Goal: Task Accomplishment & Management: Manage account settings

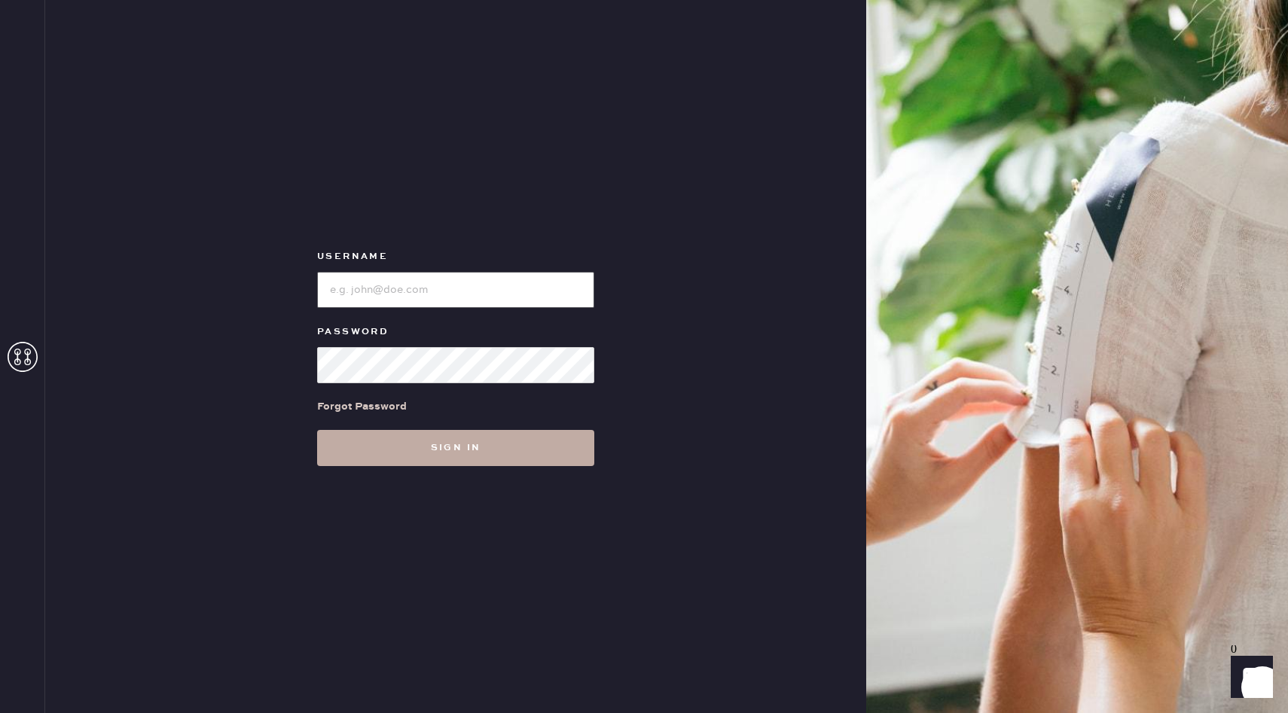
type input "reformationwhiteplains"
click at [463, 459] on button "Sign in" at bounding box center [455, 448] width 277 height 36
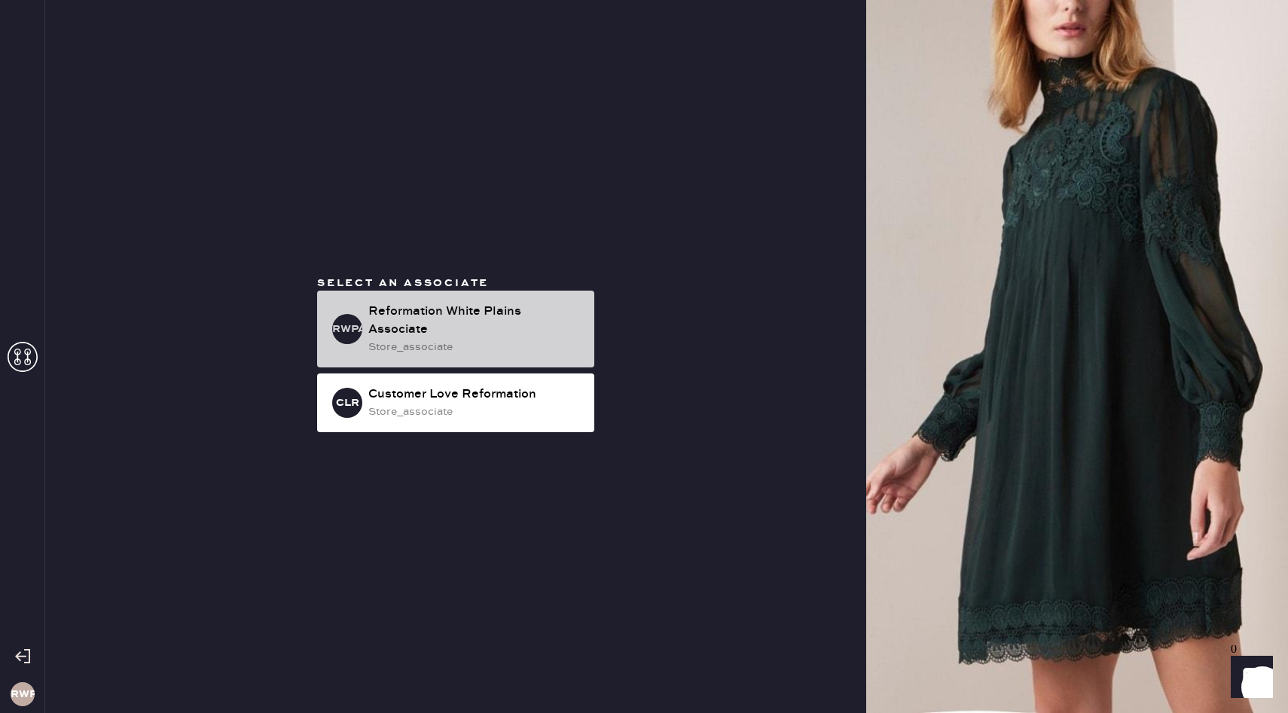
click at [512, 339] on div "store_associate" at bounding box center [475, 347] width 214 height 17
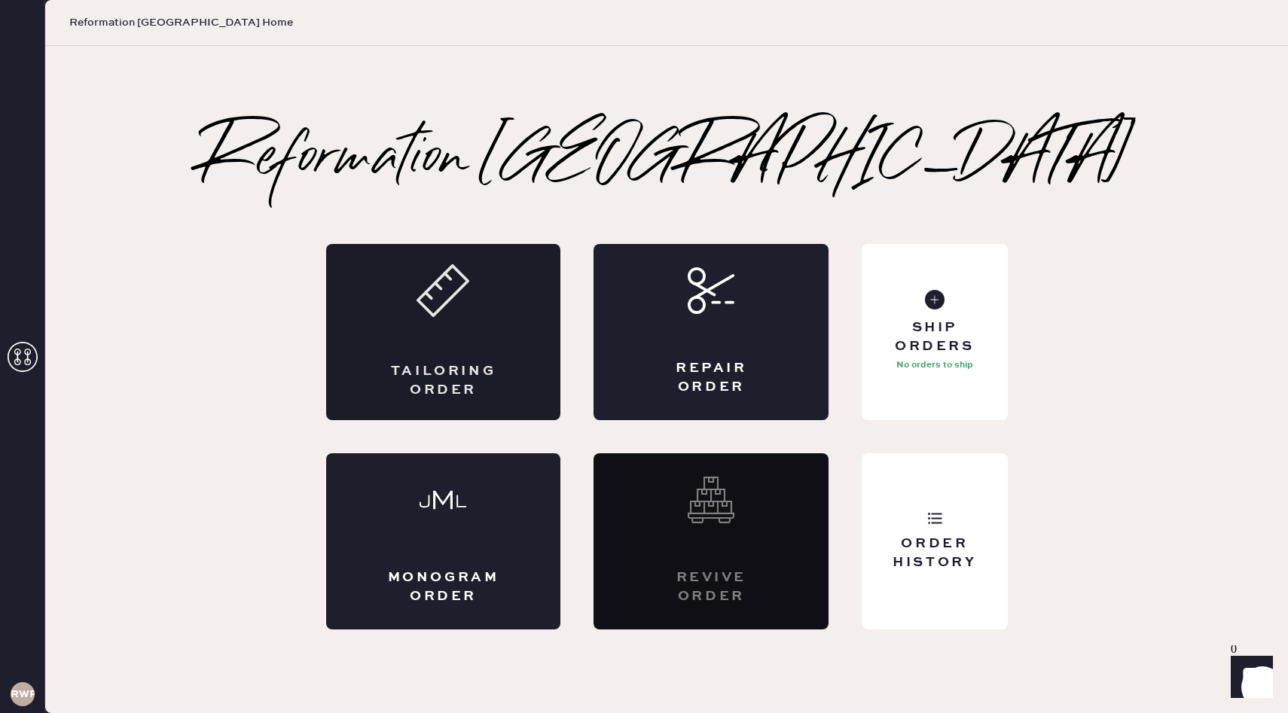
click at [429, 301] on icon at bounding box center [443, 290] width 53 height 53
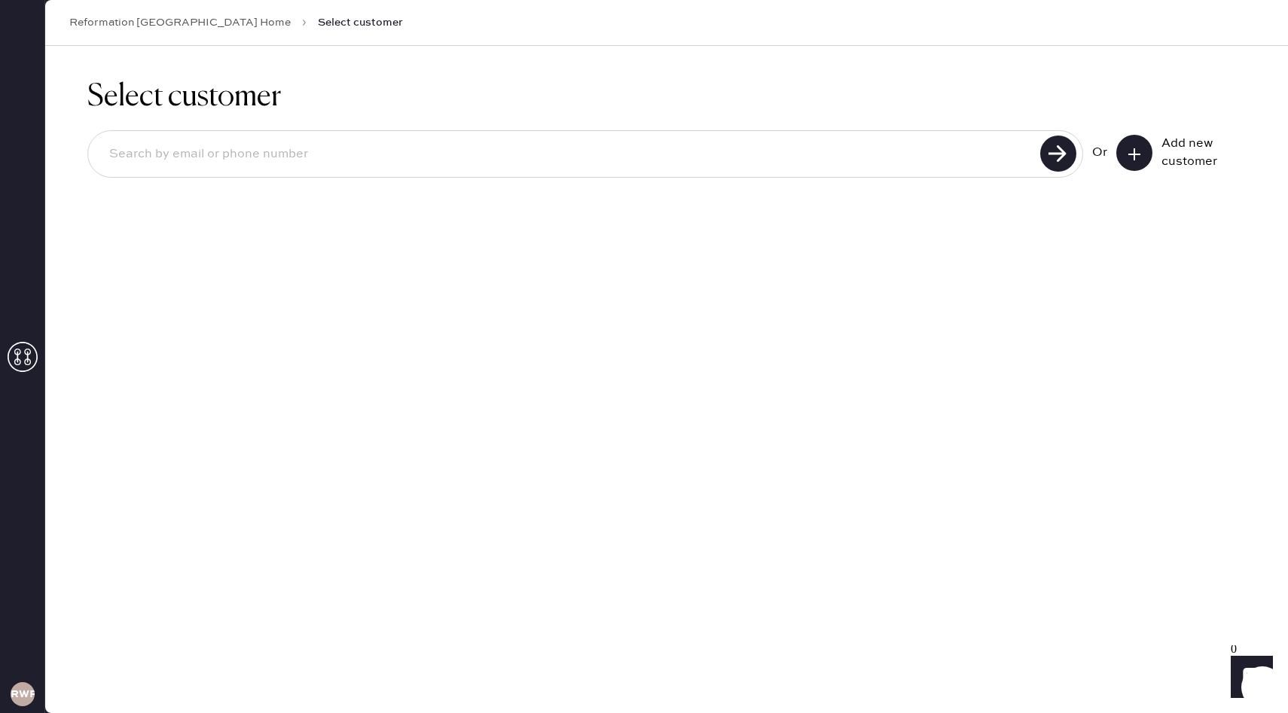
click at [617, 159] on input at bounding box center [566, 154] width 938 height 35
click at [1053, 142] on use at bounding box center [1058, 154] width 36 height 36
drag, startPoint x: 267, startPoint y: 157, endPoint x: 53, endPoint y: 145, distance: 215.0
click at [53, 145] on div "Select customer [EMAIL_ADDRESS][DOMAIN_NAME] Unable to find user, try again or …" at bounding box center [666, 159] width 1243 height 227
click at [1062, 154] on use at bounding box center [1058, 154] width 36 height 36
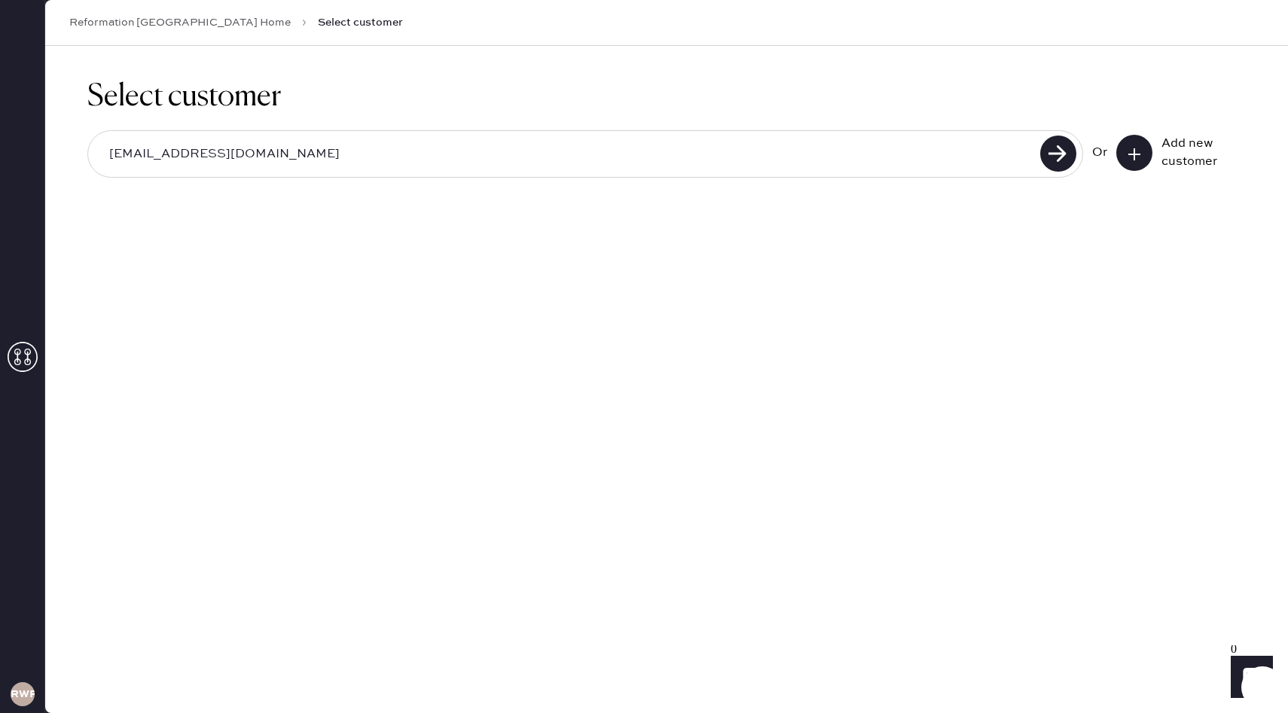
drag, startPoint x: 164, startPoint y: 154, endPoint x: 125, endPoint y: 148, distance: 39.6
click at [125, 148] on input "[EMAIL_ADDRESS][DOMAIN_NAME]" at bounding box center [566, 154] width 938 height 35
type input "[EMAIL_ADDRESS][DOMAIN_NAME]"
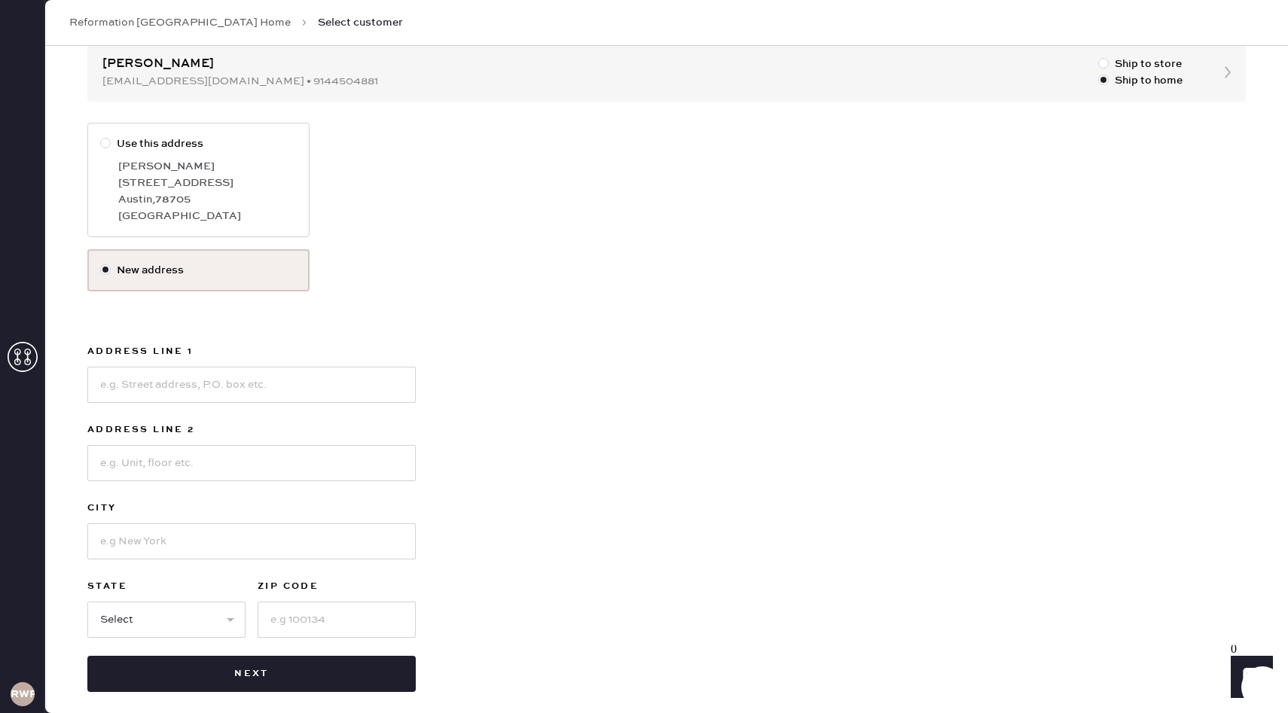
scroll to position [171, 0]
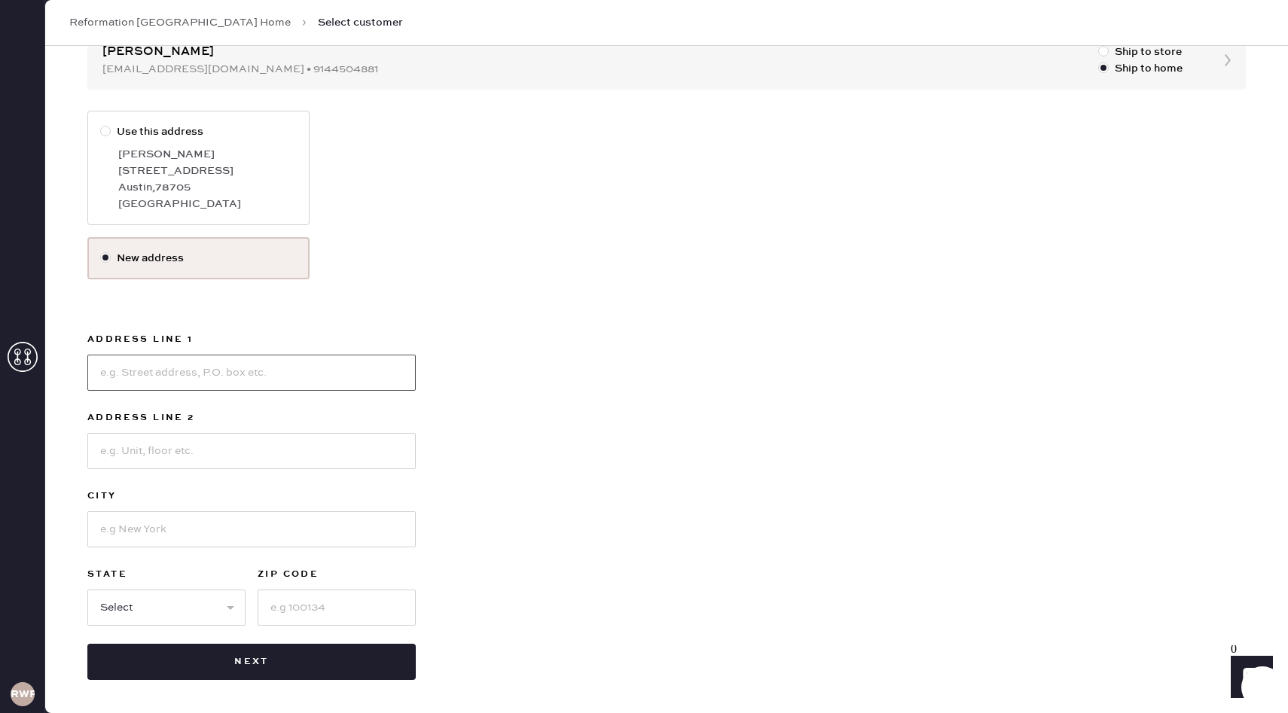
click at [166, 375] on input at bounding box center [251, 373] width 328 height 36
type input "[STREET_ADDRESS]"
click at [153, 448] on input at bounding box center [251, 451] width 328 height 36
type input "17B"
click at [144, 529] on input at bounding box center [251, 529] width 328 height 36
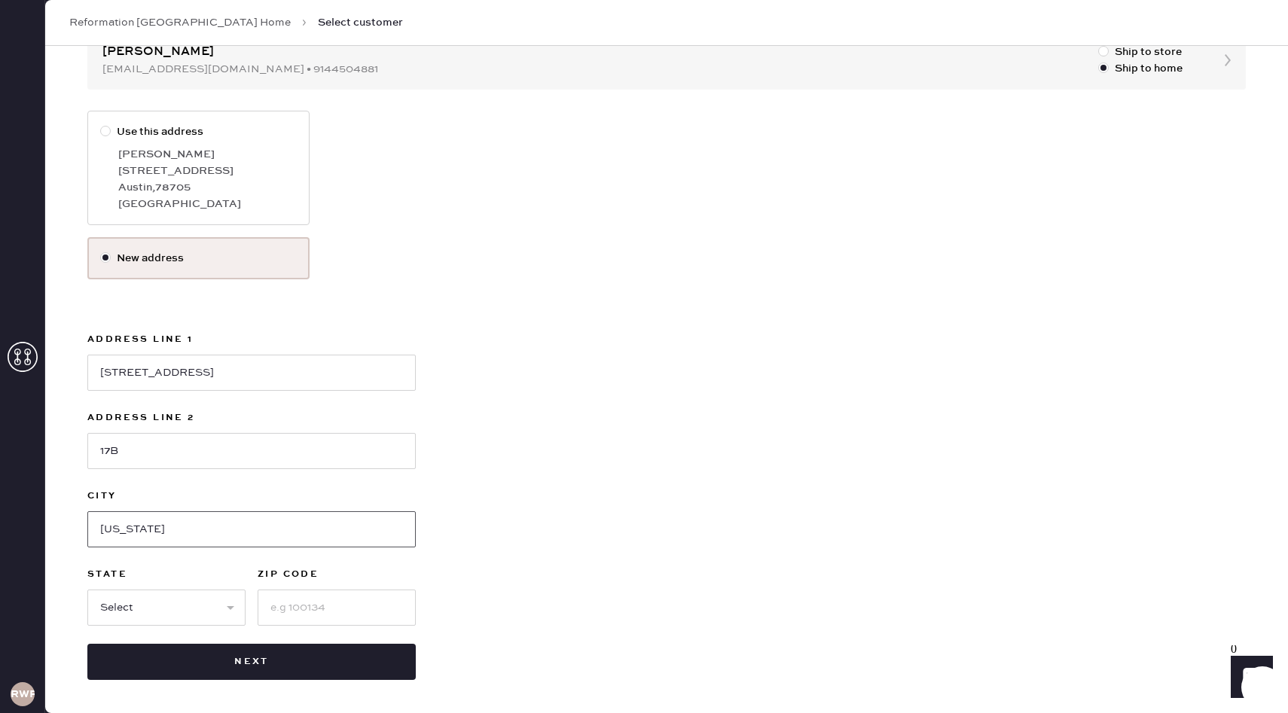
type input "[US_STATE]"
click at [169, 600] on select "Select AK AL AR AZ CA CO CT [GEOGRAPHIC_DATA] DE FL [GEOGRAPHIC_DATA] HI [GEOGR…" at bounding box center [166, 608] width 158 height 36
select select "NY"
click at [87, 590] on select "Select AK AL AR AZ CA CO CT [GEOGRAPHIC_DATA] DE FL [GEOGRAPHIC_DATA] HI [GEOGR…" at bounding box center [166, 608] width 158 height 36
click at [300, 602] on input at bounding box center [337, 608] width 158 height 36
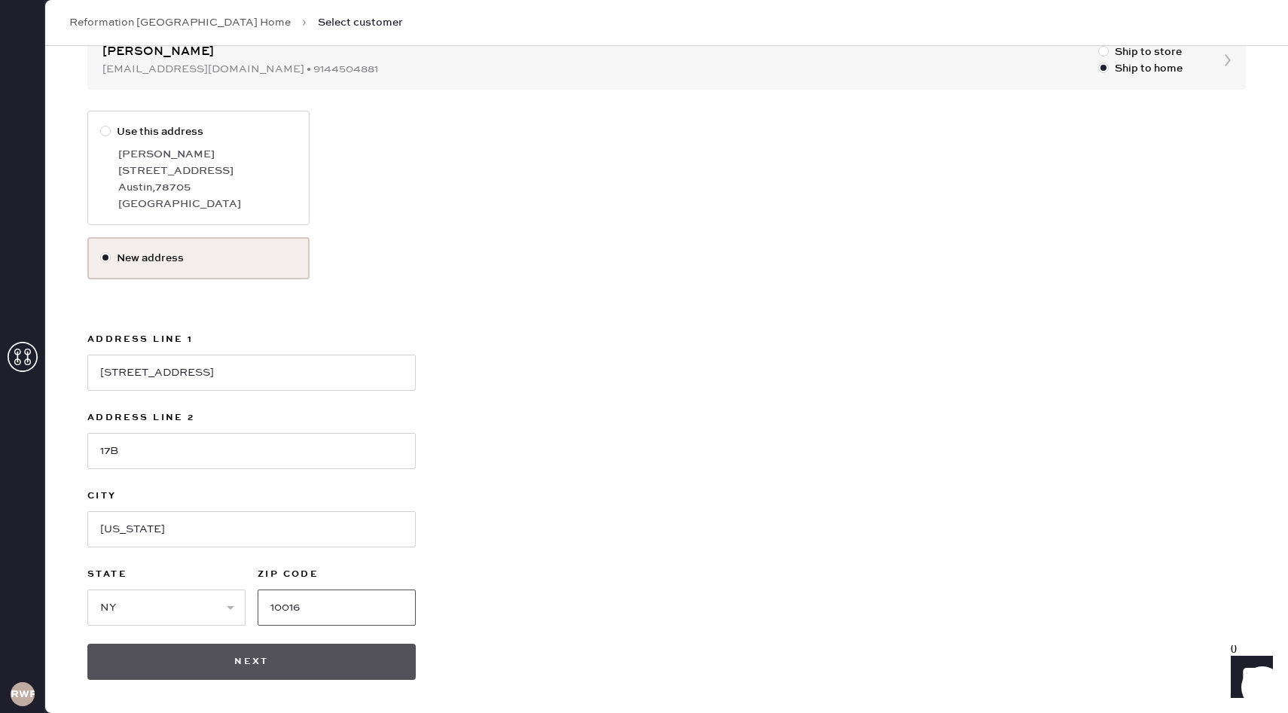
type input "10016"
click at [313, 653] on button "Next" at bounding box center [251, 662] width 328 height 36
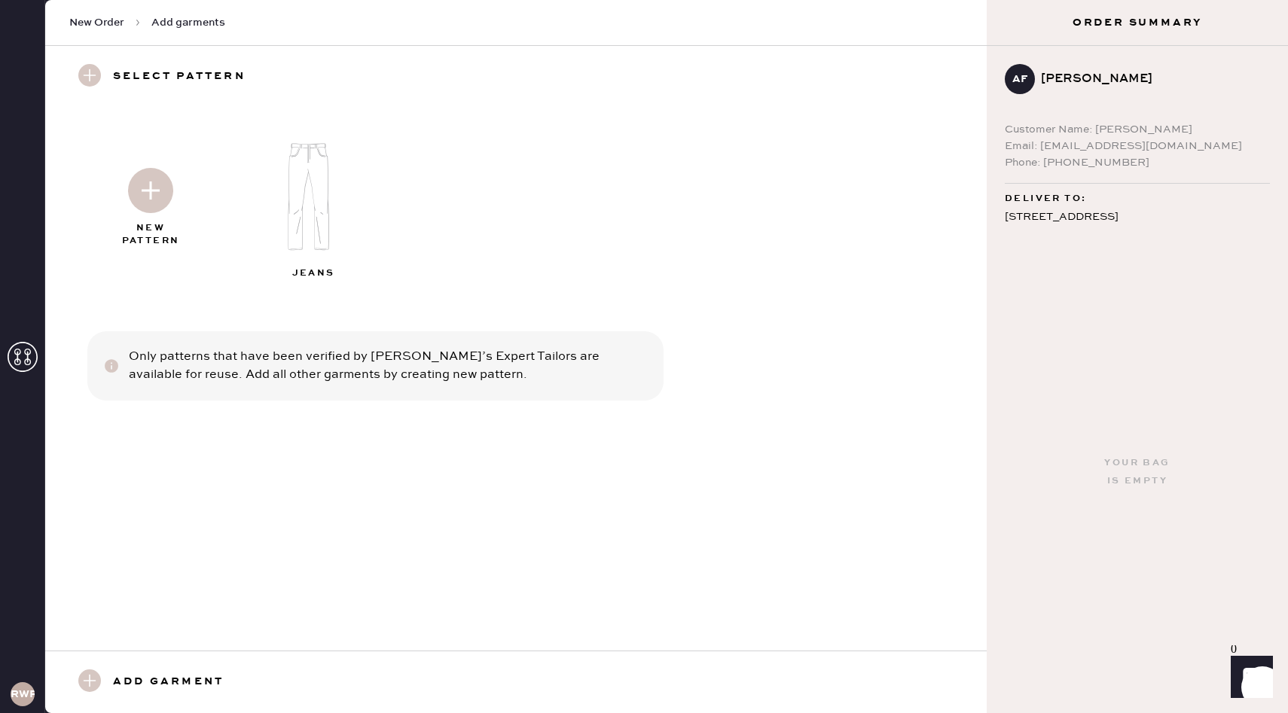
click at [311, 216] on img at bounding box center [314, 197] width 163 height 130
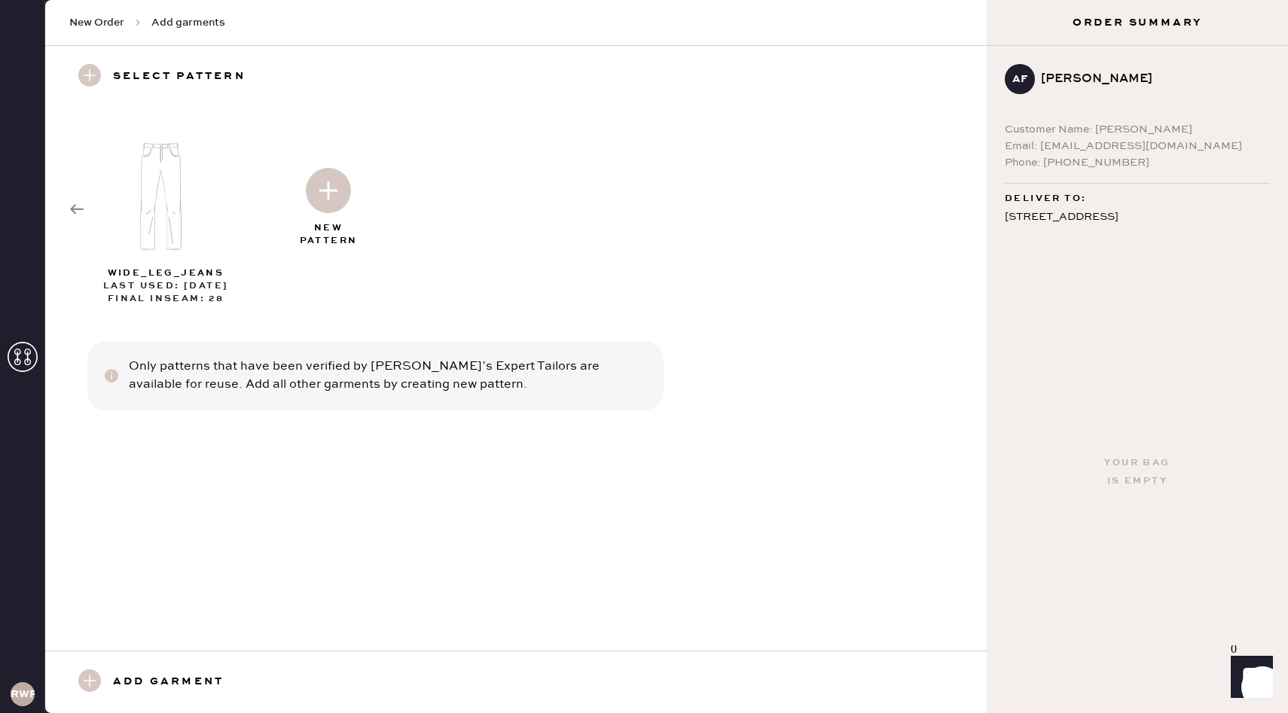
click at [71, 206] on icon at bounding box center [76, 209] width 15 height 15
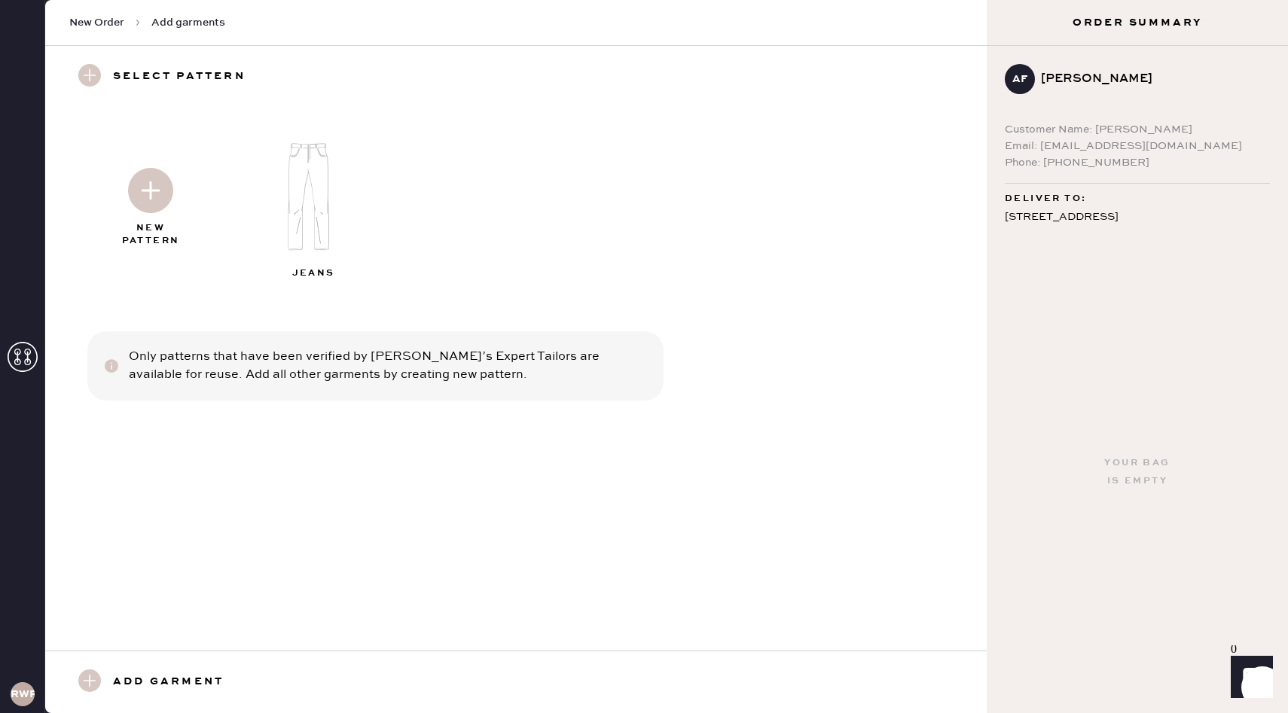
click at [150, 194] on img at bounding box center [150, 190] width 45 height 45
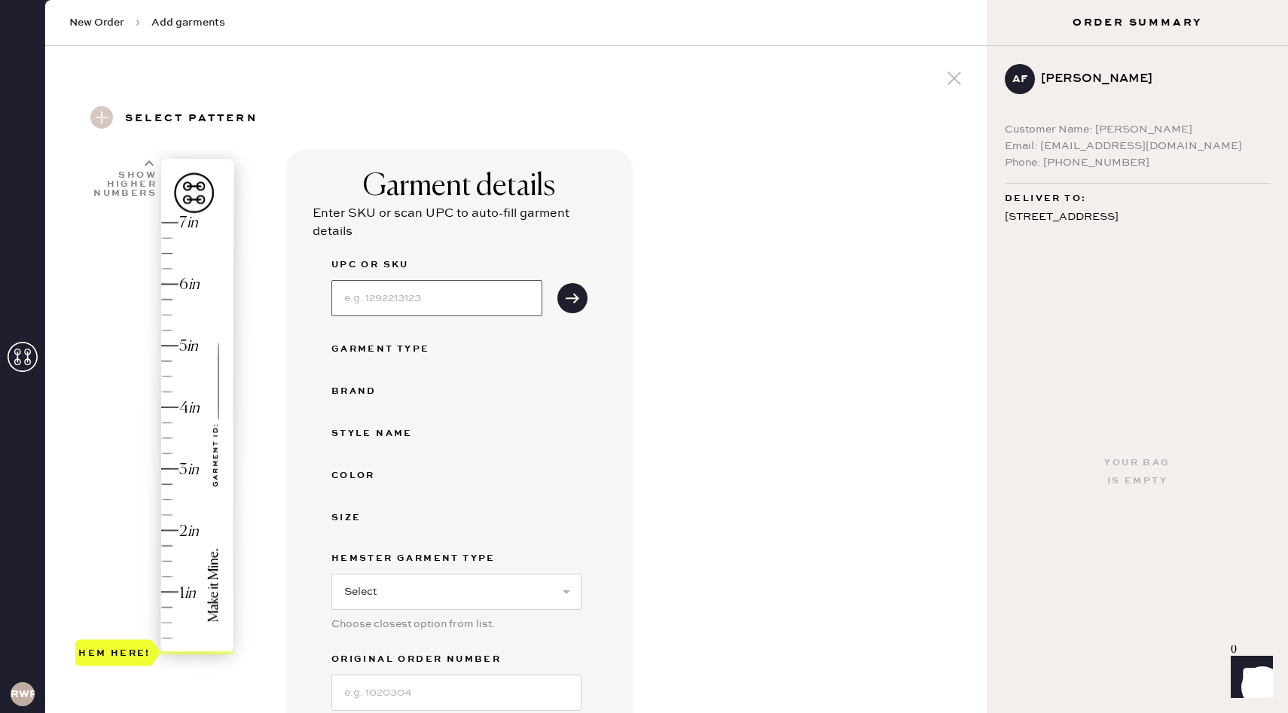
click at [421, 305] on input at bounding box center [436, 298] width 211 height 36
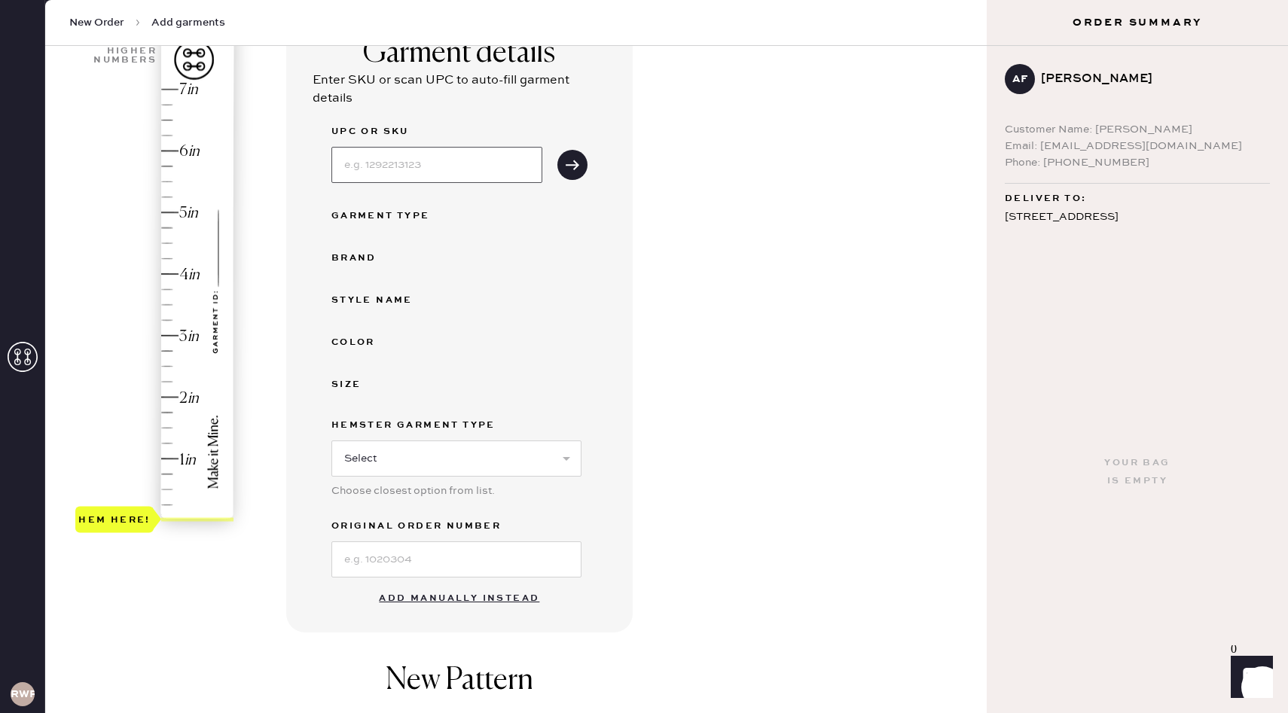
scroll to position [139, 0]
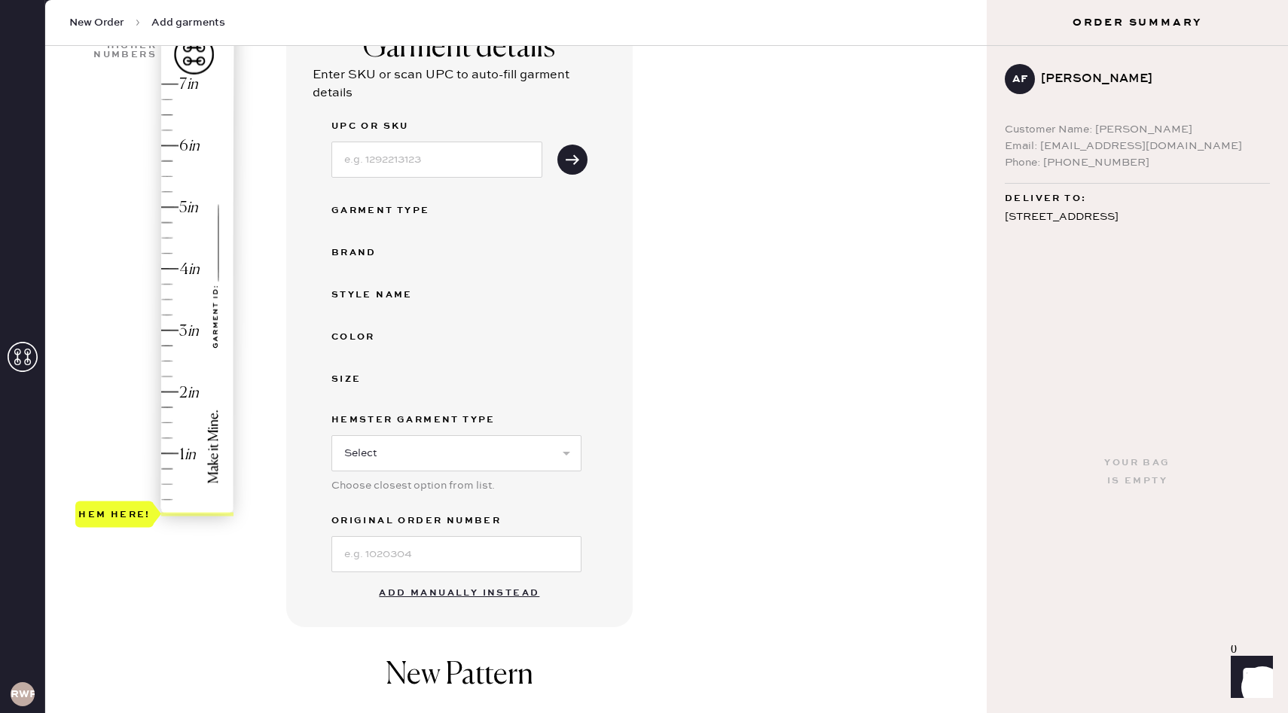
click at [438, 592] on button "Add manually instead" at bounding box center [459, 593] width 179 height 30
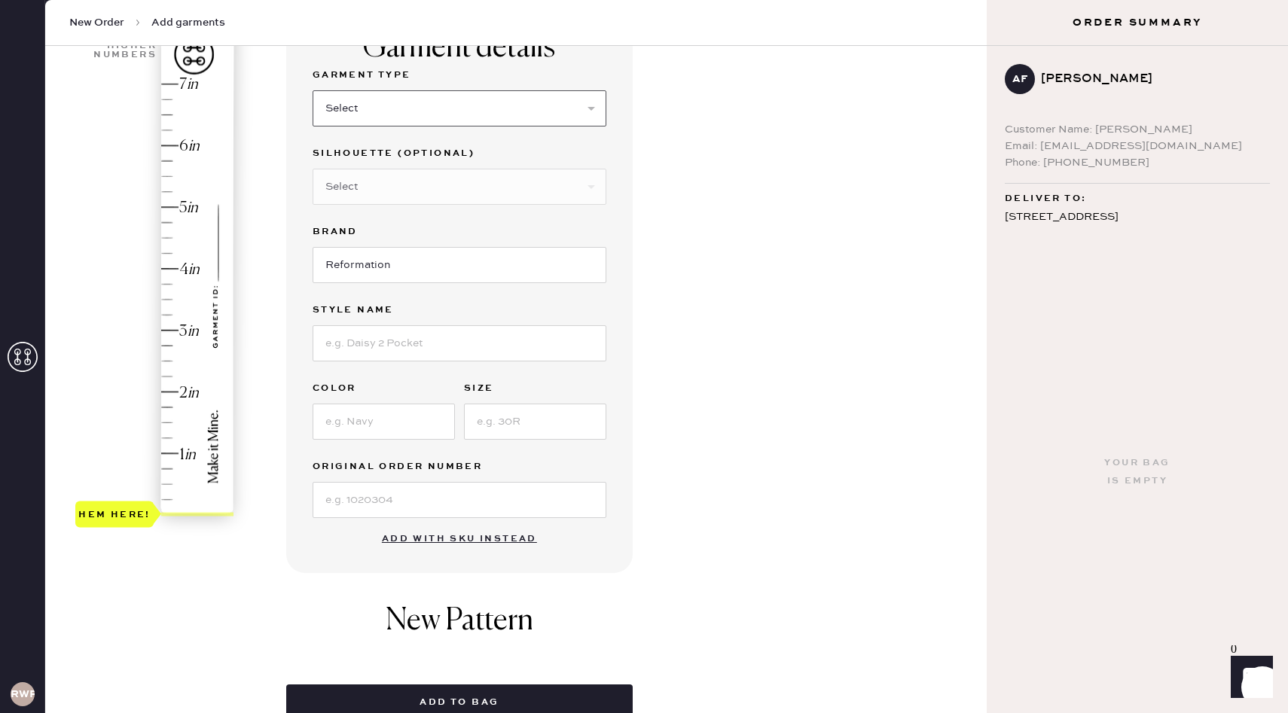
click at [401, 99] on select "Select Basic Skirt Jeans Leggings Pants Shorts Basic Sleeved Dress Basic Sleeve…" at bounding box center [460, 108] width 294 height 36
select select "2"
click at [313, 90] on select "Select Basic Skirt Jeans Leggings Pants Shorts Basic Sleeved Dress Basic Sleeve…" at bounding box center [460, 108] width 294 height 36
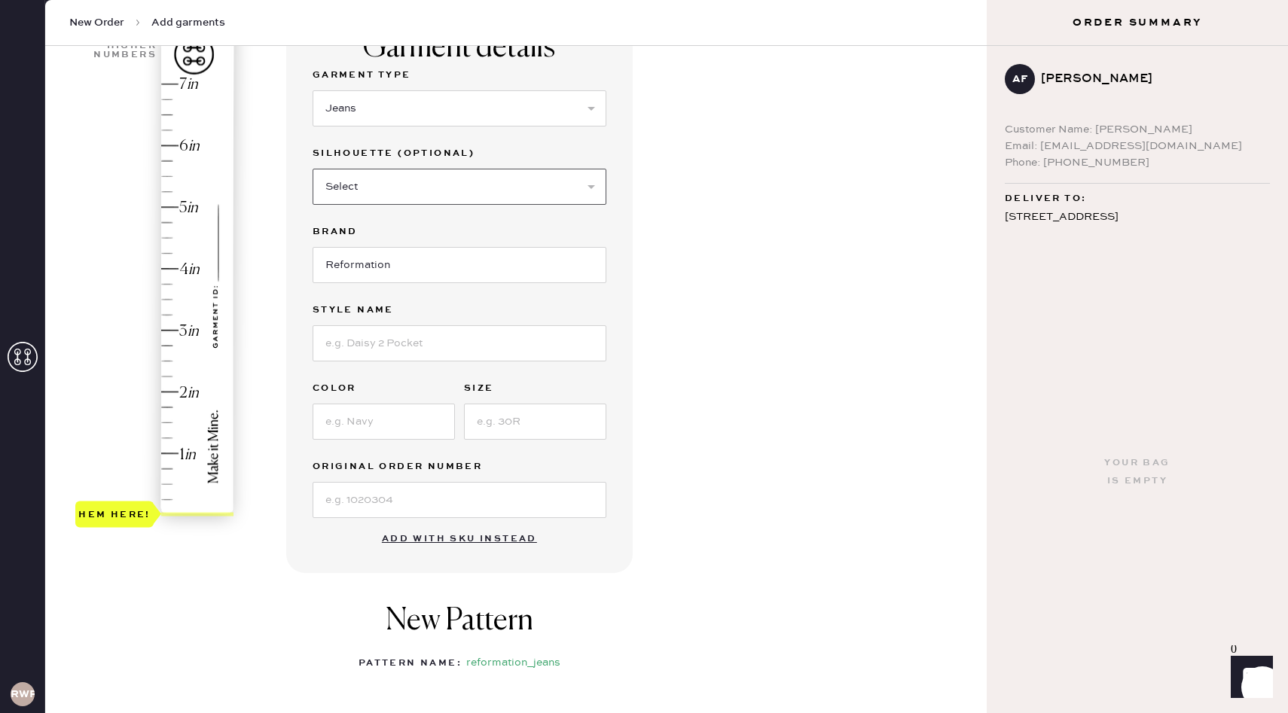
click at [378, 185] on select "Select Shorts Cropped Flare Boot Cut Straight Skinny Other" at bounding box center [460, 187] width 294 height 36
select select "7"
click at [313, 169] on select "Select Shorts Cropped Flare Boot Cut Straight Skinny Other" at bounding box center [460, 187] width 294 height 36
click at [370, 271] on input "Reformation" at bounding box center [460, 265] width 294 height 36
click at [398, 338] on input at bounding box center [460, 343] width 294 height 36
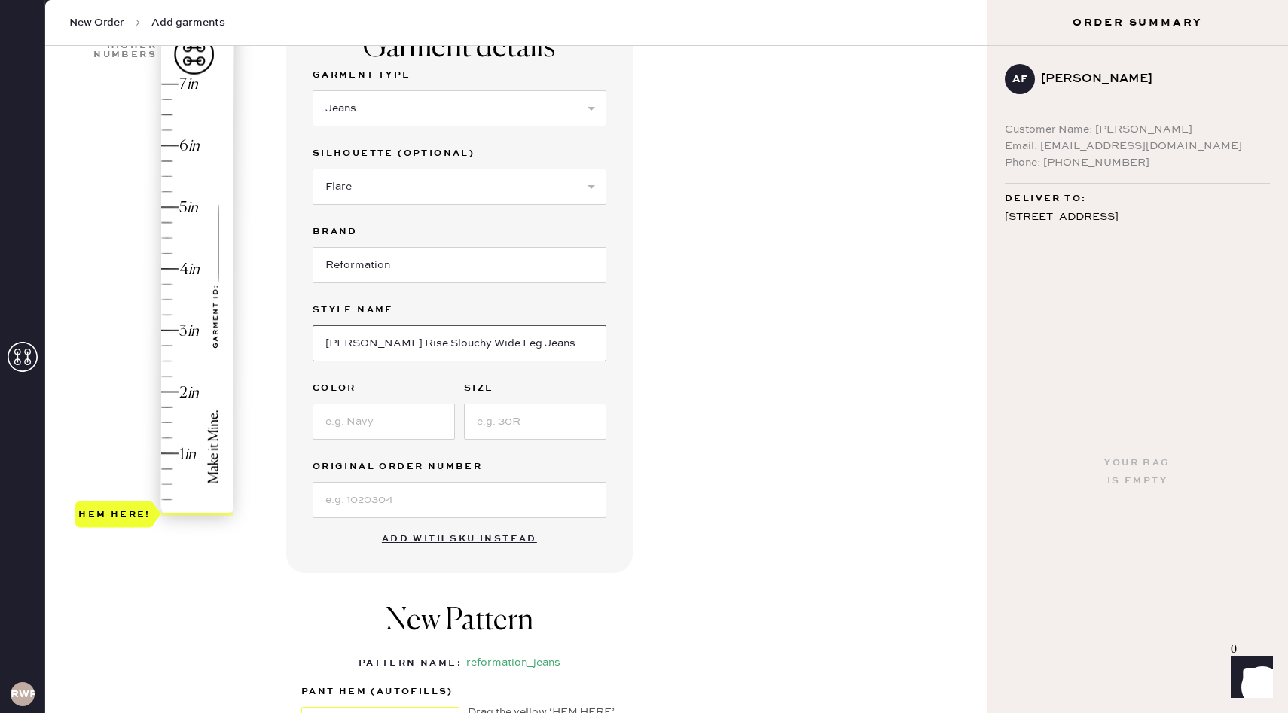
type input "[PERSON_NAME] Rise Slouchy Wide Leg Jeans"
click at [359, 423] on input at bounding box center [384, 422] width 142 height 36
type input "Mole"
click at [553, 427] on input at bounding box center [535, 422] width 142 height 36
type input "26"
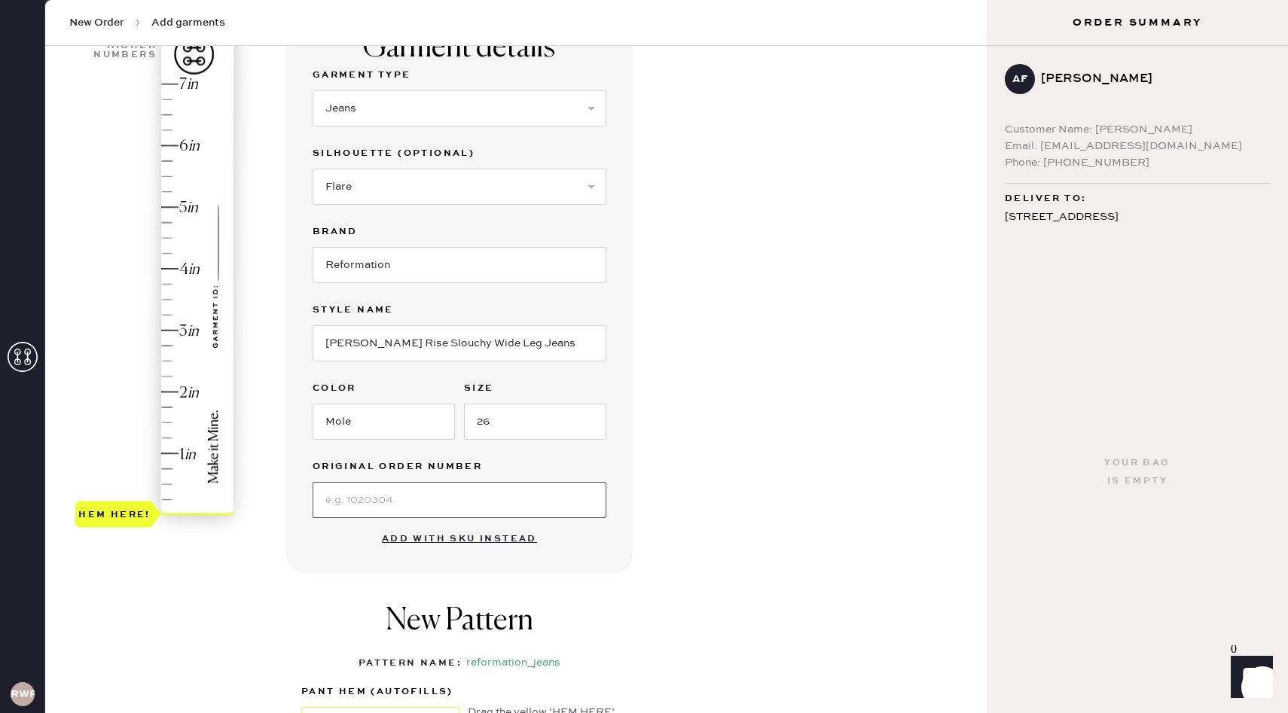
click at [462, 501] on input at bounding box center [460, 500] width 294 height 36
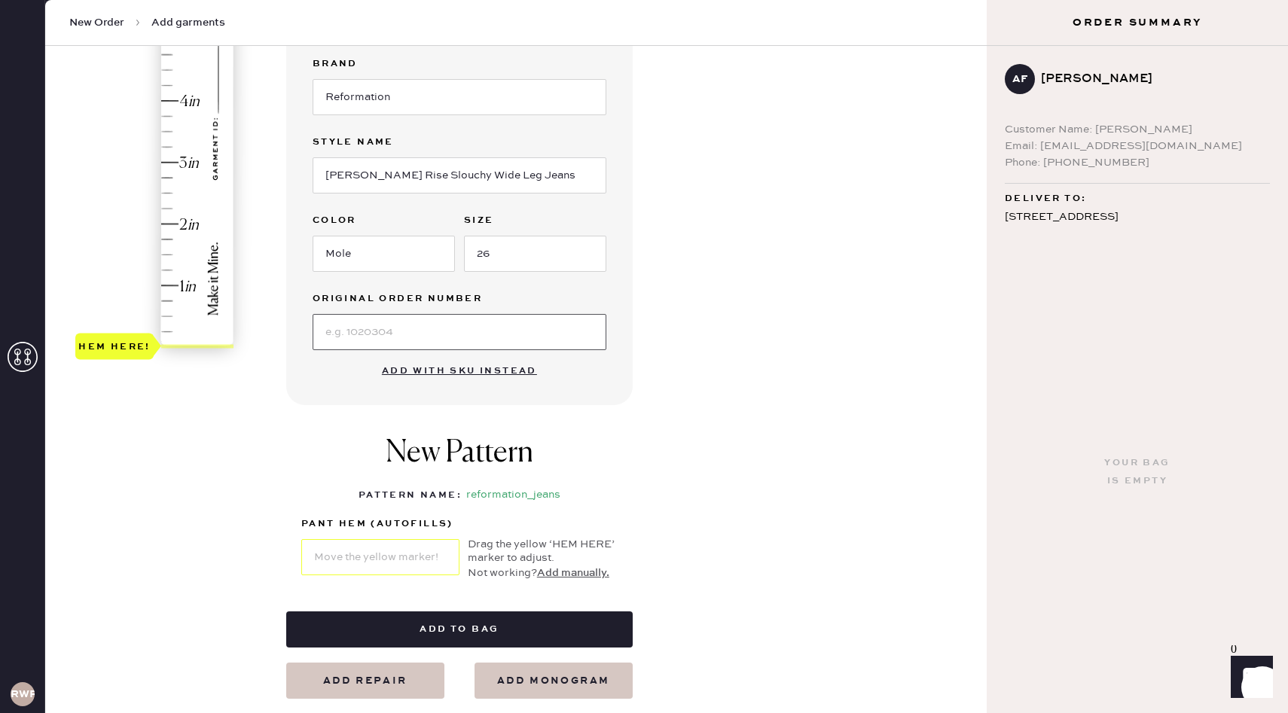
scroll to position [328, 0]
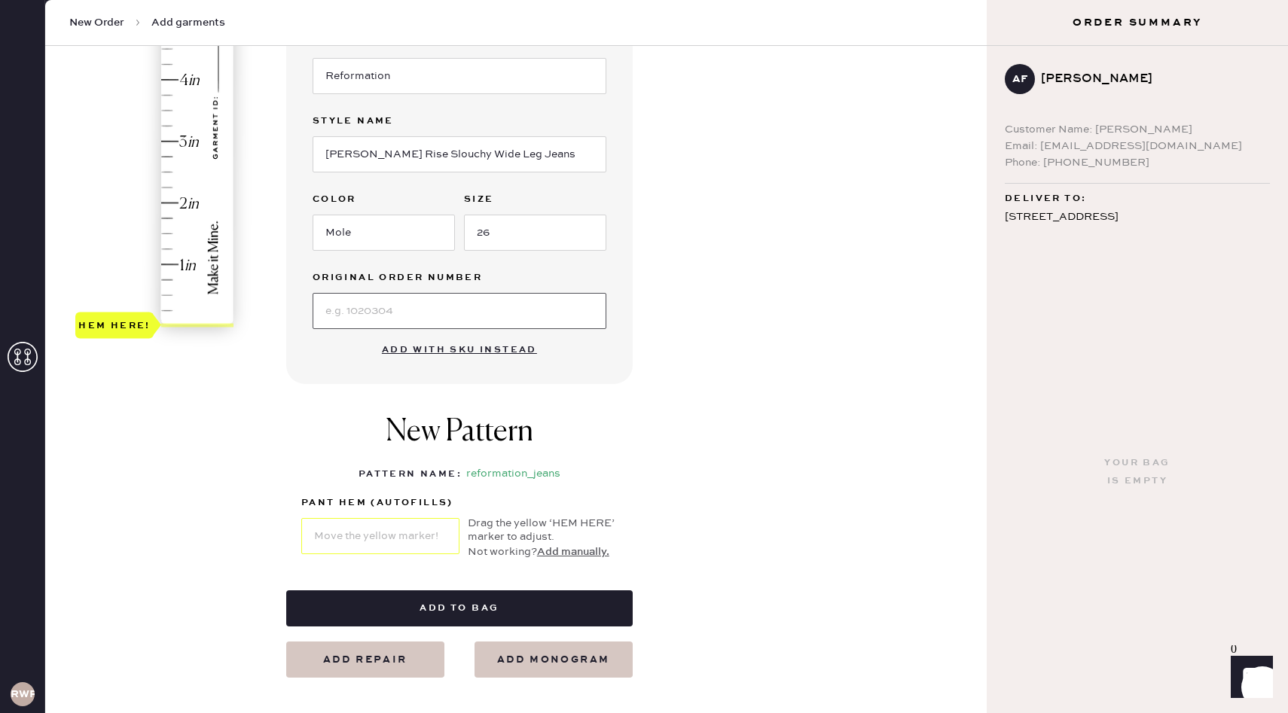
click at [346, 310] on input at bounding box center [460, 311] width 294 height 36
type input "S31563597"
type input "3"
click at [172, 145] on div "Hem here!" at bounding box center [155, 111] width 160 height 444
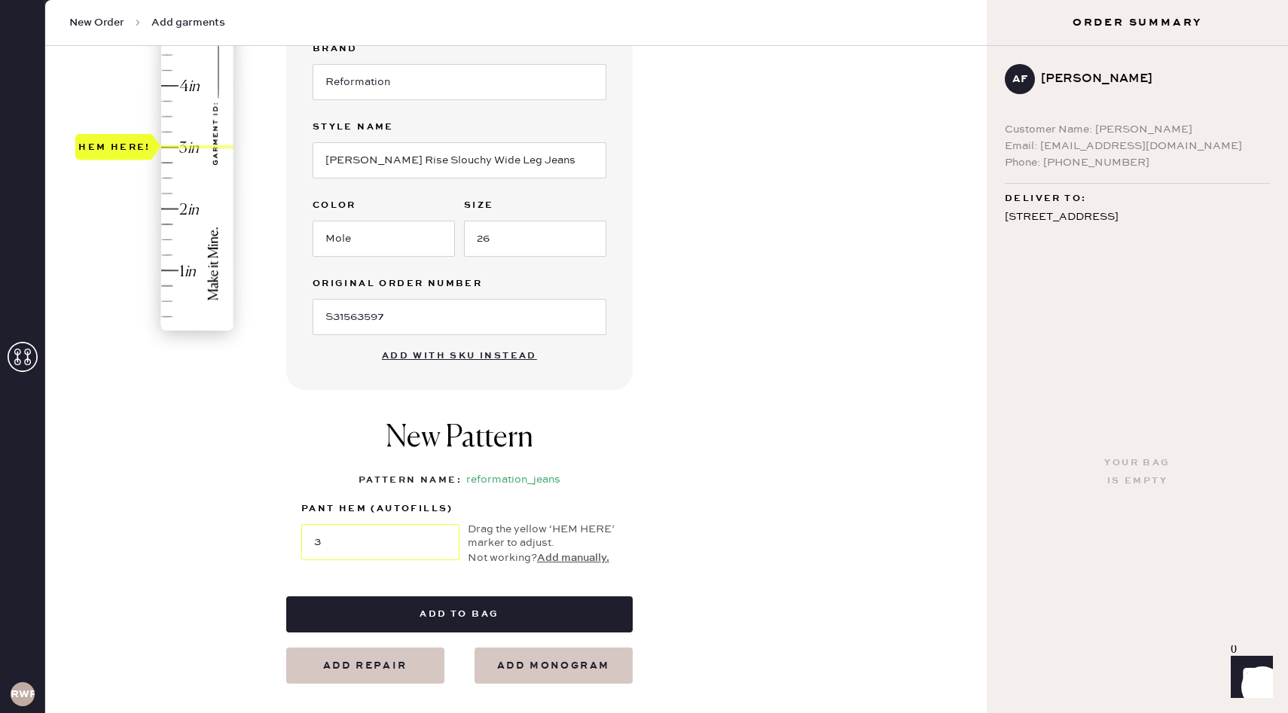
scroll to position [353, 0]
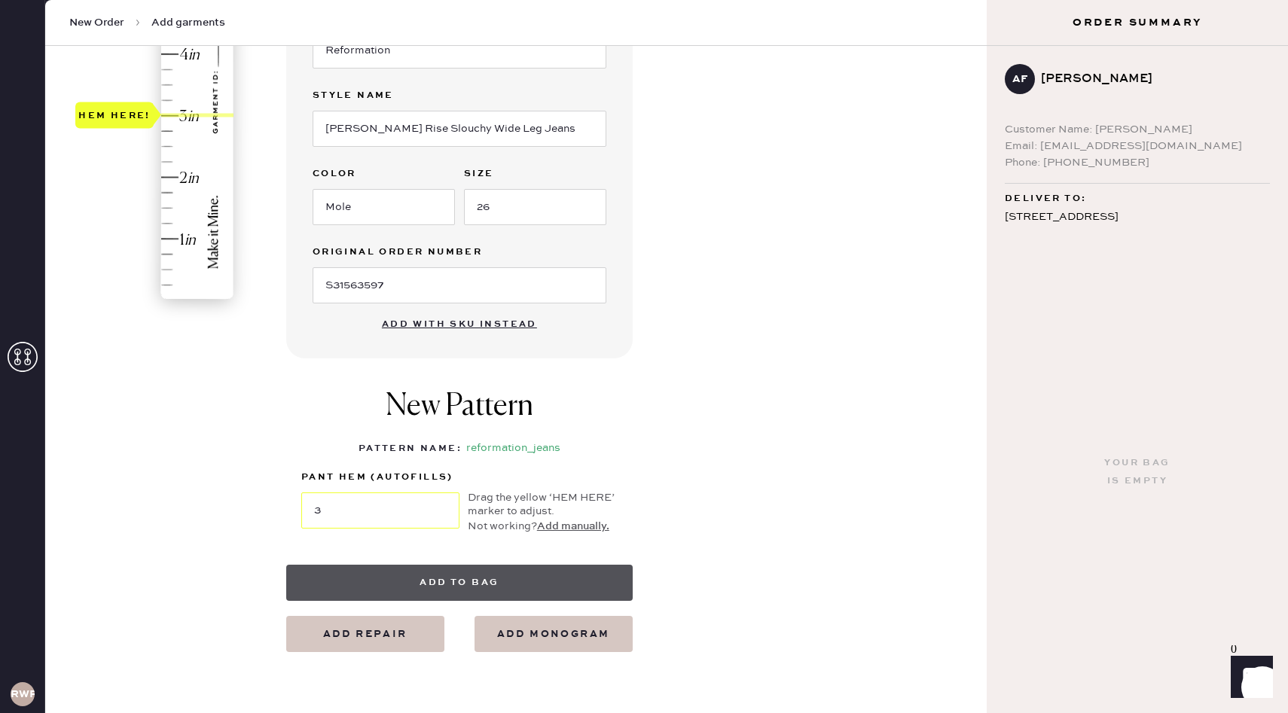
click at [481, 587] on button "Add to bag" at bounding box center [459, 583] width 346 height 36
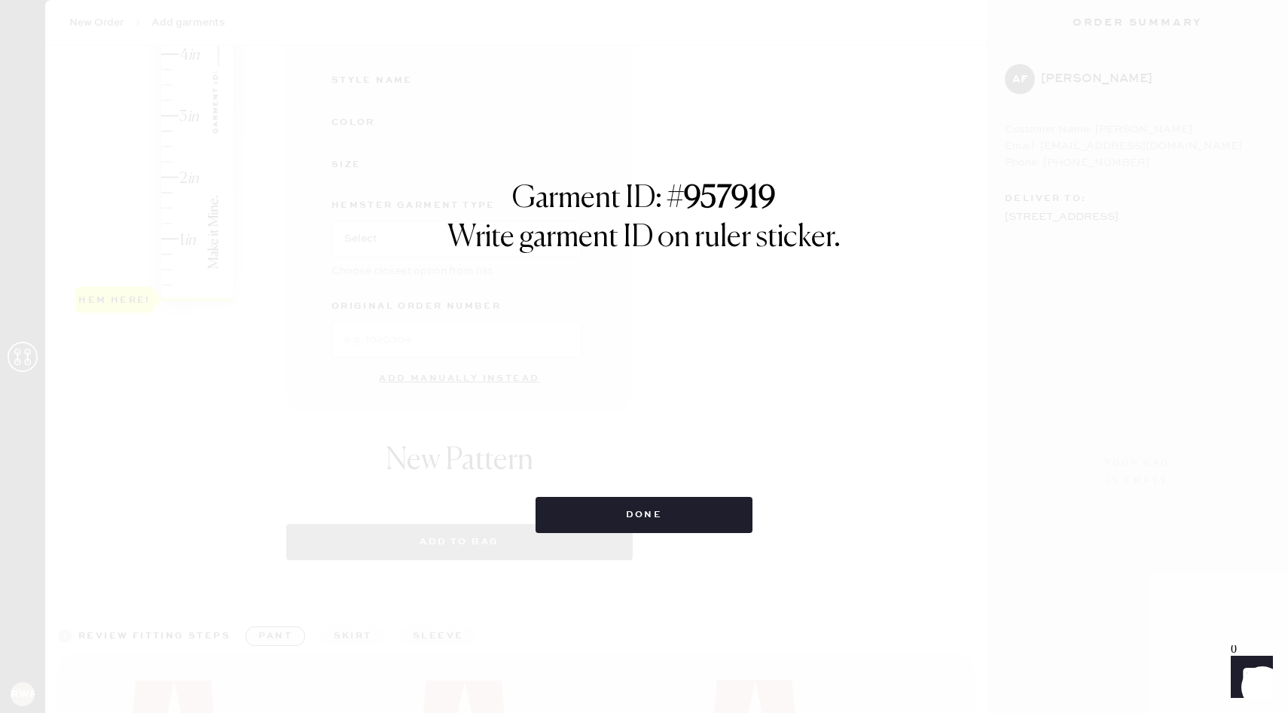
select select "2"
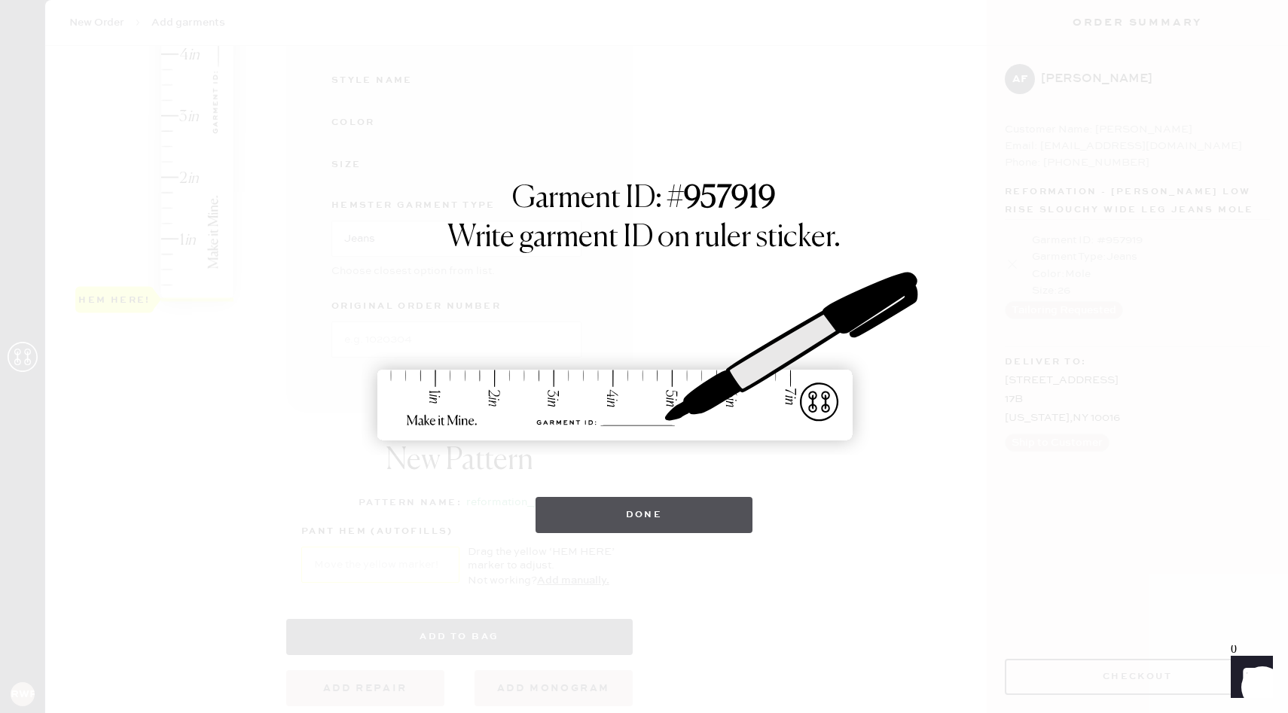
click at [608, 523] on button "Done" at bounding box center [645, 515] width 218 height 36
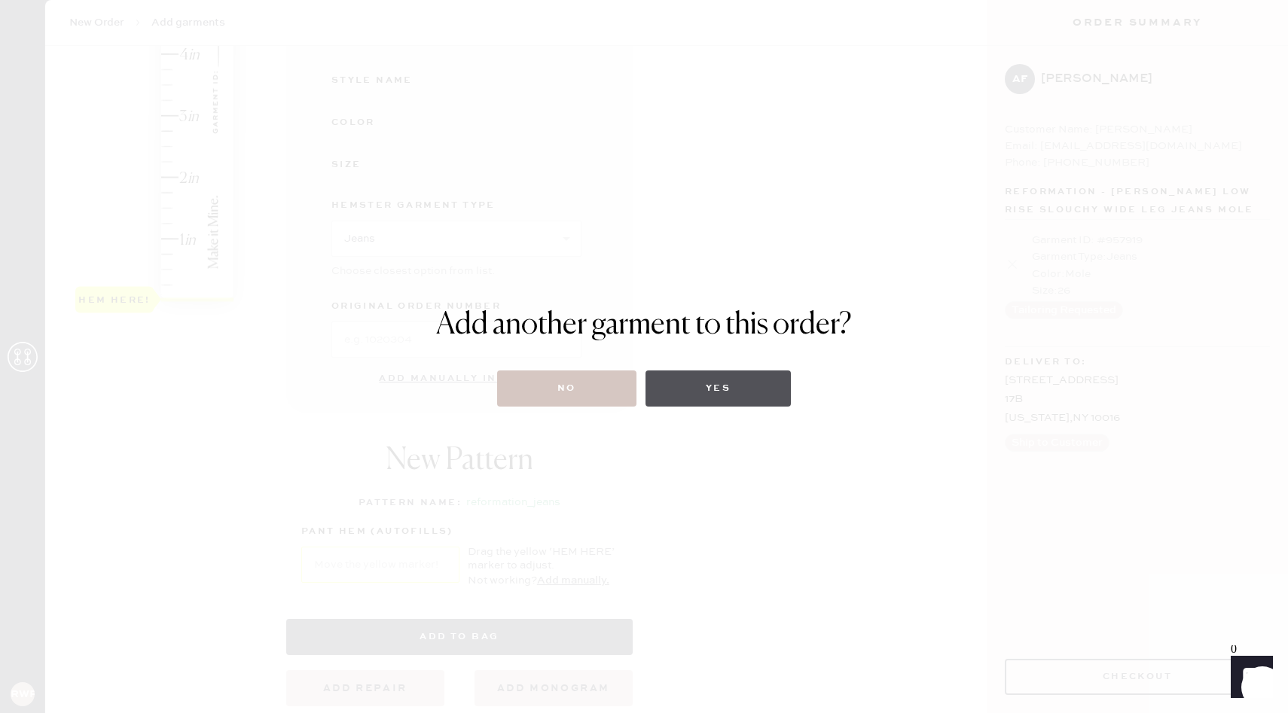
click at [706, 389] on button "Yes" at bounding box center [717, 389] width 145 height 36
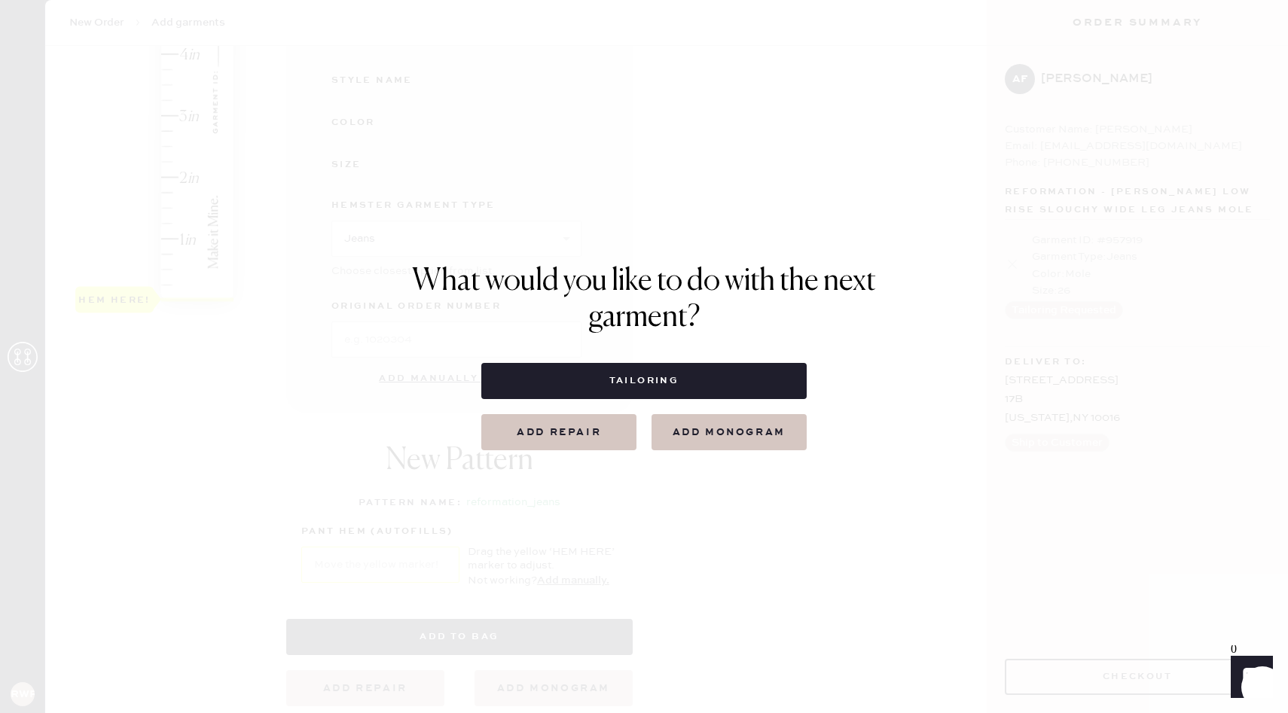
click at [706, 389] on button "Tailoring" at bounding box center [643, 381] width 325 height 36
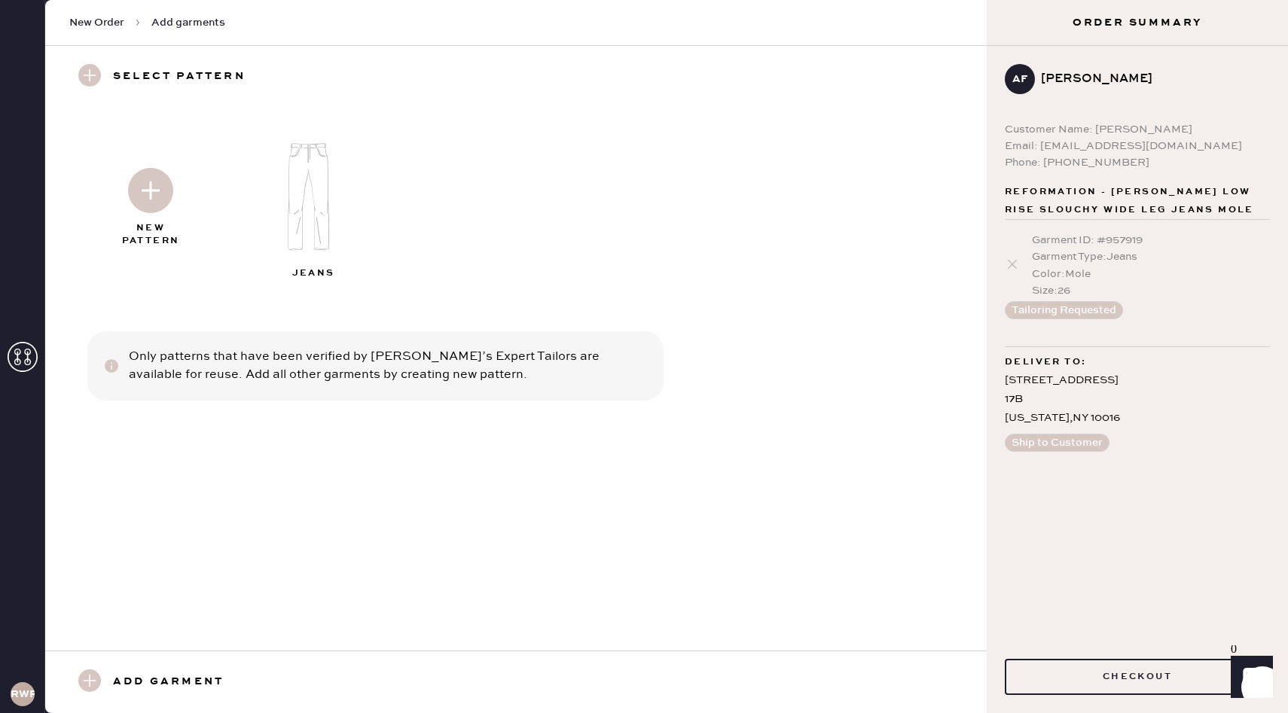
click at [146, 190] on img at bounding box center [150, 190] width 45 height 45
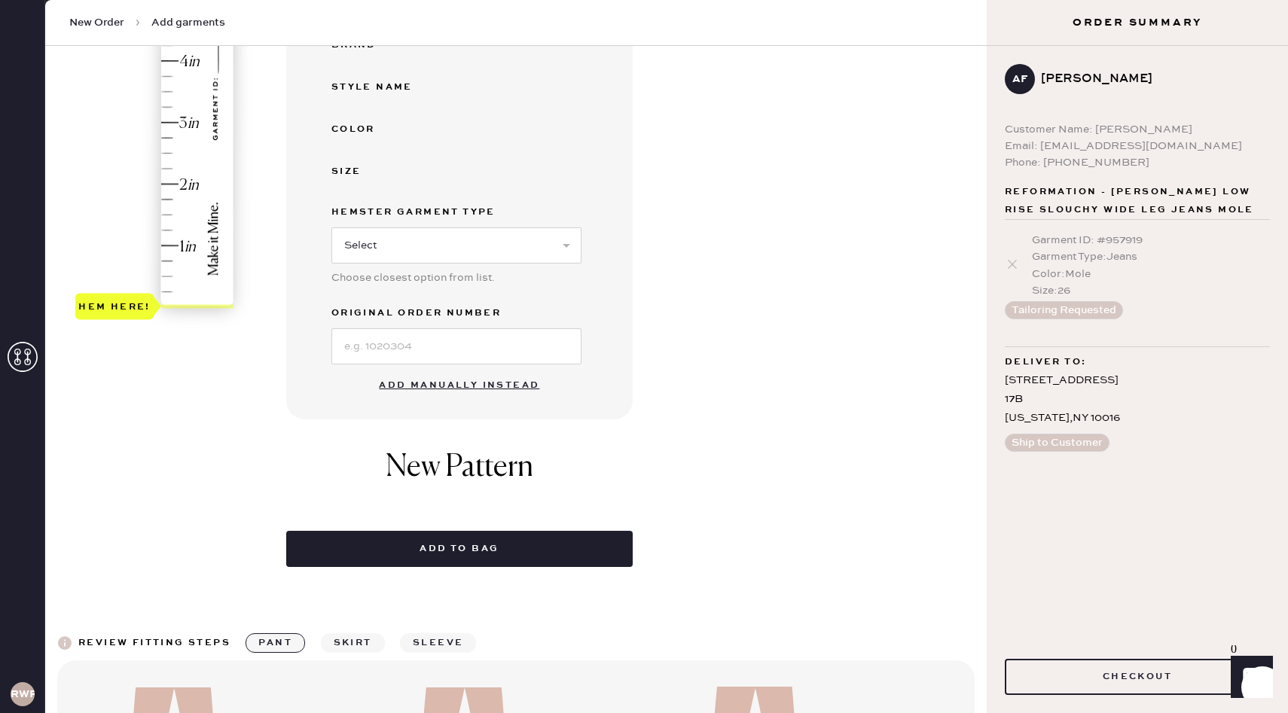
scroll to position [347, 0]
click at [493, 386] on button "Add manually instead" at bounding box center [459, 385] width 179 height 30
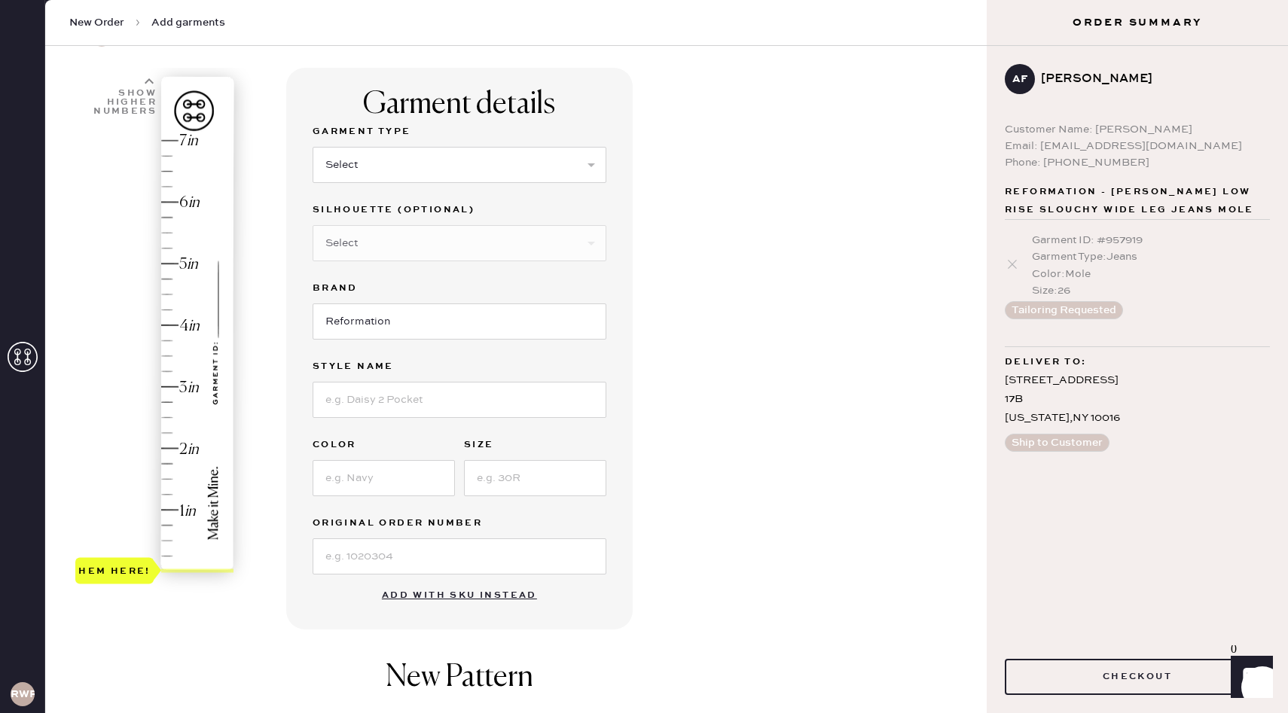
scroll to position [0, 0]
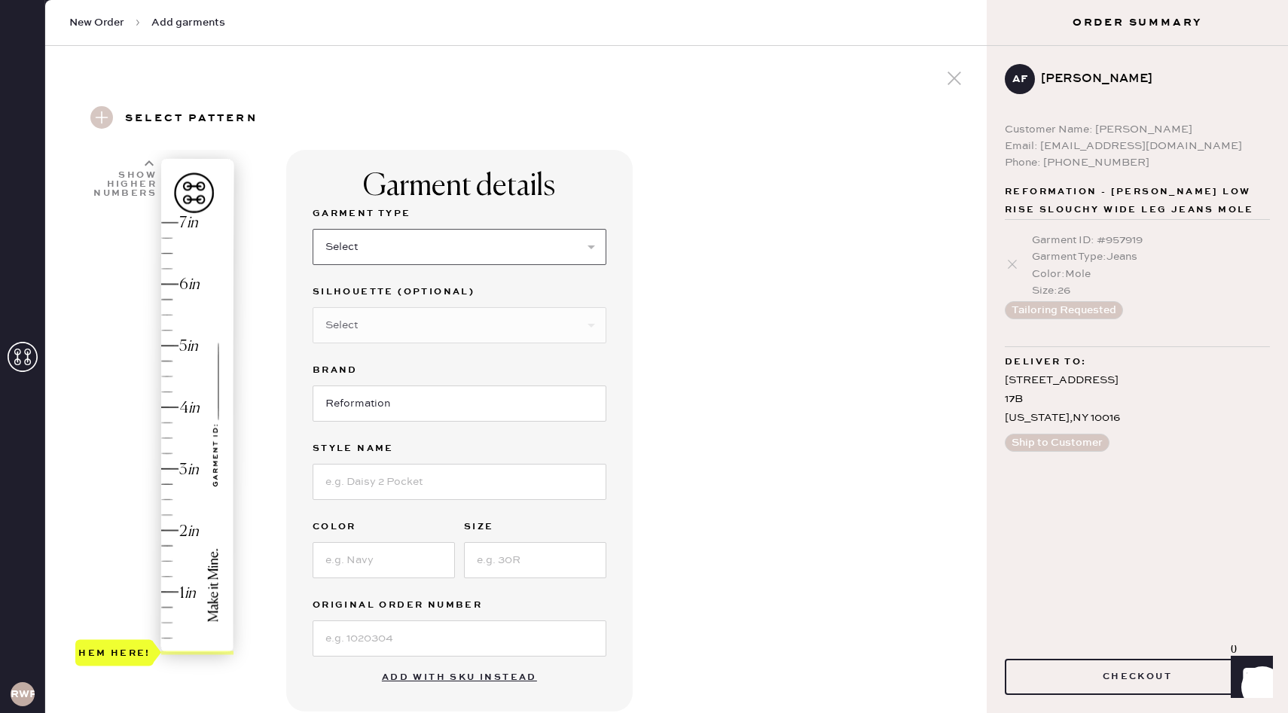
click at [415, 258] on select "Select Basic Skirt Jeans Leggings Pants Shorts Basic Sleeved Dress Basic Sleeve…" at bounding box center [460, 247] width 294 height 36
select select "4"
click at [313, 229] on select "Select Basic Skirt Jeans Leggings Pants Shorts Basic Sleeved Dress Basic Sleeve…" at bounding box center [460, 247] width 294 height 36
click at [397, 327] on select "Select Joggers Shorts Cropped Flare Boot Cut Straight Skinny Other" at bounding box center [460, 325] width 294 height 36
select select "11"
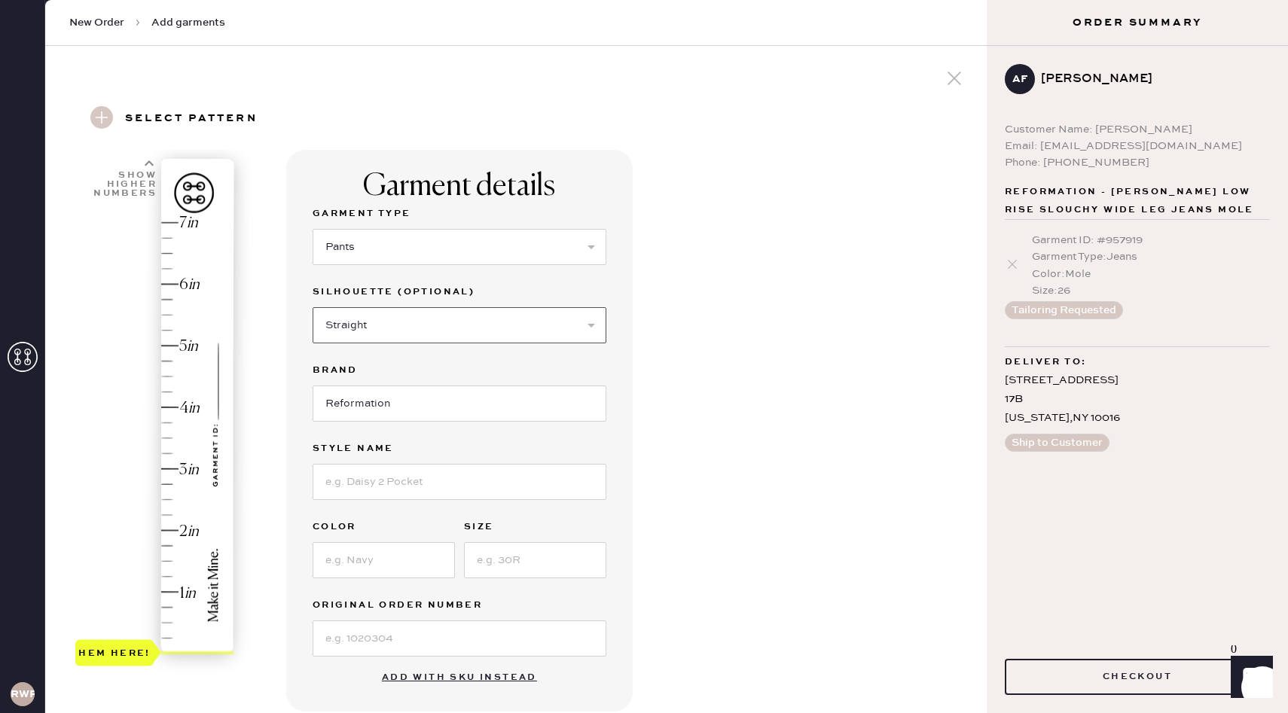
click at [313, 307] on select "Select Joggers Shorts Cropped Flare Boot Cut Straight Skinny Other" at bounding box center [460, 325] width 294 height 36
click at [365, 484] on input at bounding box center [460, 482] width 294 height 36
type input "Vida Low Rise Pant"
click at [361, 557] on input at bounding box center [384, 560] width 142 height 36
type input "Pitch Black"
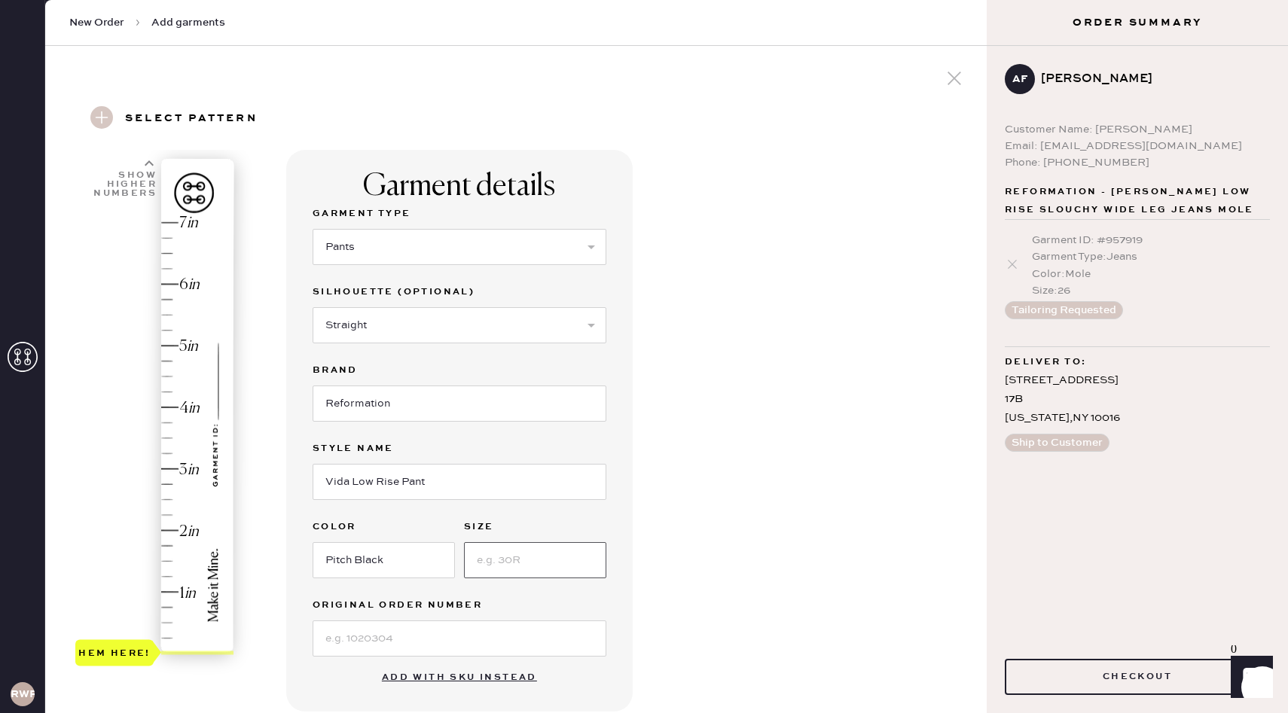
click at [558, 550] on input at bounding box center [535, 560] width 142 height 36
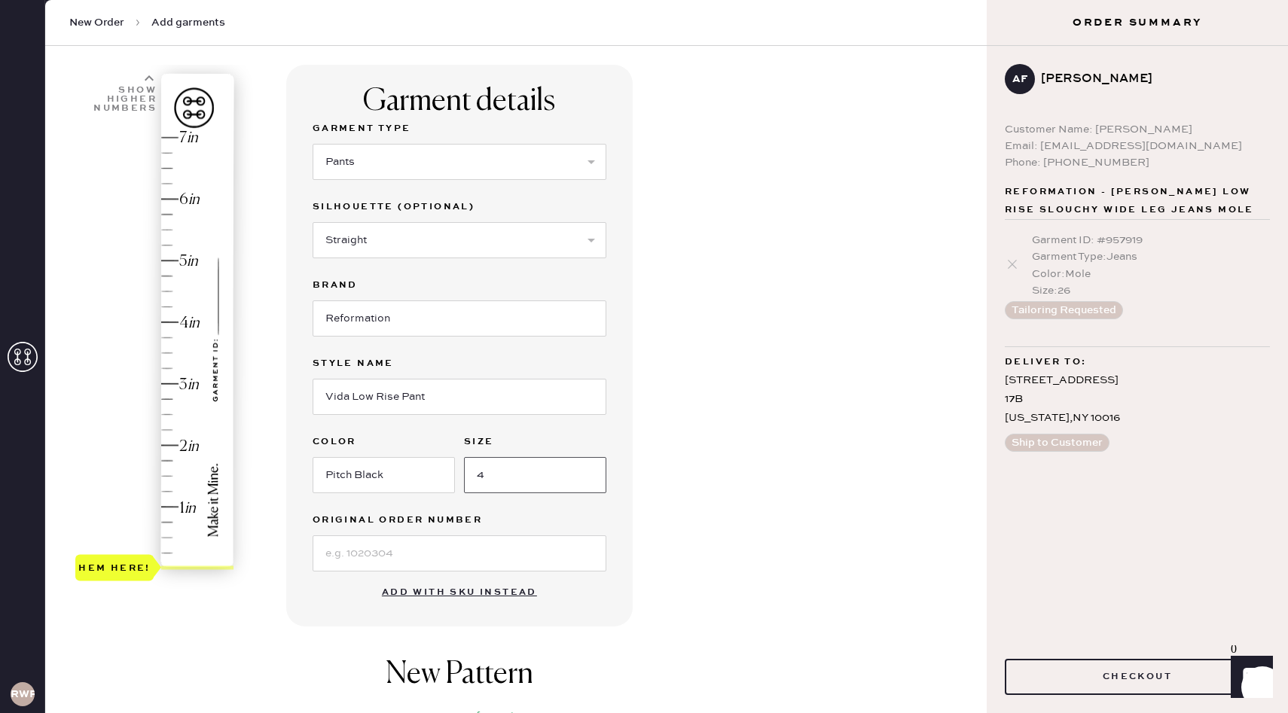
scroll to position [95, 0]
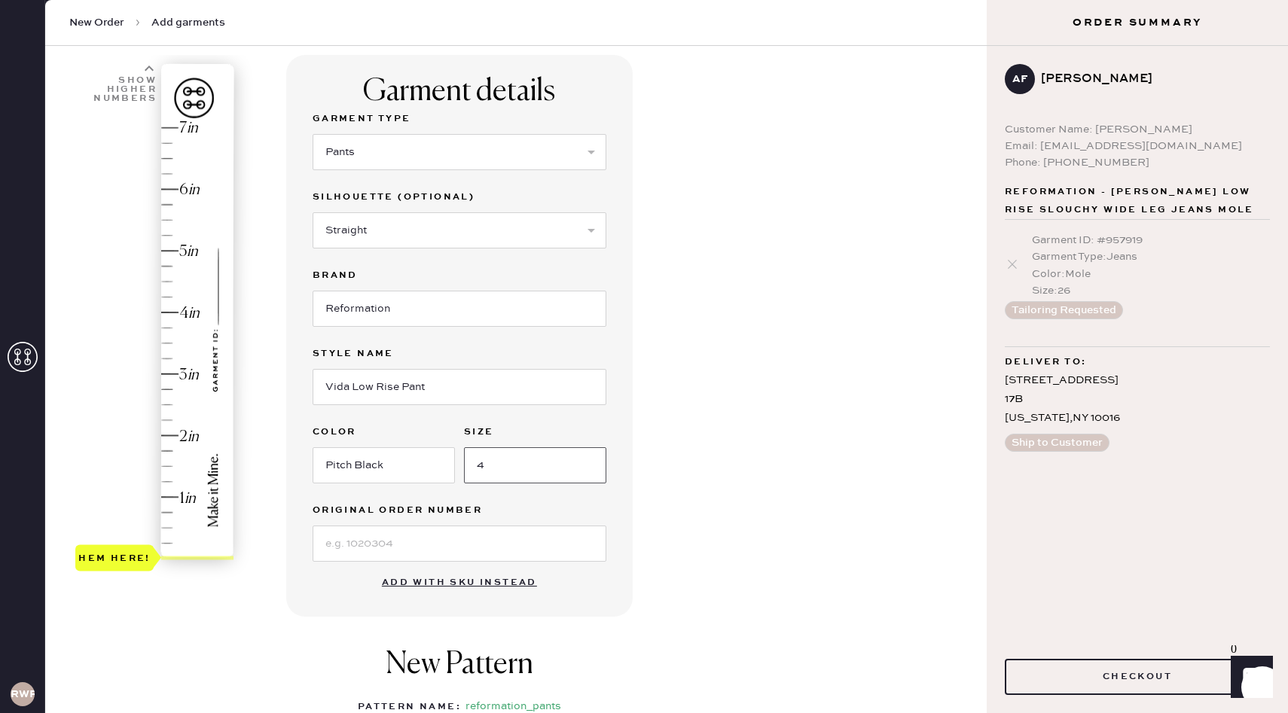
type input "4"
click at [469, 546] on input at bounding box center [460, 544] width 294 height 36
type input "S31563597"
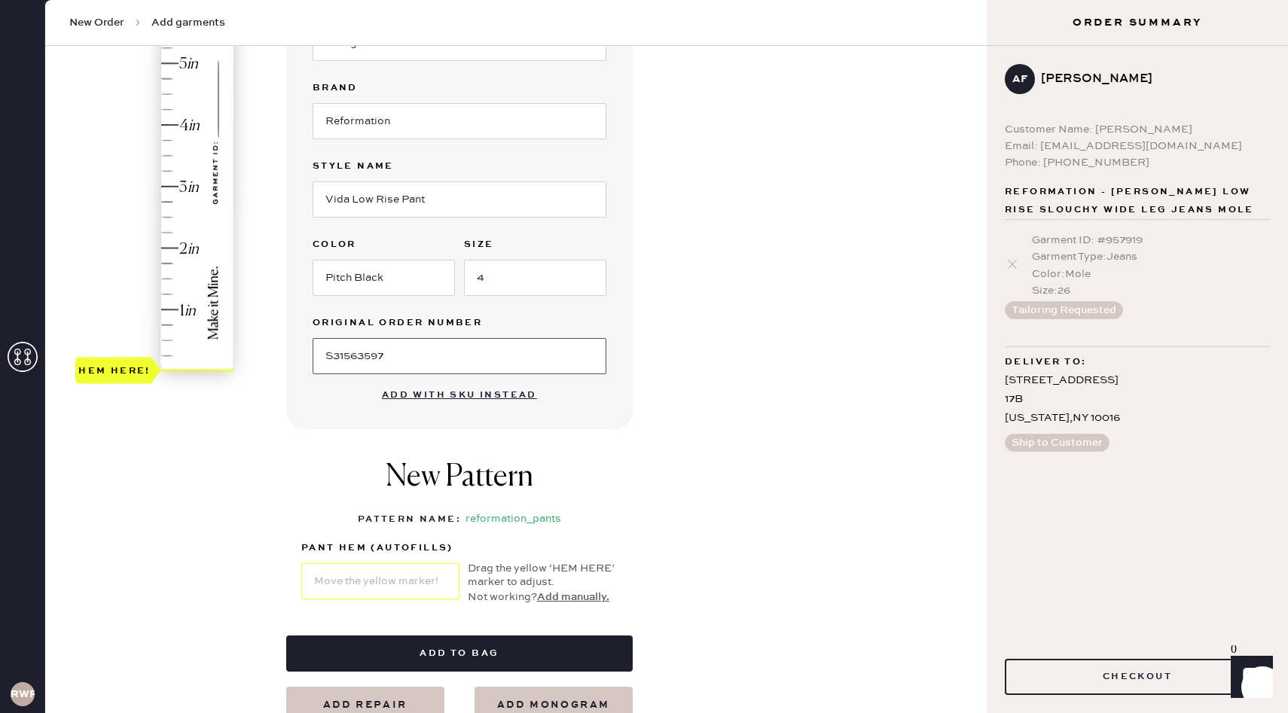
scroll to position [302, 0]
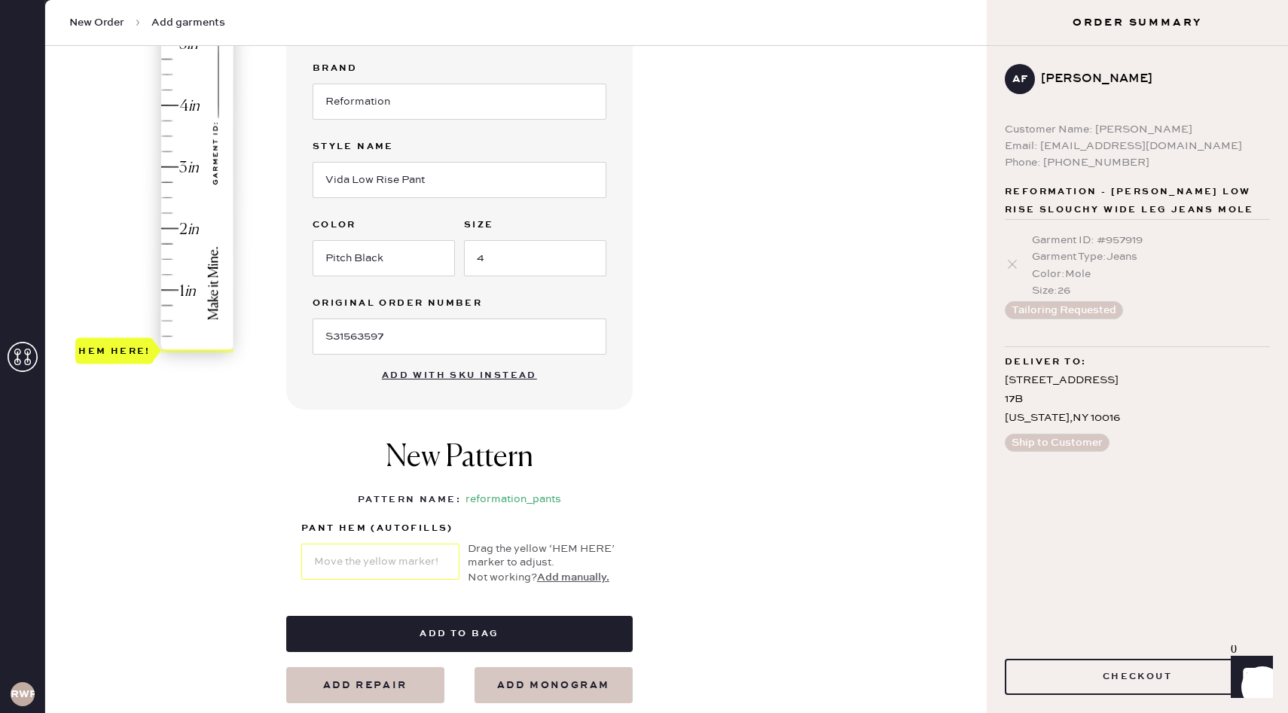
type input "2.75"
click at [172, 177] on div "Hem here!" at bounding box center [155, 136] width 160 height 444
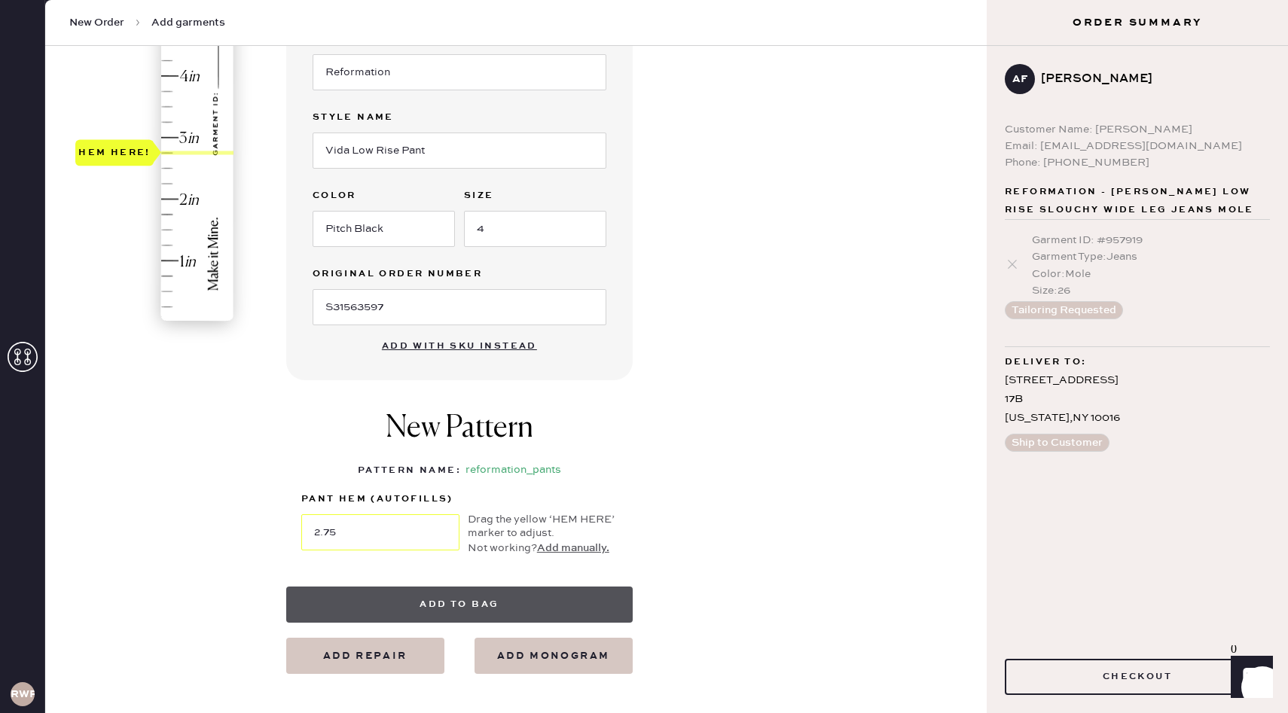
click at [448, 607] on button "Add to bag" at bounding box center [459, 605] width 346 height 36
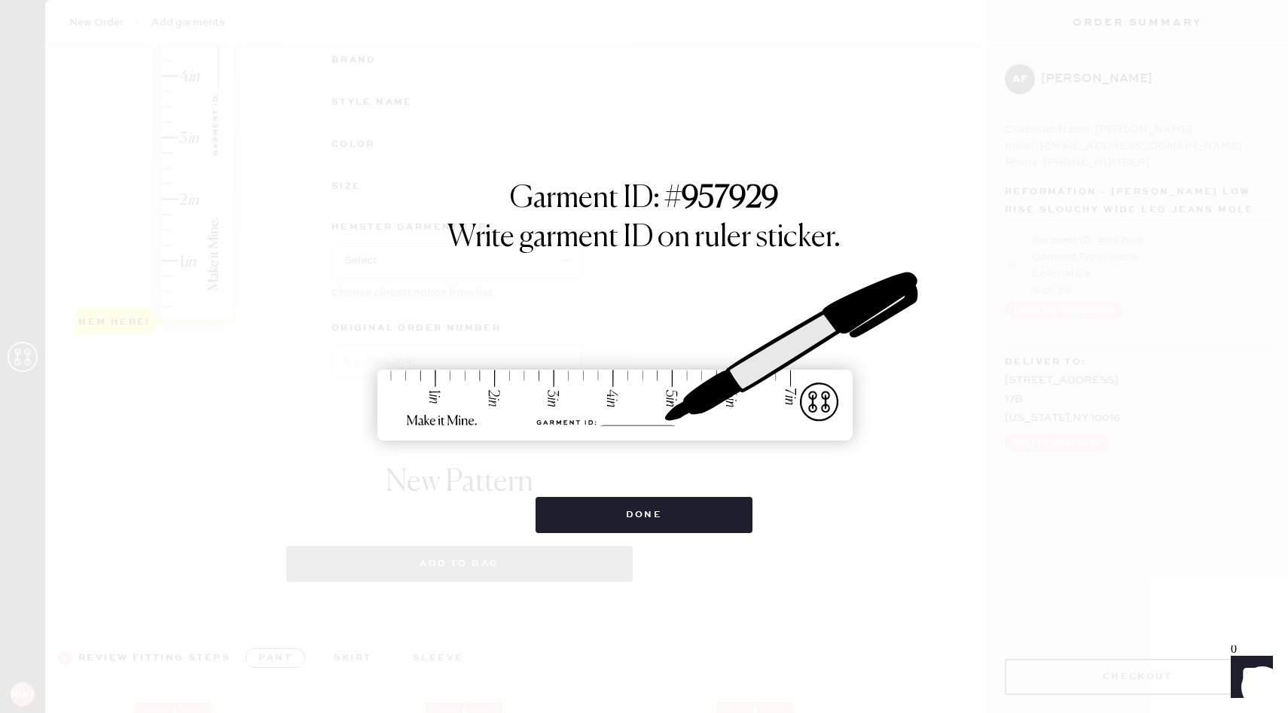
select select "4"
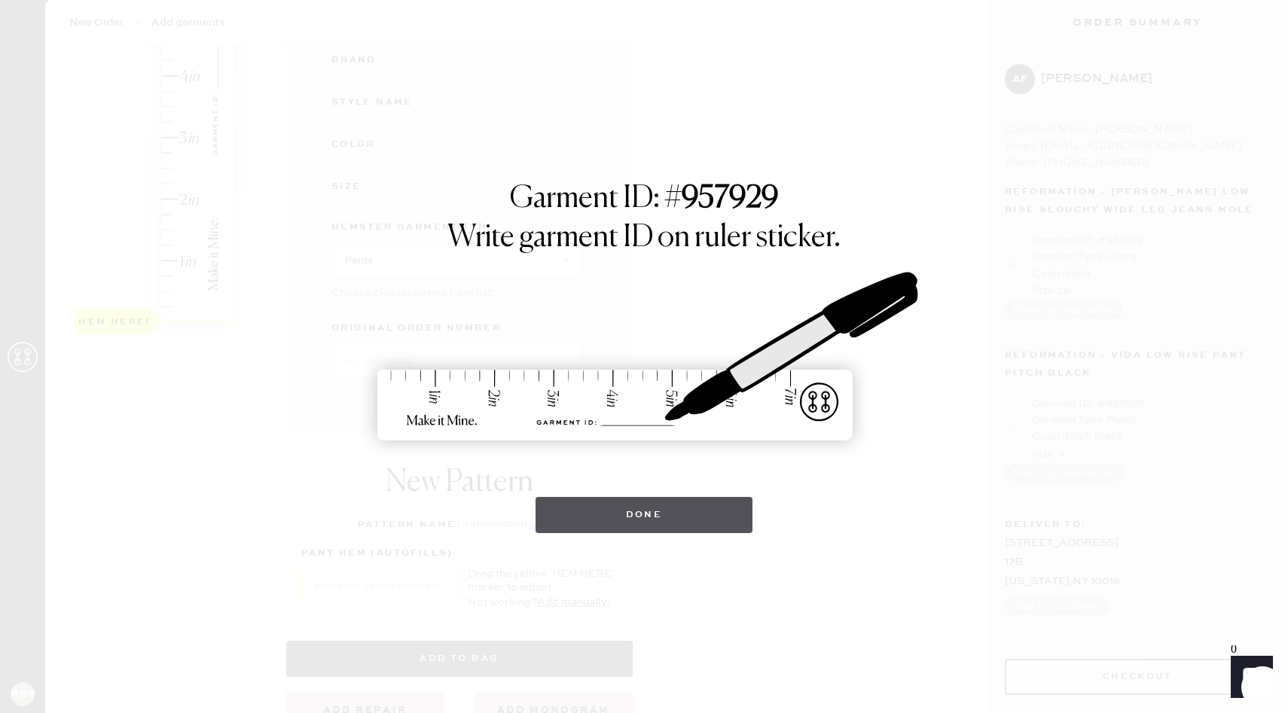
click at [698, 510] on button "Done" at bounding box center [645, 515] width 218 height 36
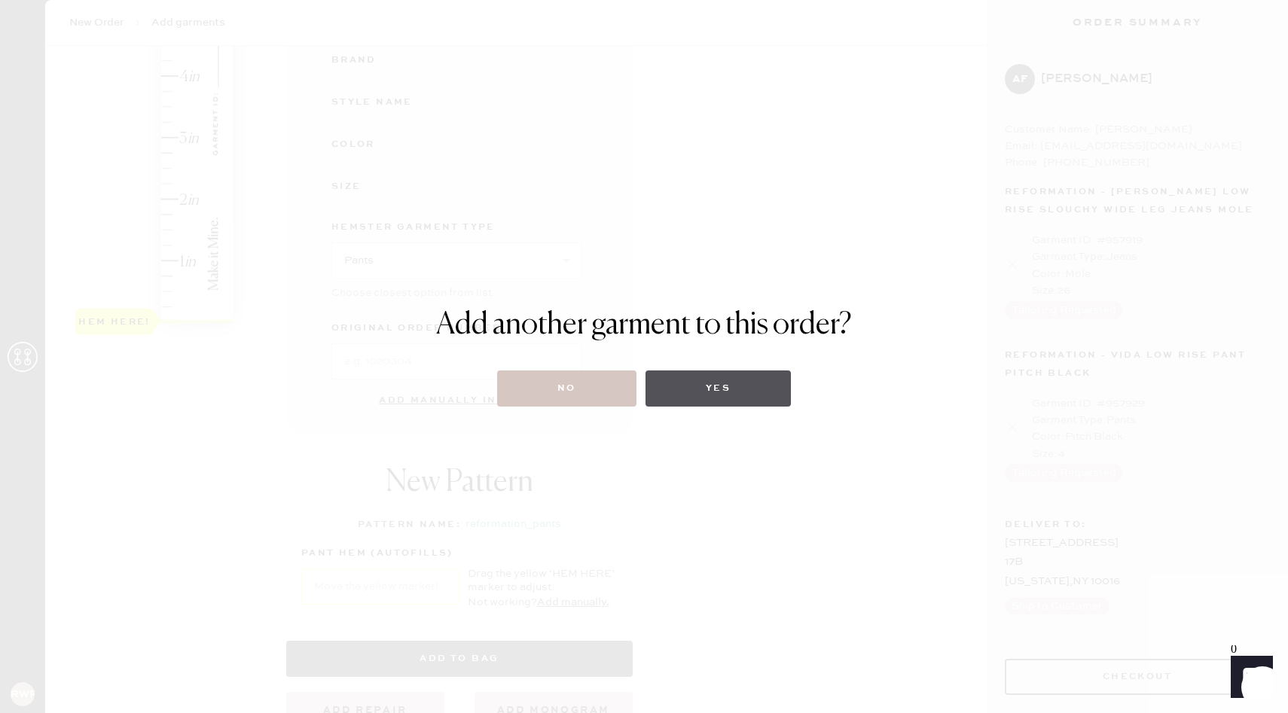
click at [745, 389] on button "Yes" at bounding box center [717, 389] width 145 height 36
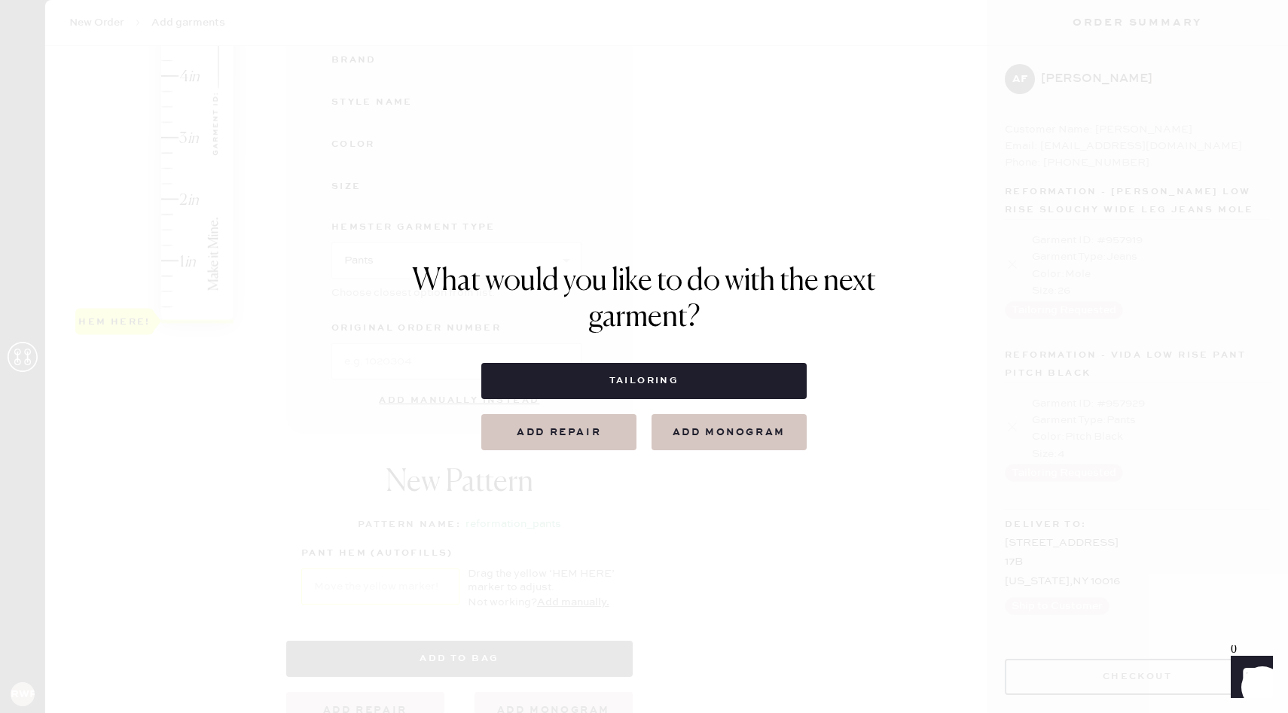
click at [745, 389] on button "Tailoring" at bounding box center [643, 381] width 325 height 36
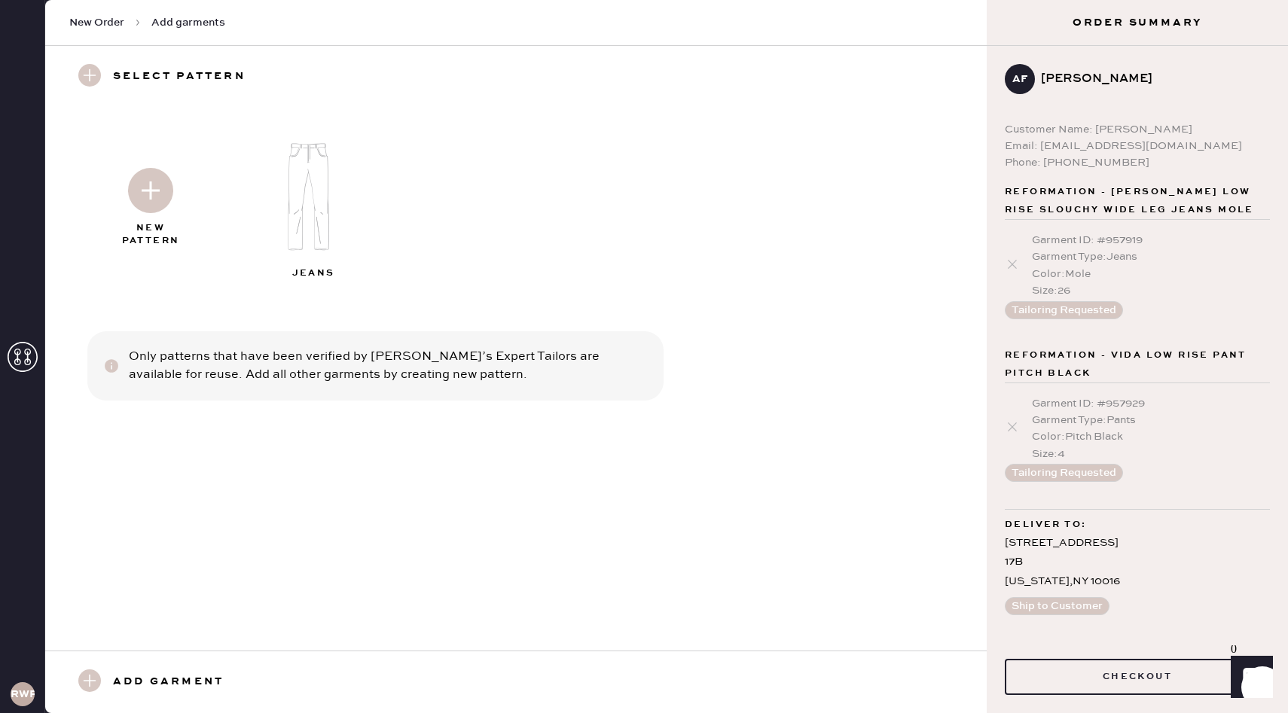
click at [149, 196] on img at bounding box center [150, 190] width 45 height 45
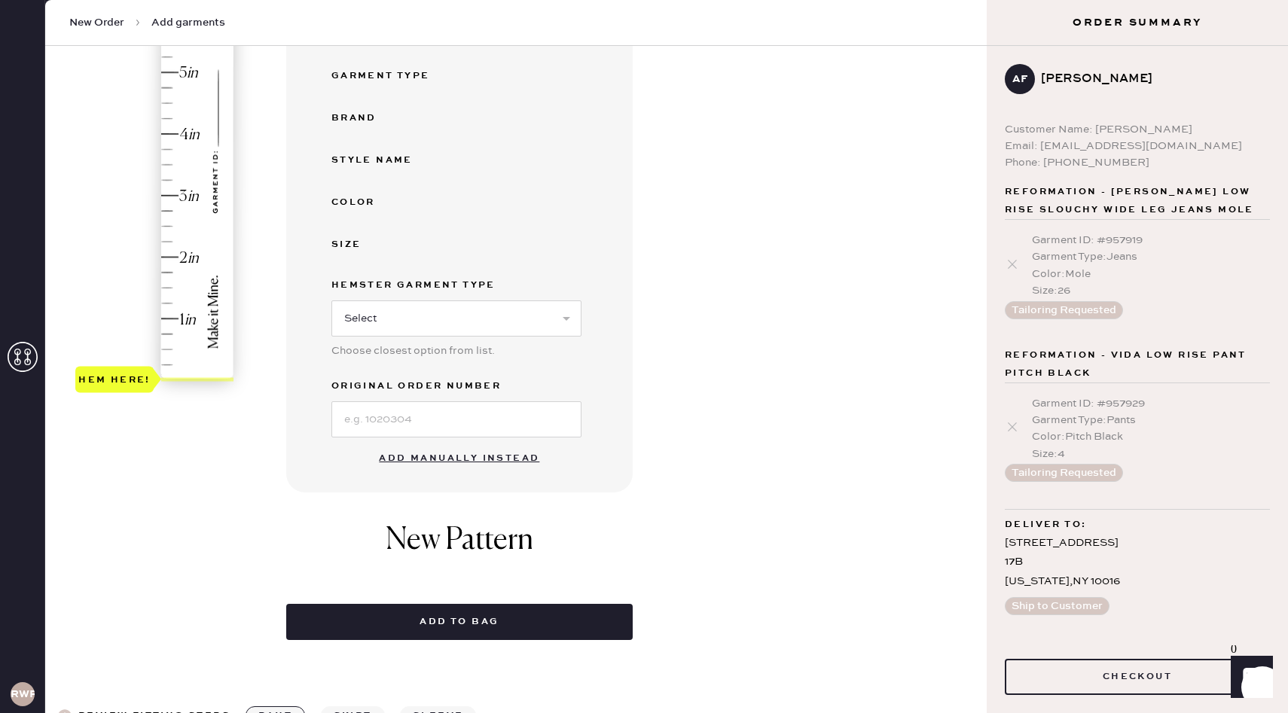
scroll to position [277, 0]
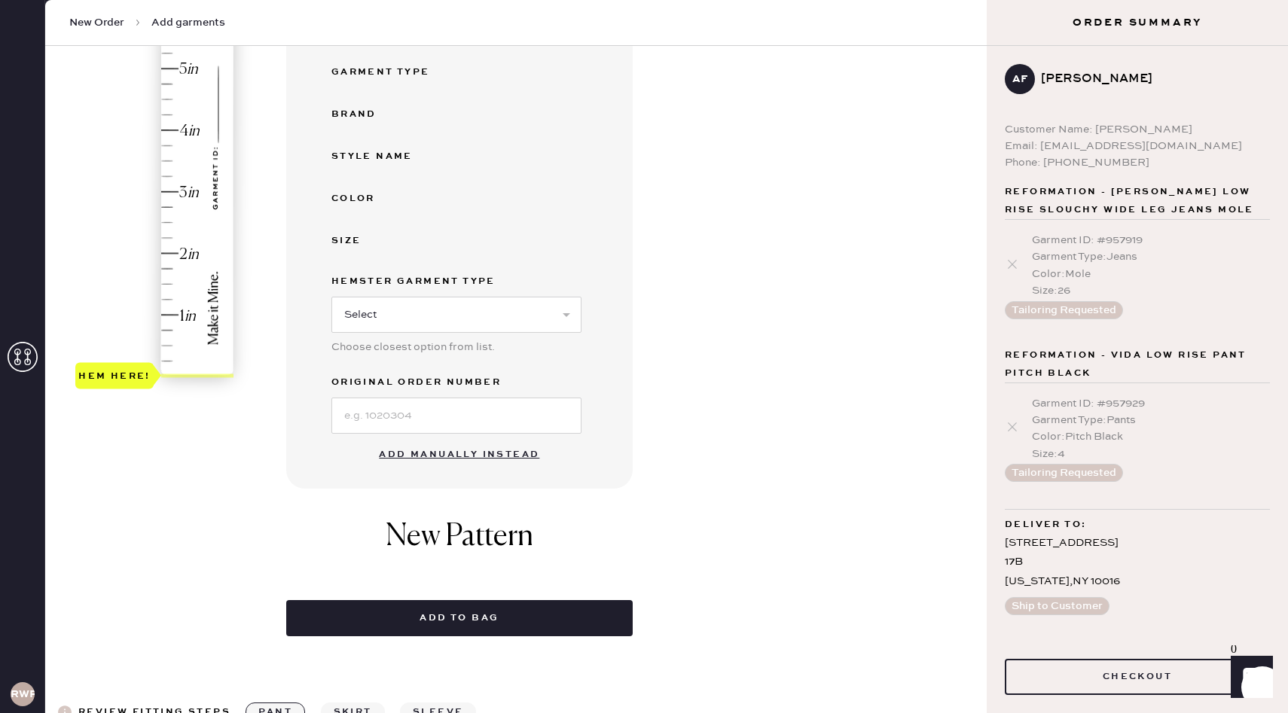
click at [447, 453] on button "Add manually instead" at bounding box center [459, 455] width 179 height 30
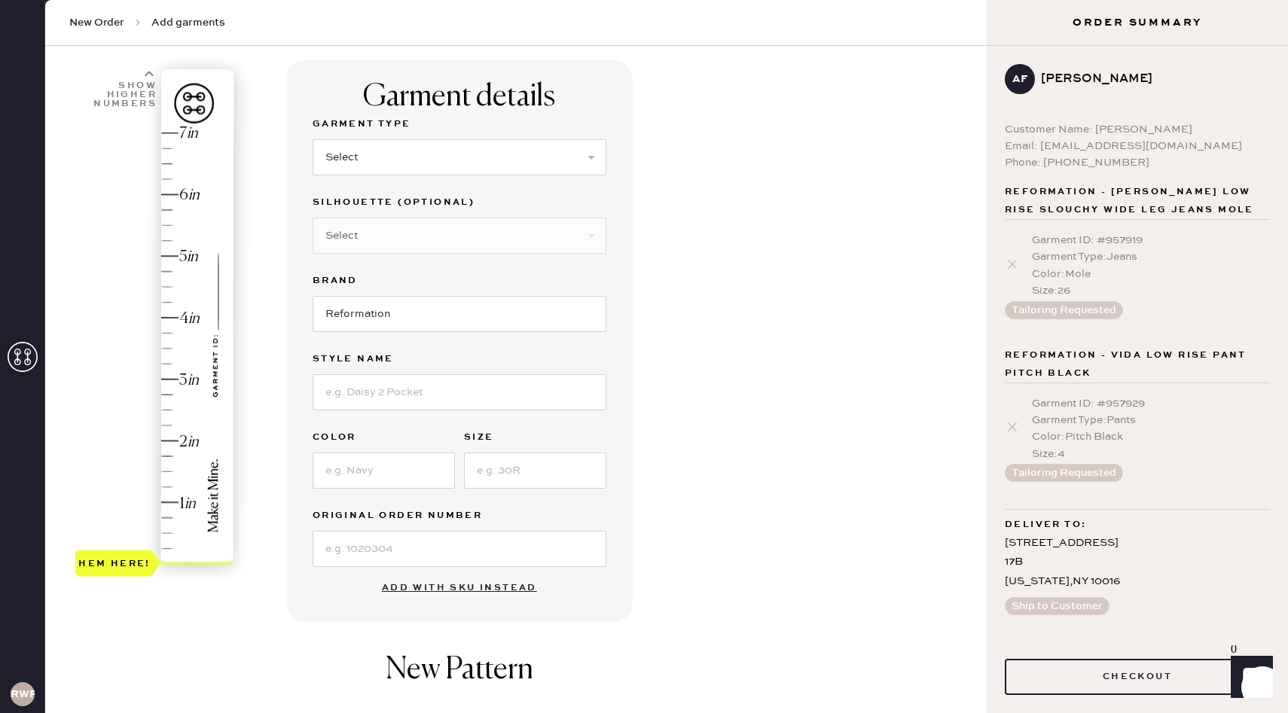
scroll to position [87, 0]
click at [375, 165] on select "Select Basic Skirt Jeans Leggings Pants Shorts Basic Sleeved Dress Basic Sleeve…" at bounding box center [460, 160] width 294 height 36
select select "4"
click at [313, 142] on select "Select Basic Skirt Jeans Leggings Pants Shorts Basic Sleeved Dress Basic Sleeve…" at bounding box center [460, 160] width 294 height 36
click at [396, 246] on select "Select Joggers Shorts Cropped Flare Boot Cut Straight Skinny Other" at bounding box center [460, 238] width 294 height 36
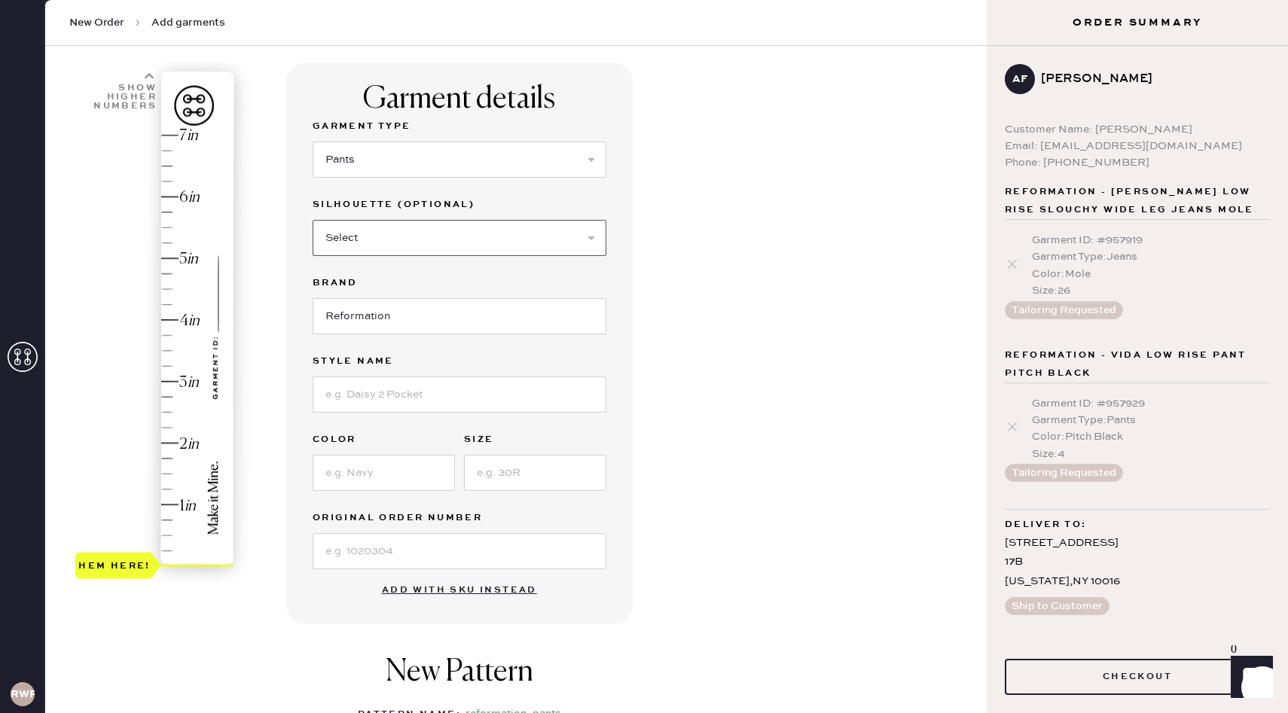
select select "11"
click at [313, 220] on select "Select Joggers Shorts Cropped Flare Boot Cut Straight Skinny Other" at bounding box center [460, 238] width 294 height 36
click at [358, 398] on input at bounding box center [460, 395] width 294 height 36
type input "Vida Low Rise Pant"
click at [395, 468] on input at bounding box center [384, 473] width 142 height 36
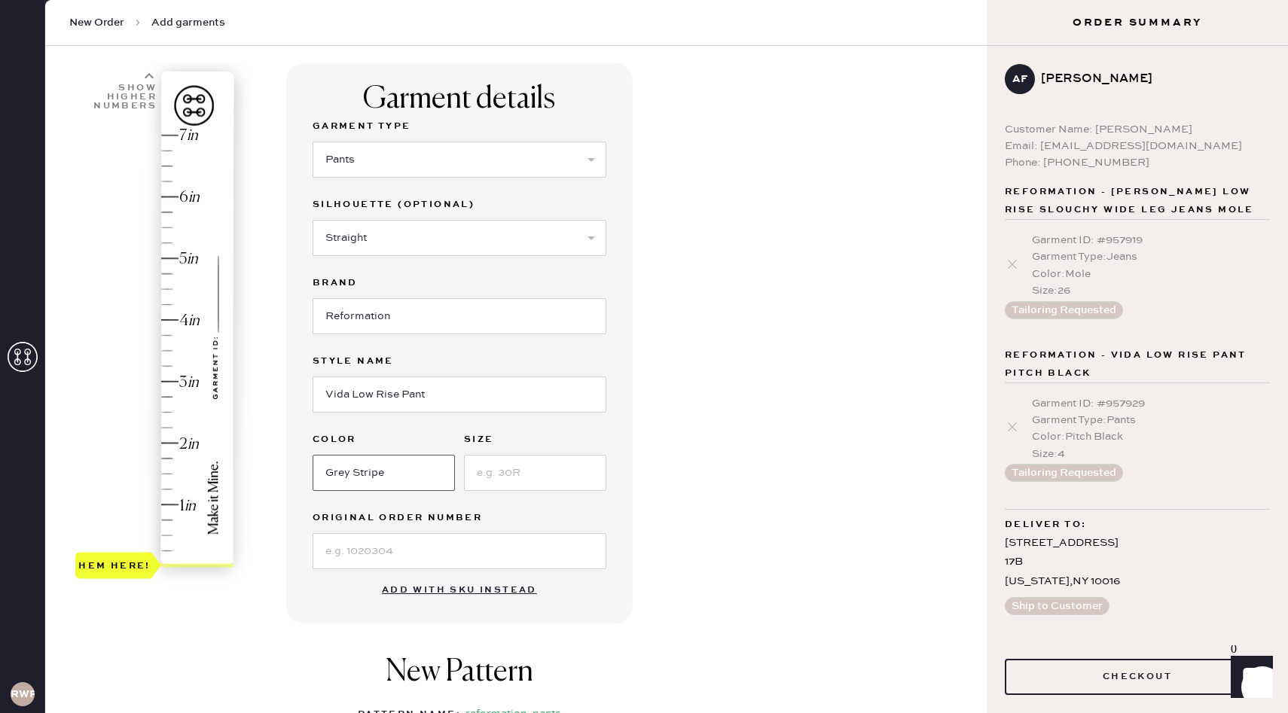
type input "Grey Stripe"
click at [530, 487] on input at bounding box center [535, 473] width 142 height 36
type input "4"
click at [419, 561] on input at bounding box center [460, 551] width 294 height 36
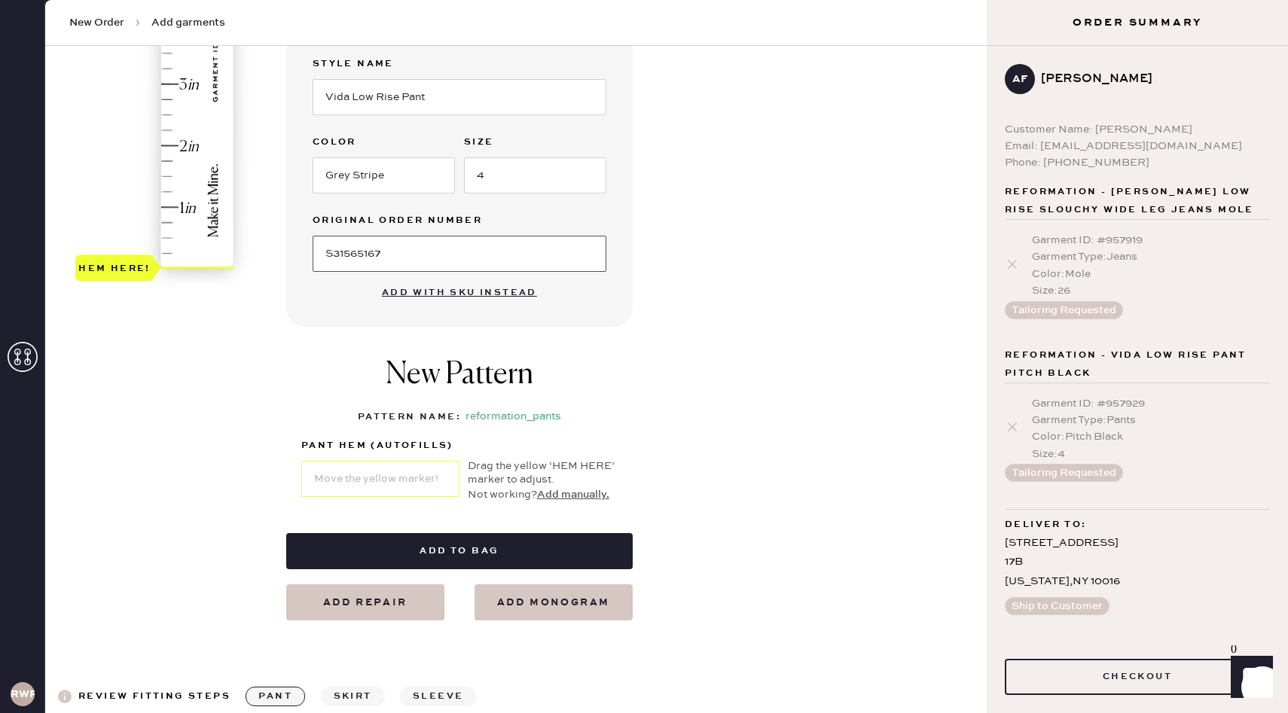
scroll to position [402, 0]
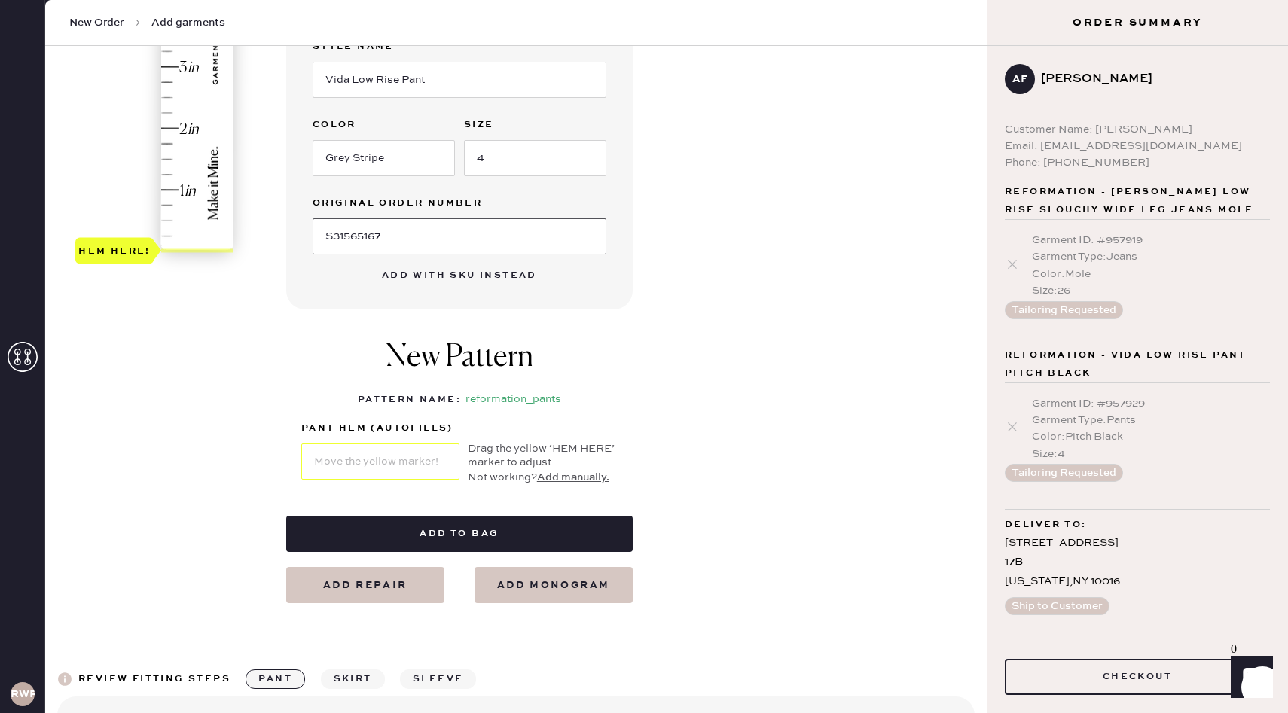
type input "S31565167"
type input "2.5"
click at [172, 96] on div "Hem here!" at bounding box center [155, 36] width 160 height 444
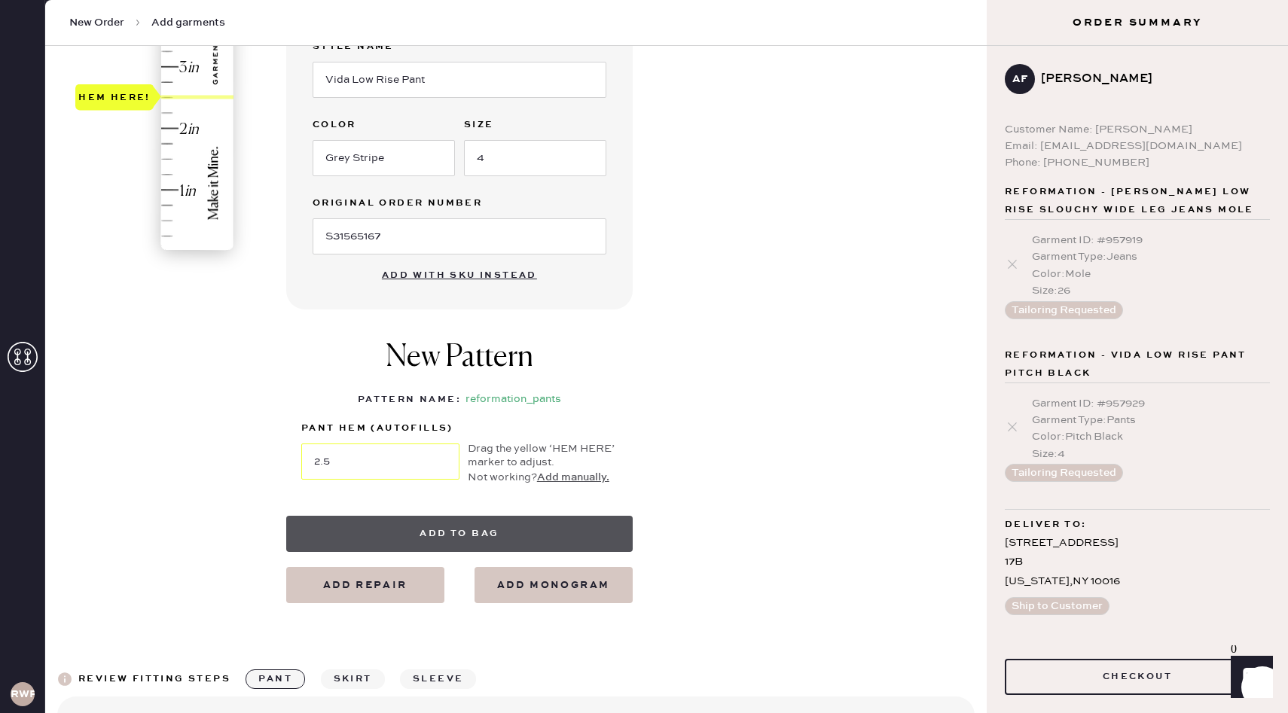
click at [421, 534] on button "Add to bag" at bounding box center [459, 534] width 346 height 36
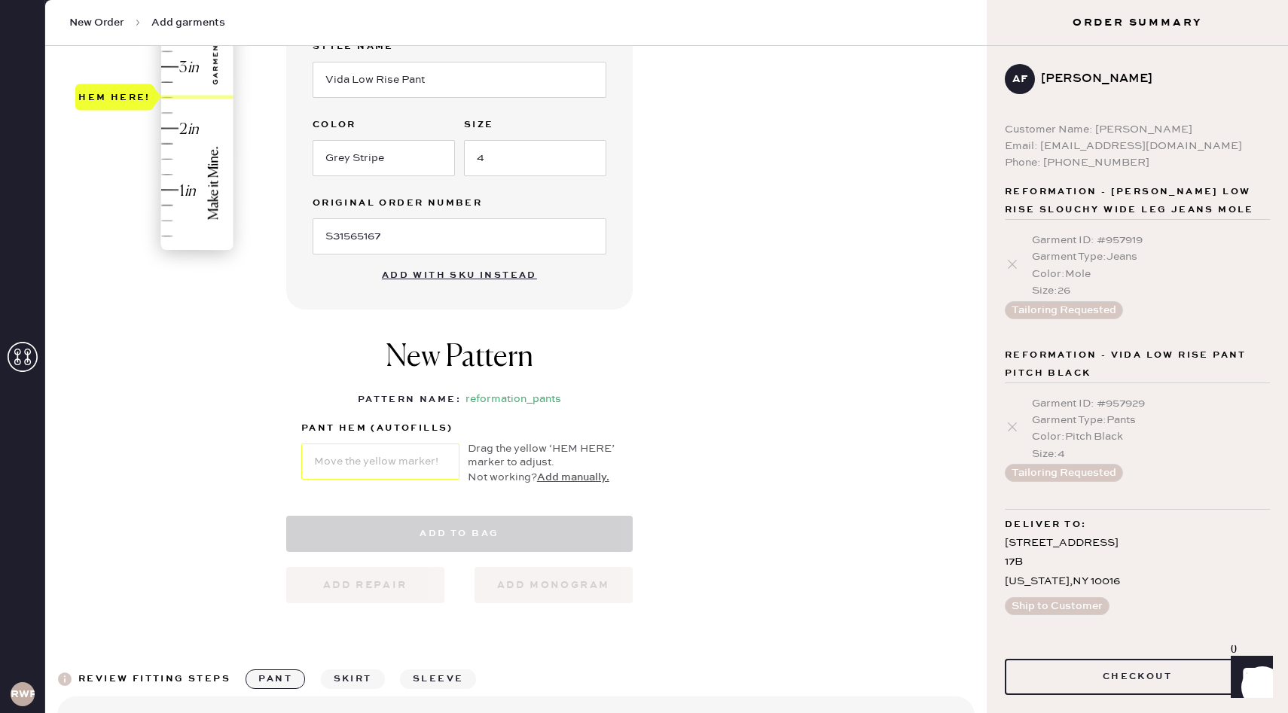
select select "4"
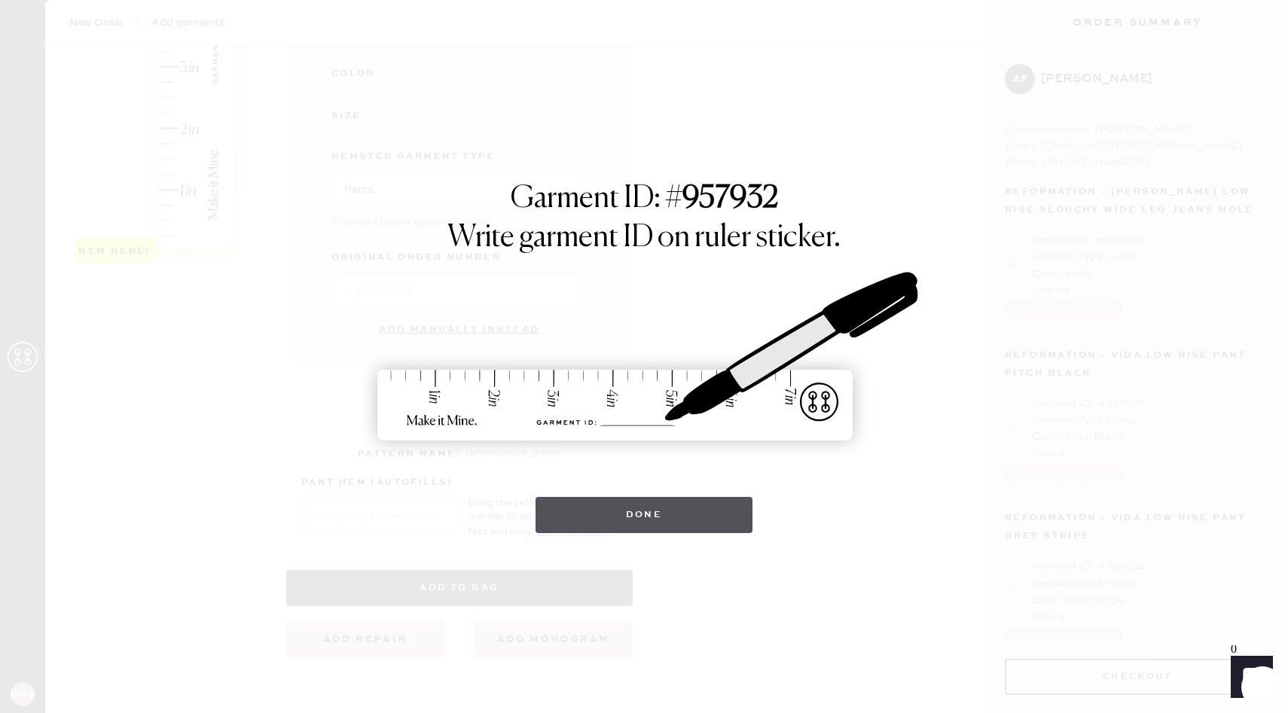
click at [620, 528] on button "Done" at bounding box center [645, 515] width 218 height 36
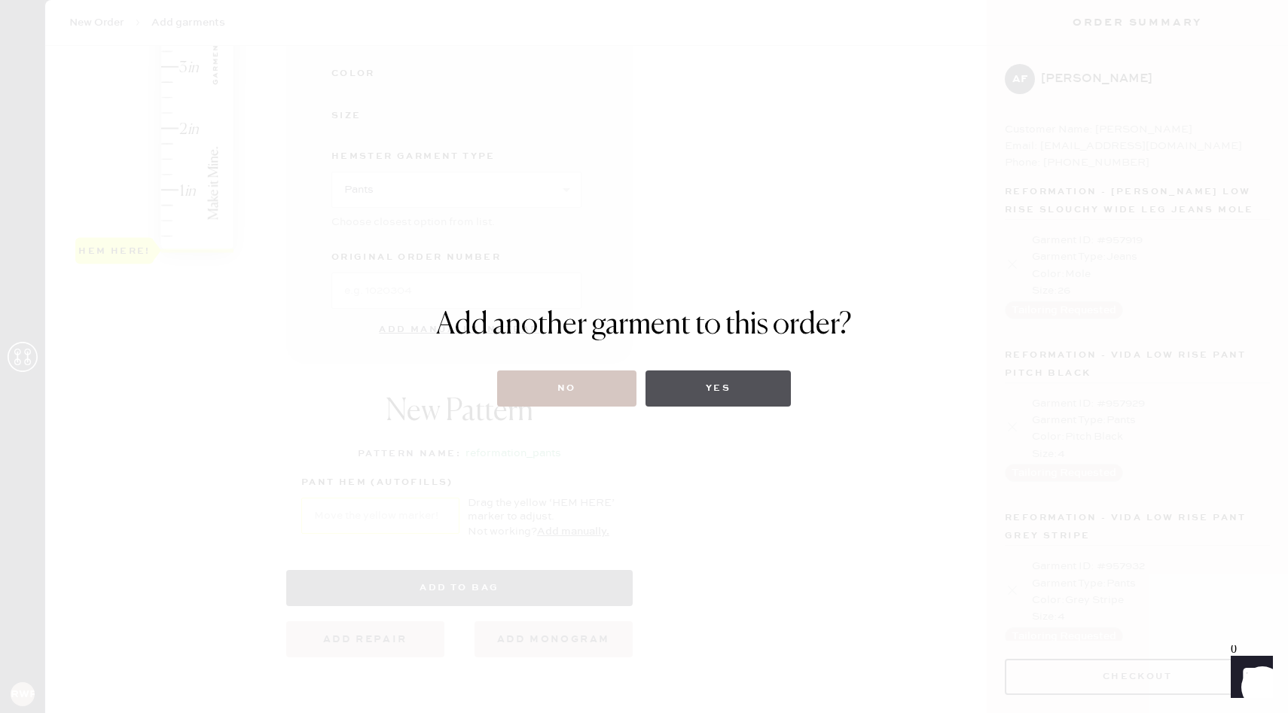
click at [696, 383] on button "Yes" at bounding box center [717, 389] width 145 height 36
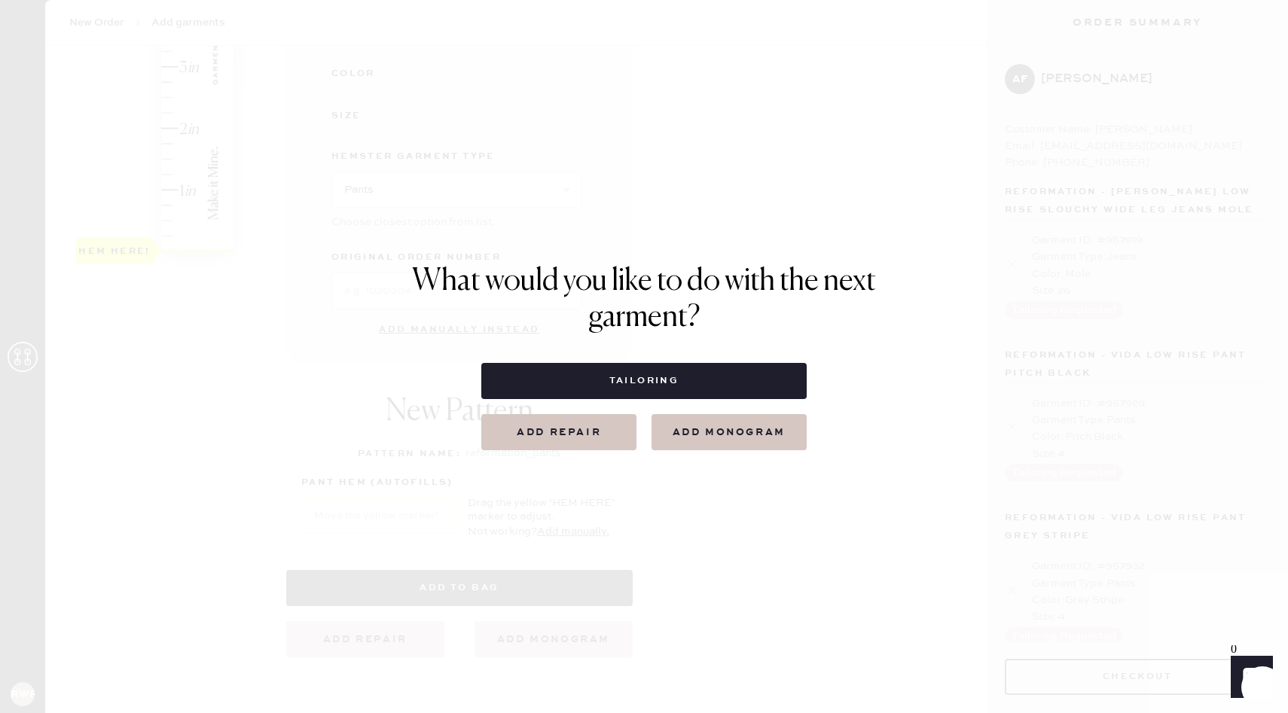
click at [696, 383] on button "Tailoring" at bounding box center [643, 381] width 325 height 36
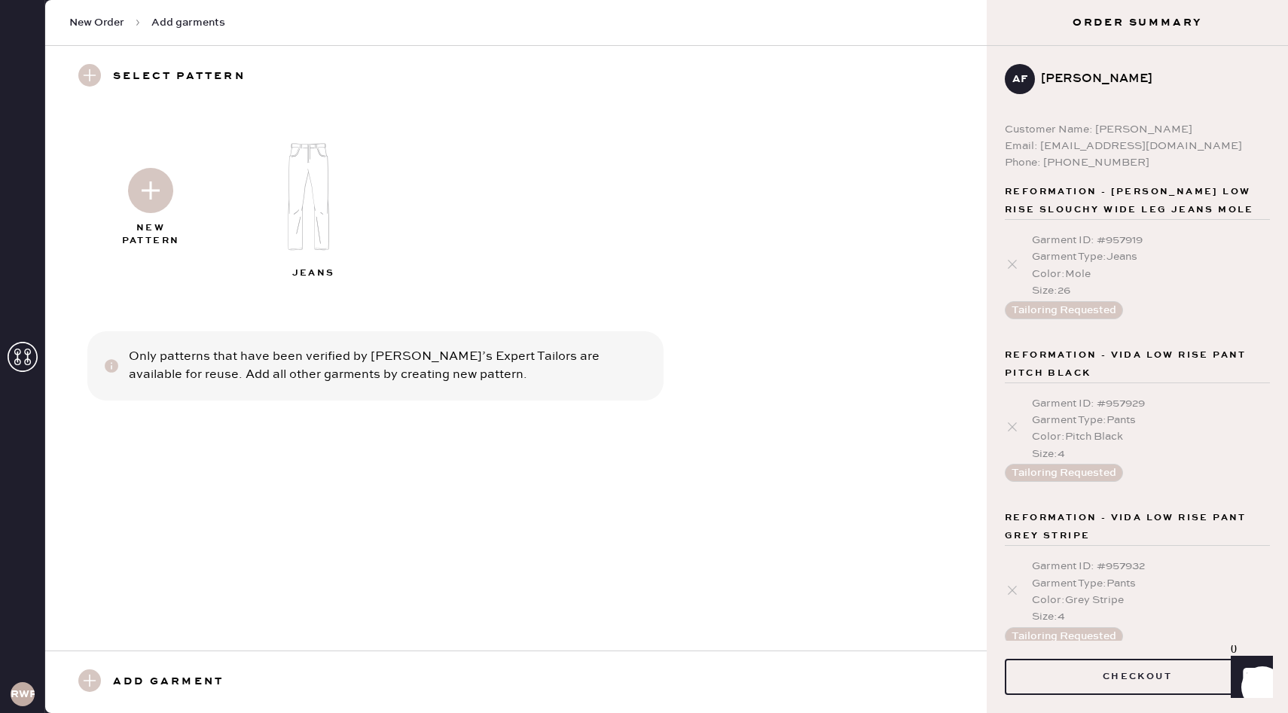
click at [151, 215] on div at bounding box center [150, 187] width 163 height 75
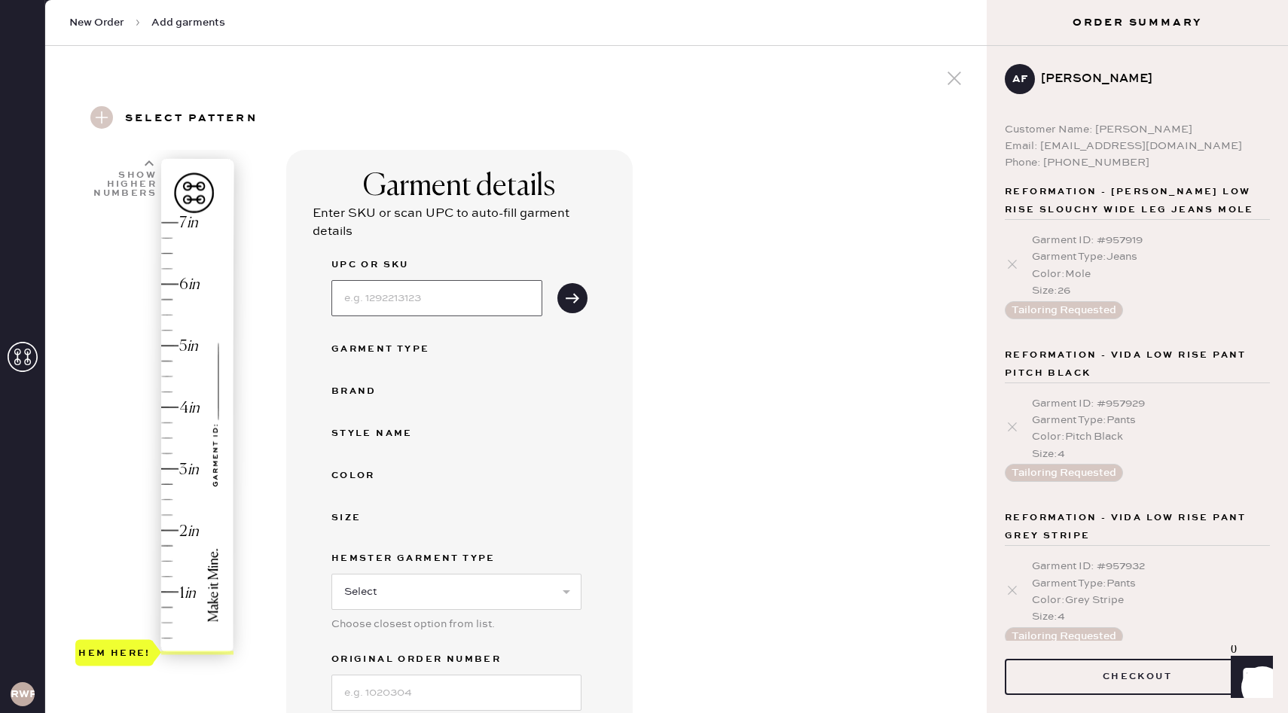
click at [366, 298] on input at bounding box center [436, 298] width 211 height 36
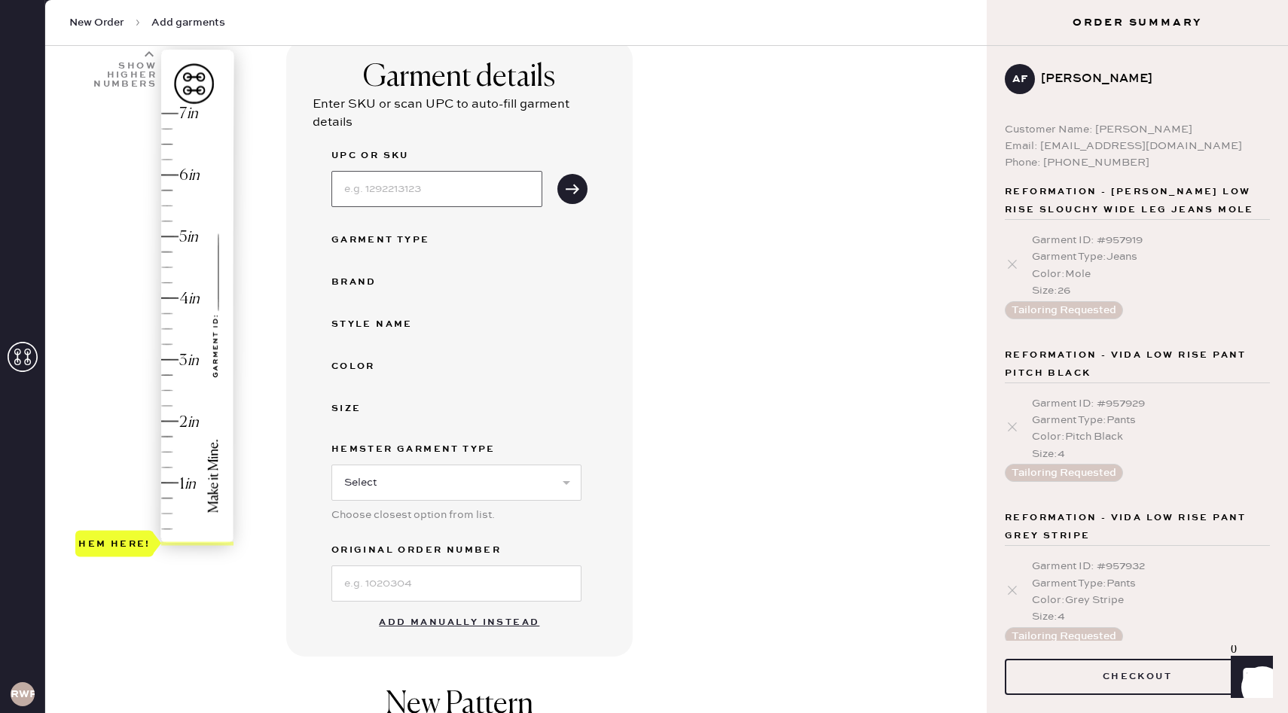
scroll to position [139, 0]
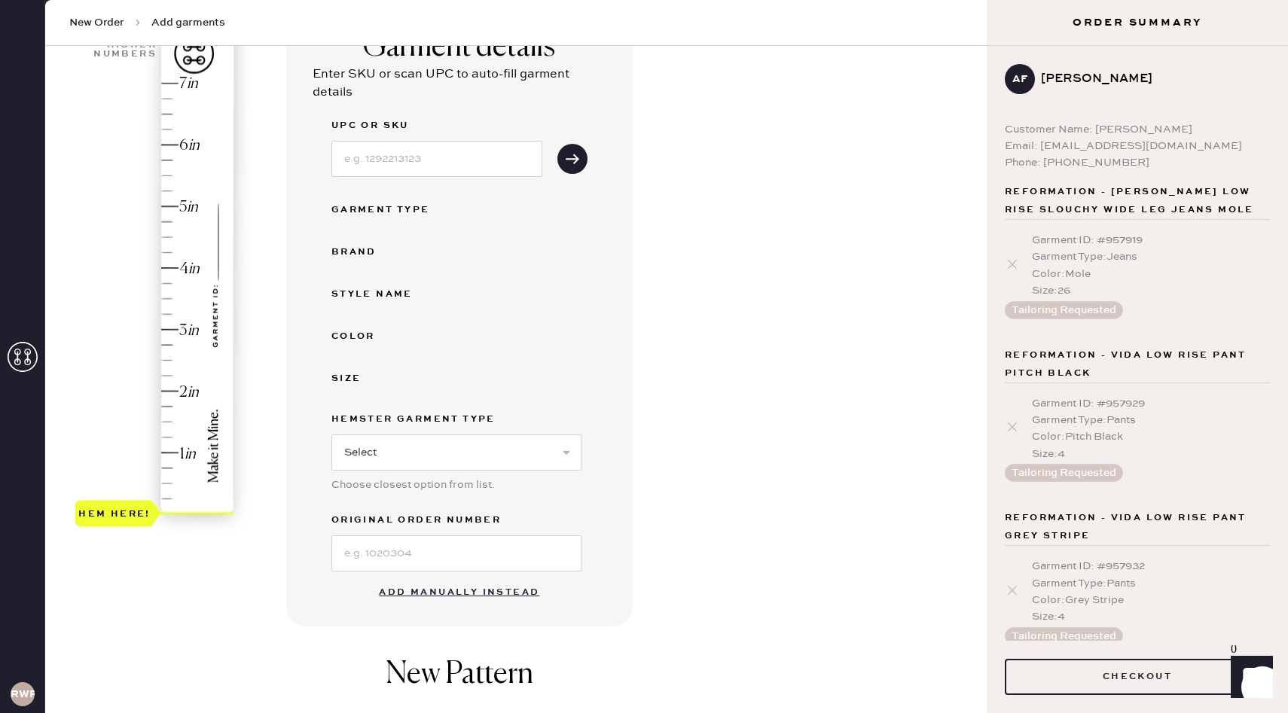
click at [438, 590] on button "Add manually instead" at bounding box center [459, 593] width 179 height 30
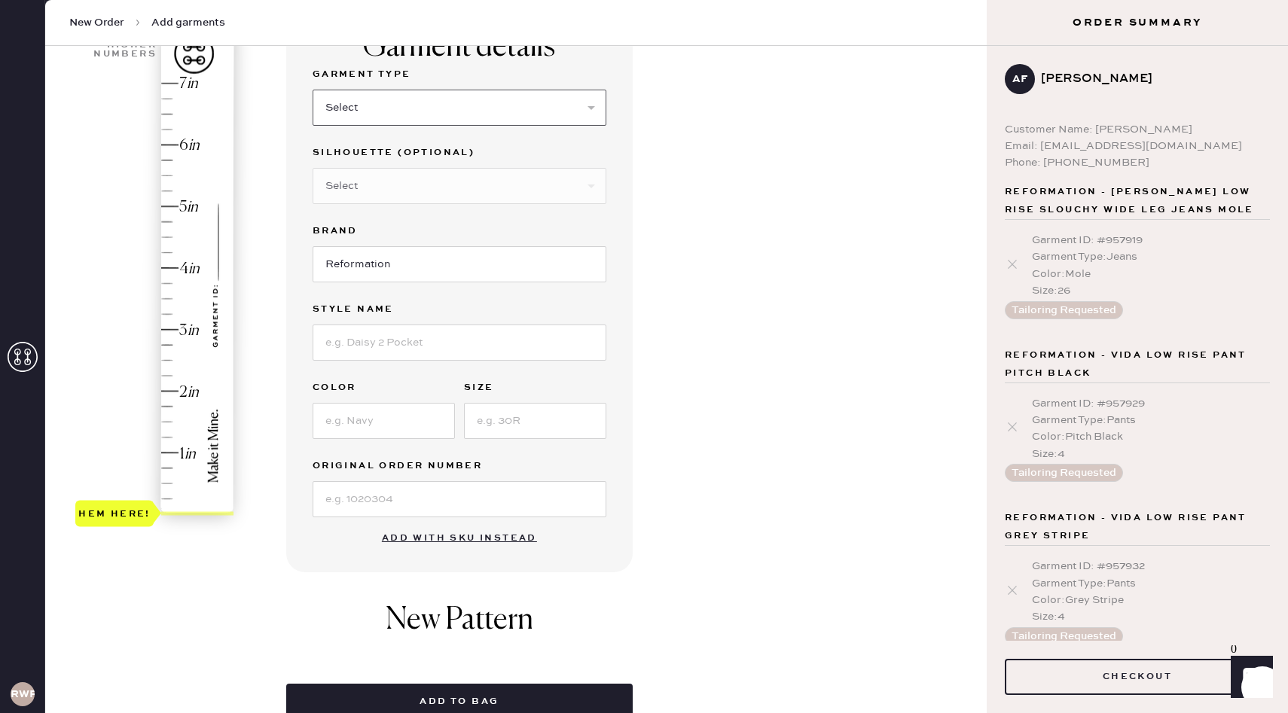
click at [464, 110] on select "Select Basic Skirt Jeans Leggings Pants Shorts Basic Sleeved Dress Basic Sleeve…" at bounding box center [460, 108] width 294 height 36
select select "4"
click at [313, 90] on select "Select Basic Skirt Jeans Leggings Pants Shorts Basic Sleeved Dress Basic Sleeve…" at bounding box center [460, 108] width 294 height 36
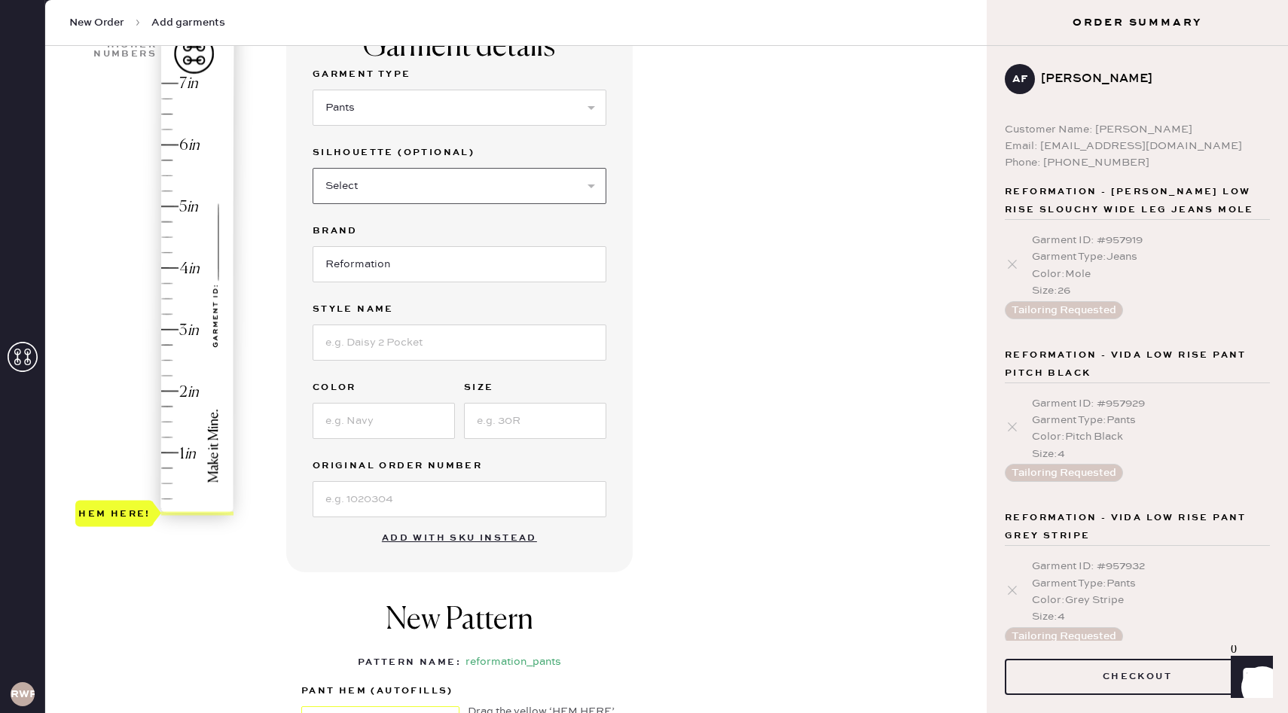
click at [415, 175] on select "Select Joggers Shorts Cropped Flare Boot Cut Straight Skinny Other" at bounding box center [460, 186] width 294 height 36
click at [313, 168] on select "Select Joggers Shorts Cropped Flare Boot Cut Straight Skinny Other" at bounding box center [460, 186] width 294 height 36
click at [377, 179] on select "Select Joggers Shorts Cropped Flare Boot Cut Straight Skinny Other" at bounding box center [460, 186] width 294 height 36
select select "11"
click at [313, 168] on select "Select Joggers Shorts Cropped Flare Boot Cut Straight Skinny Other" at bounding box center [460, 186] width 294 height 36
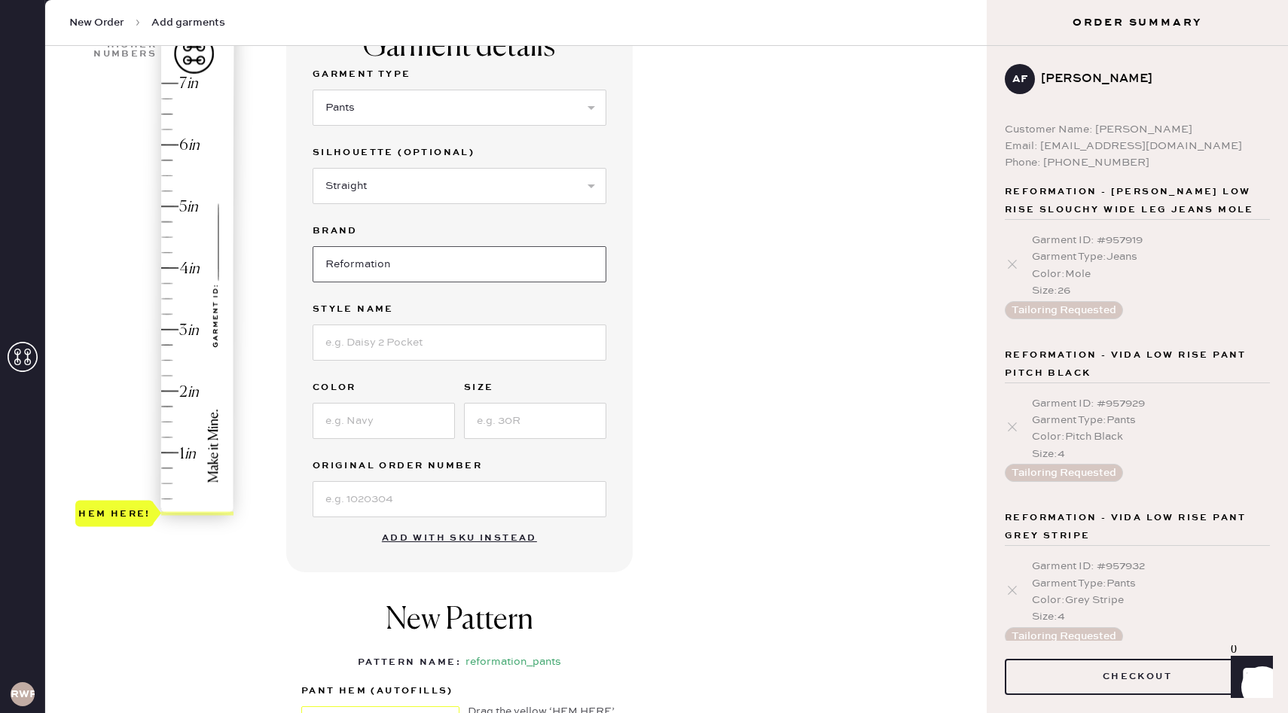
click at [384, 261] on input "Reformation" at bounding box center [460, 264] width 294 height 36
click at [362, 359] on input at bounding box center [460, 343] width 294 height 36
type input "Gisele Low Rise Pant"
click at [401, 417] on input at bounding box center [384, 421] width 142 height 36
type input "Black"
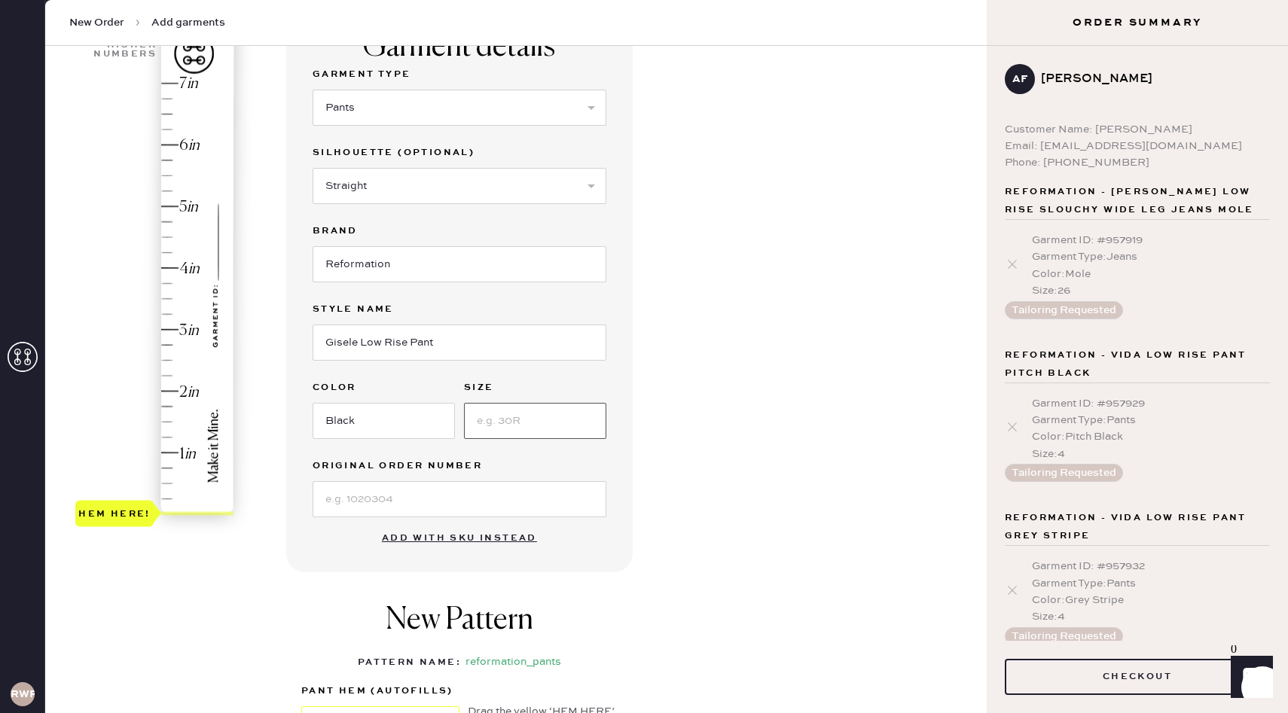
click at [559, 429] on input at bounding box center [535, 421] width 142 height 36
type input "6"
click at [367, 504] on input at bounding box center [460, 499] width 294 height 36
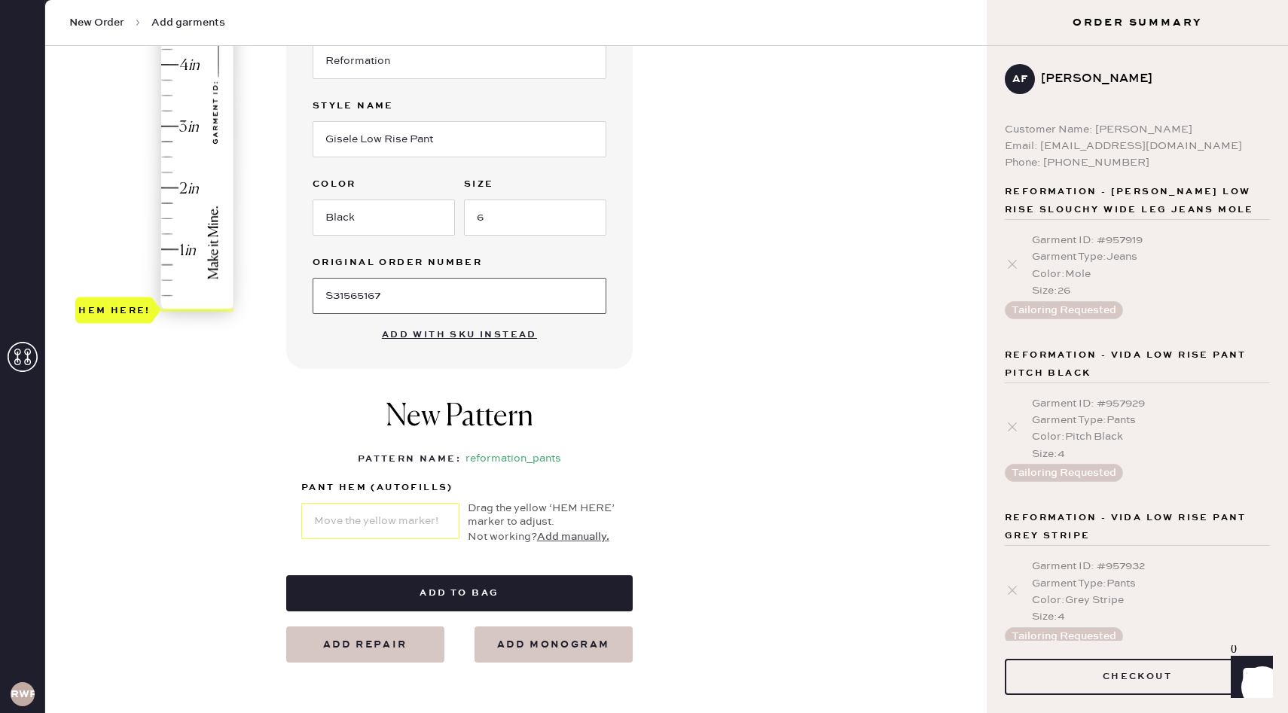
scroll to position [352, 0]
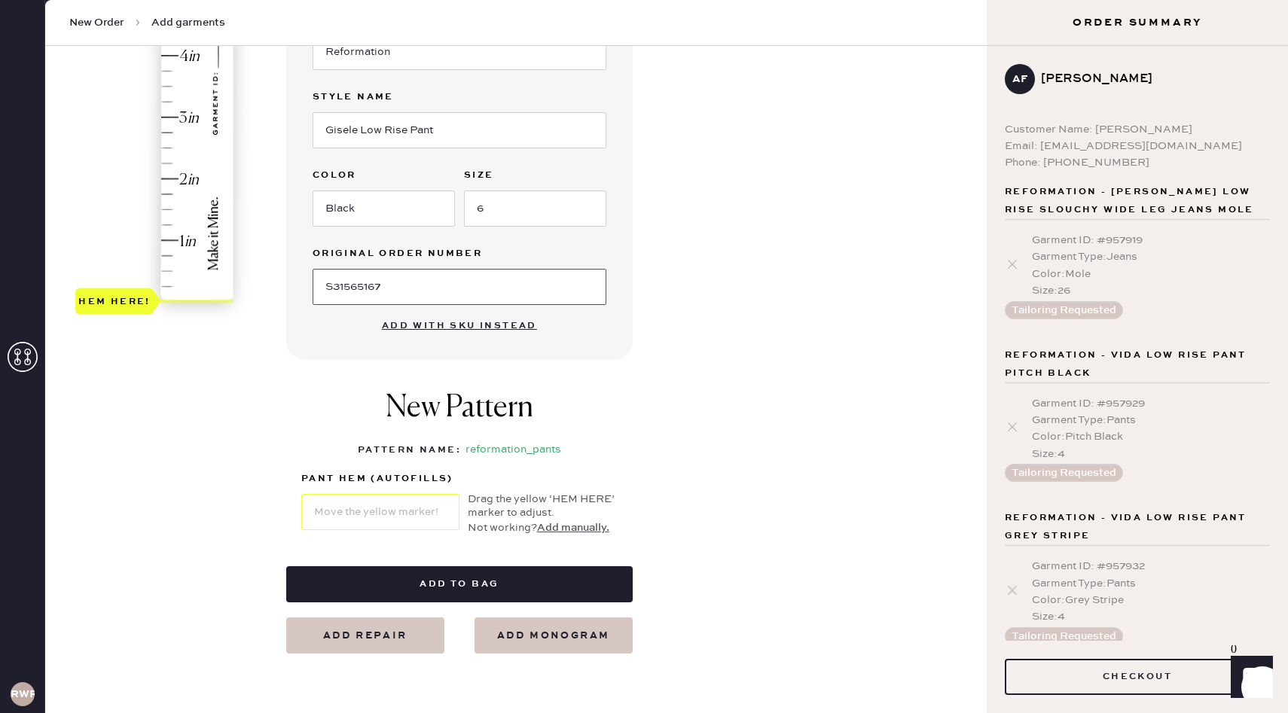
type input "S31565167"
type input "3.25"
click at [173, 101] on div "Hem here!" at bounding box center [155, 86] width 160 height 444
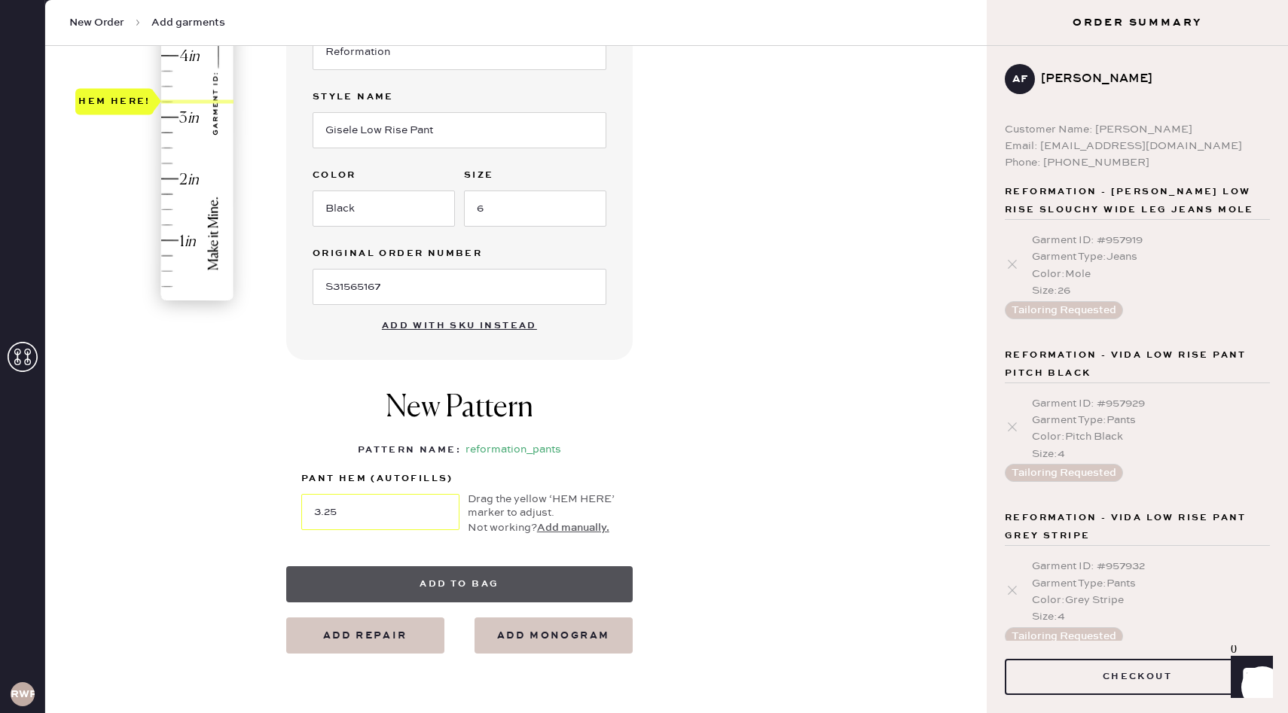
click at [407, 581] on button "Add to bag" at bounding box center [459, 584] width 346 height 36
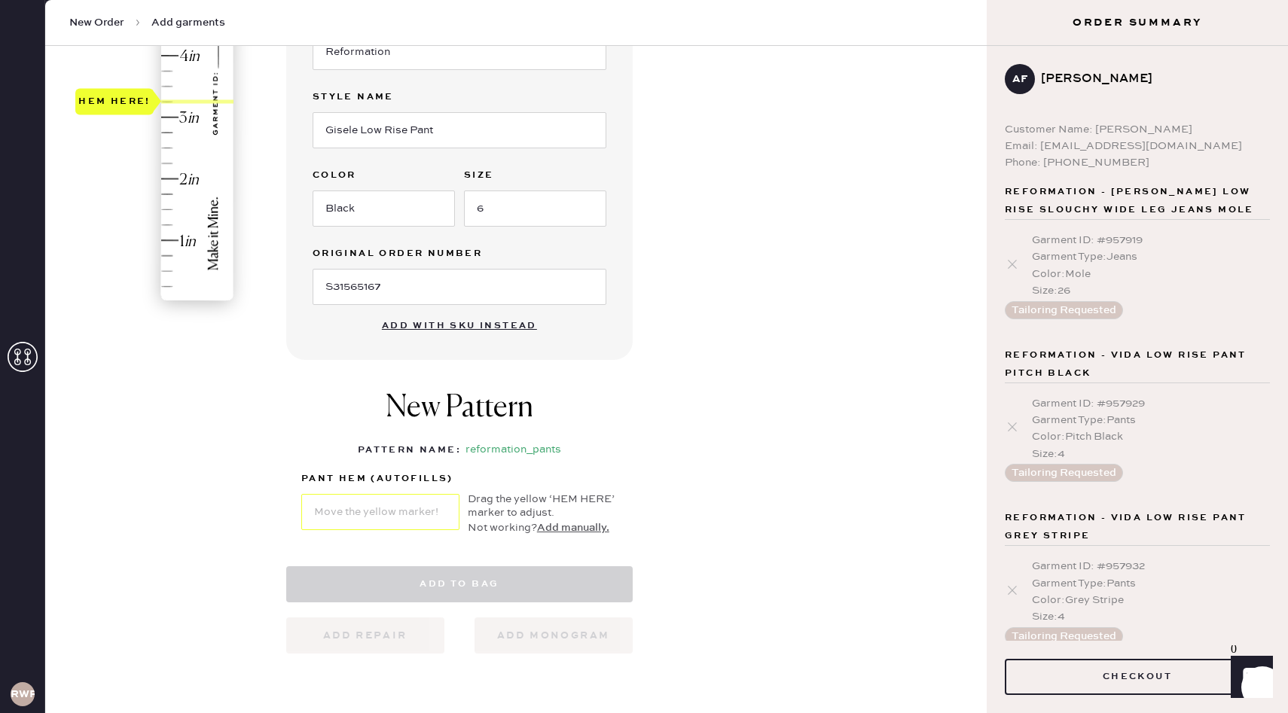
select select "4"
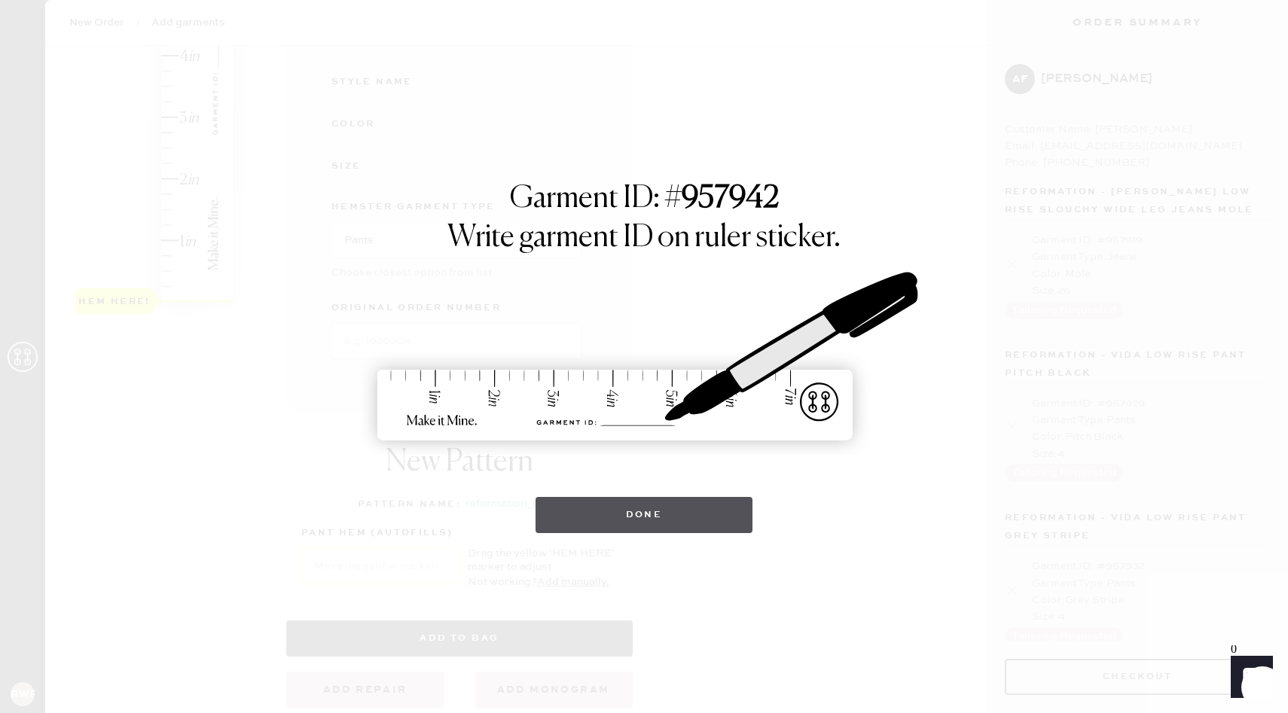
click at [633, 516] on button "Done" at bounding box center [645, 515] width 218 height 36
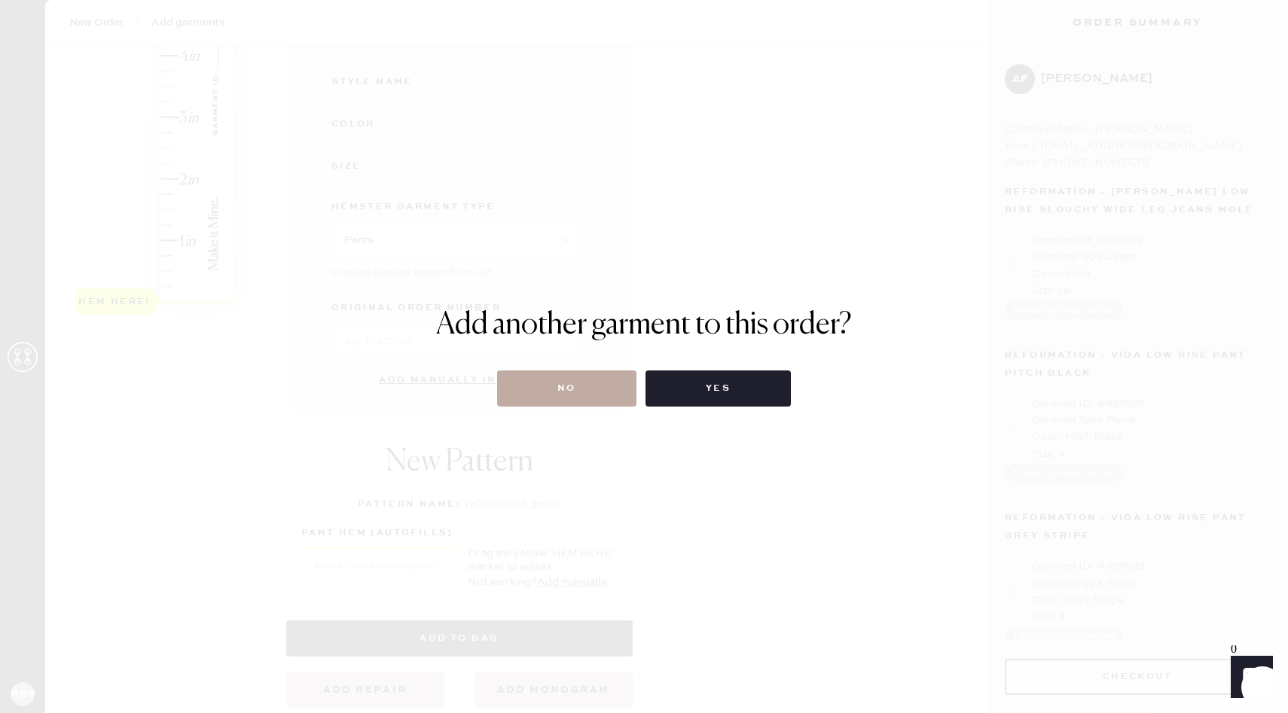
click at [610, 380] on button "No" at bounding box center [566, 389] width 139 height 36
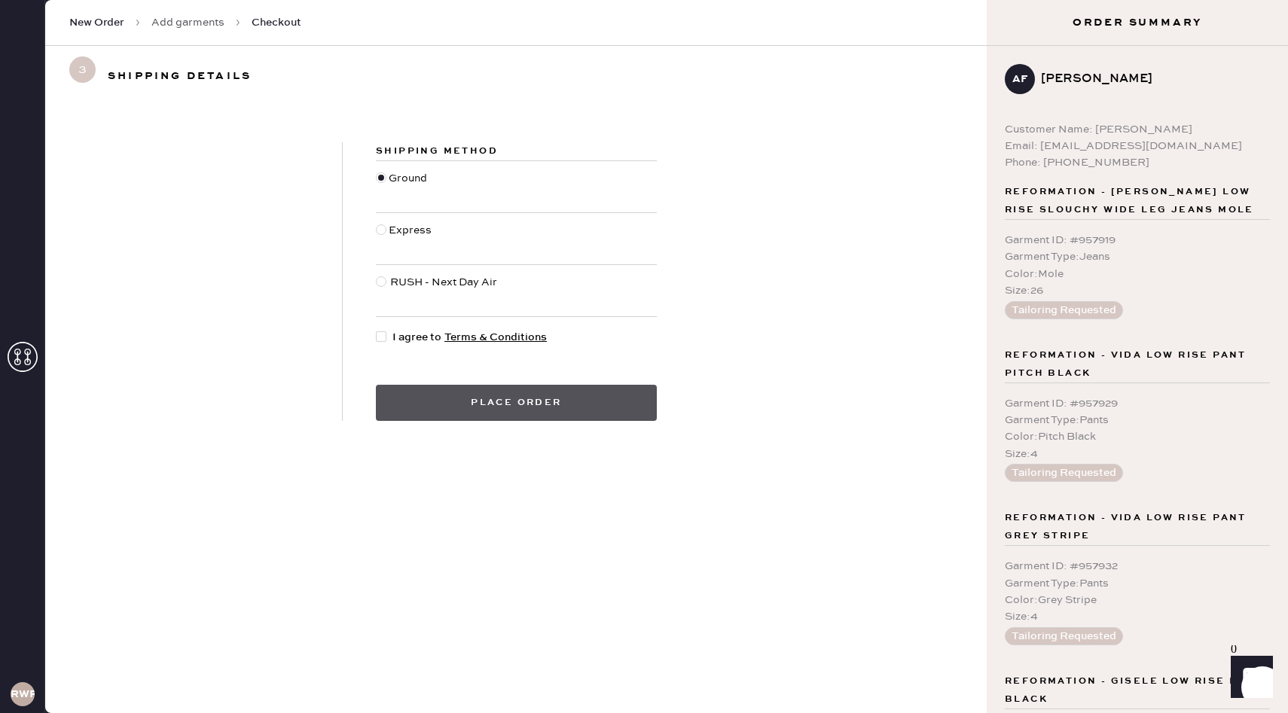
click at [474, 399] on button "Place order" at bounding box center [516, 403] width 281 height 36
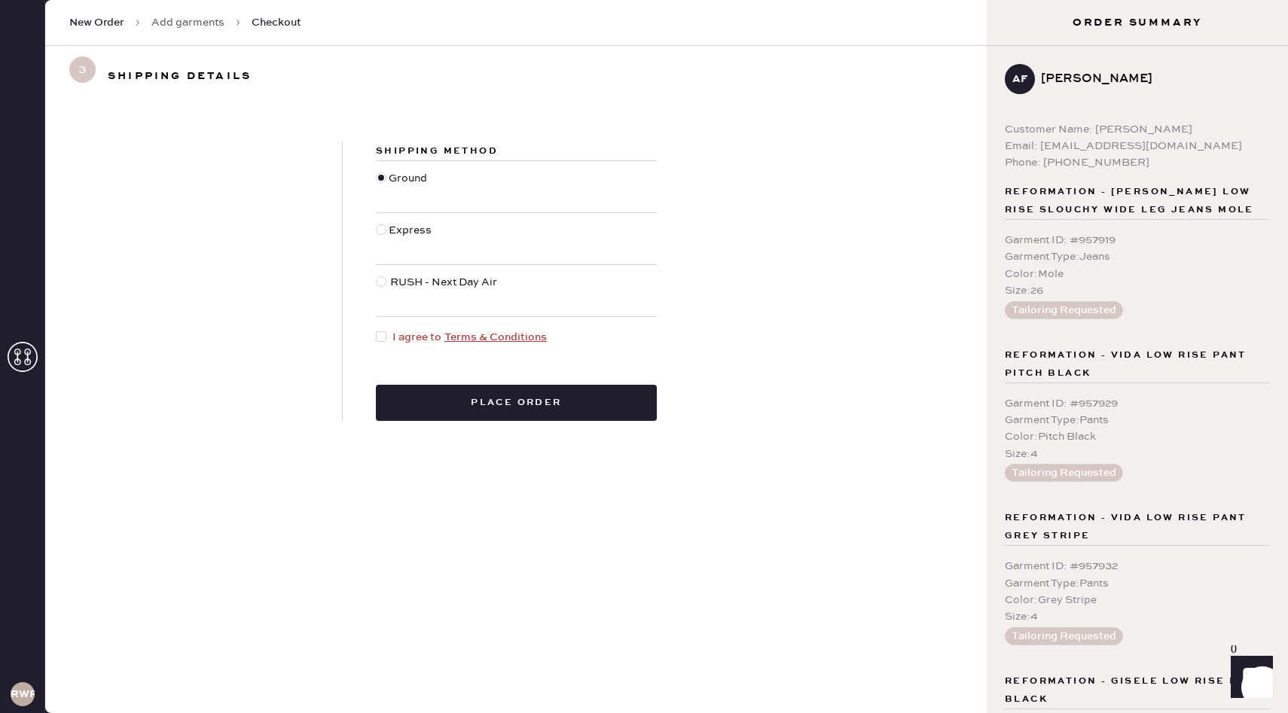
click at [384, 334] on div at bounding box center [381, 336] width 11 height 11
click at [377, 330] on input "I agree to Terms & Conditions" at bounding box center [376, 329] width 1 height 1
checkbox input "true"
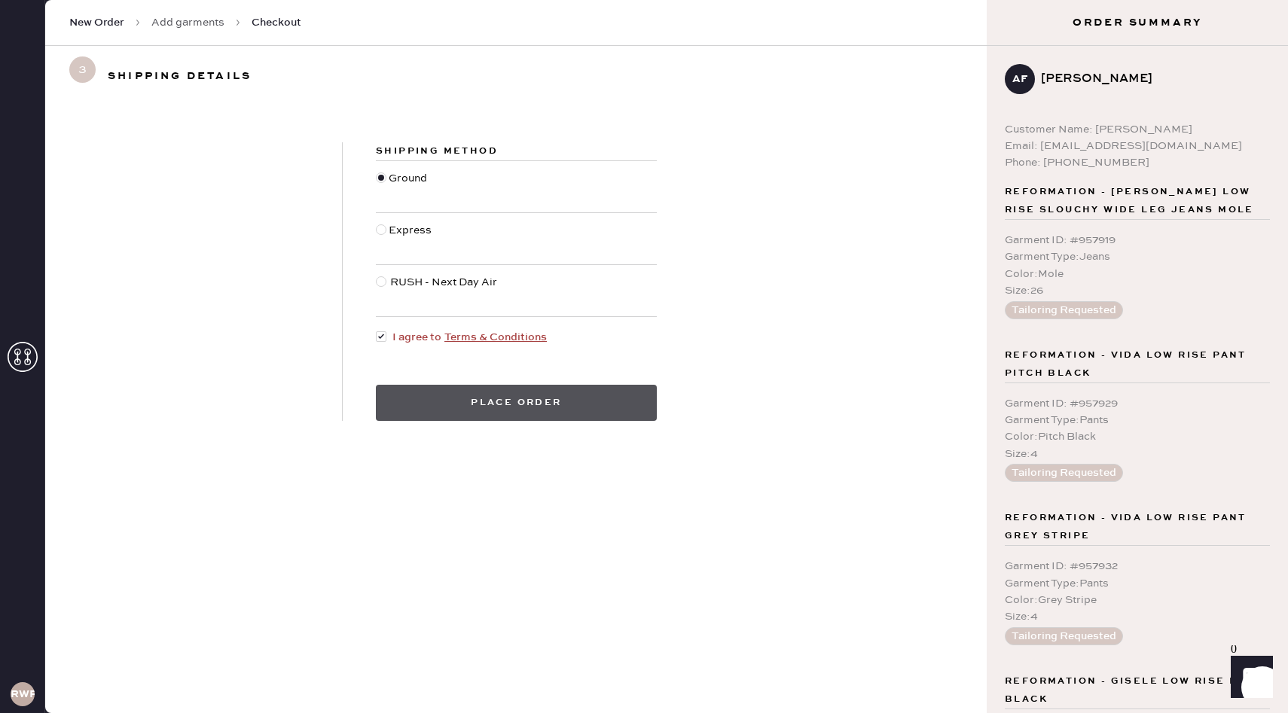
click at [437, 400] on button "Place order" at bounding box center [516, 403] width 281 height 36
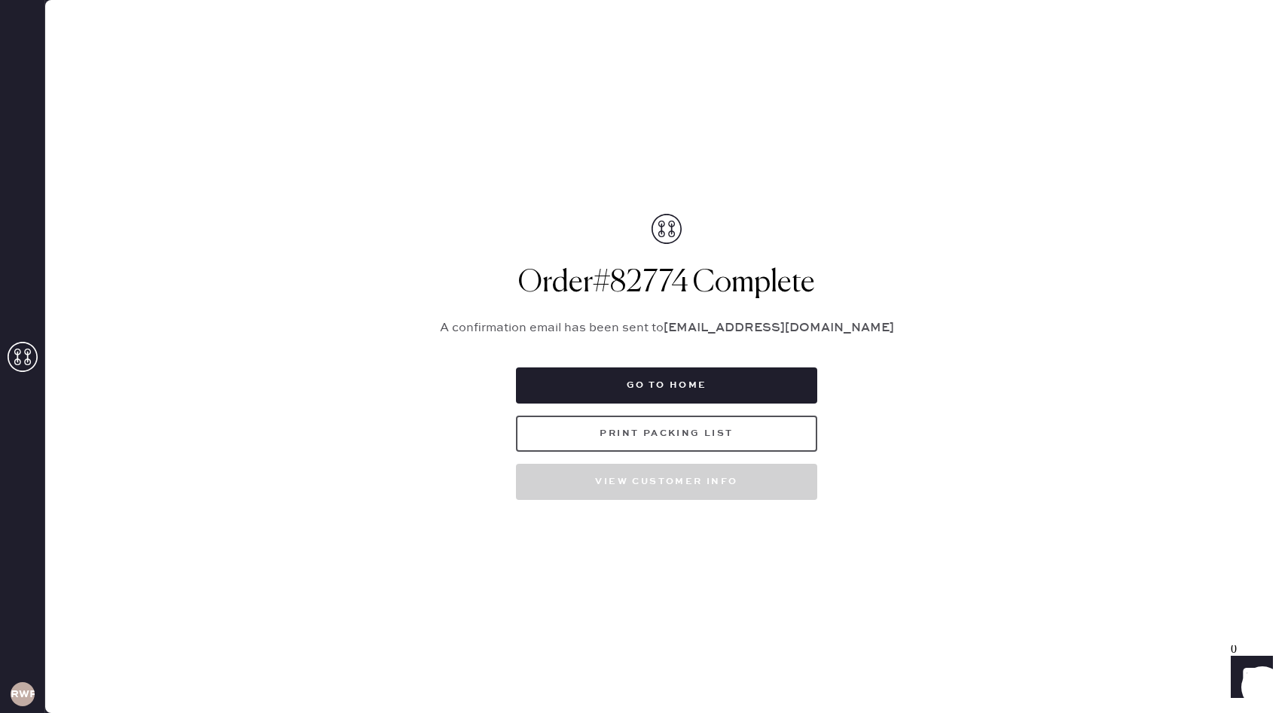
click at [692, 444] on button "Print Packing List" at bounding box center [666, 434] width 301 height 36
click at [722, 380] on button "Go to home" at bounding box center [666, 386] width 301 height 36
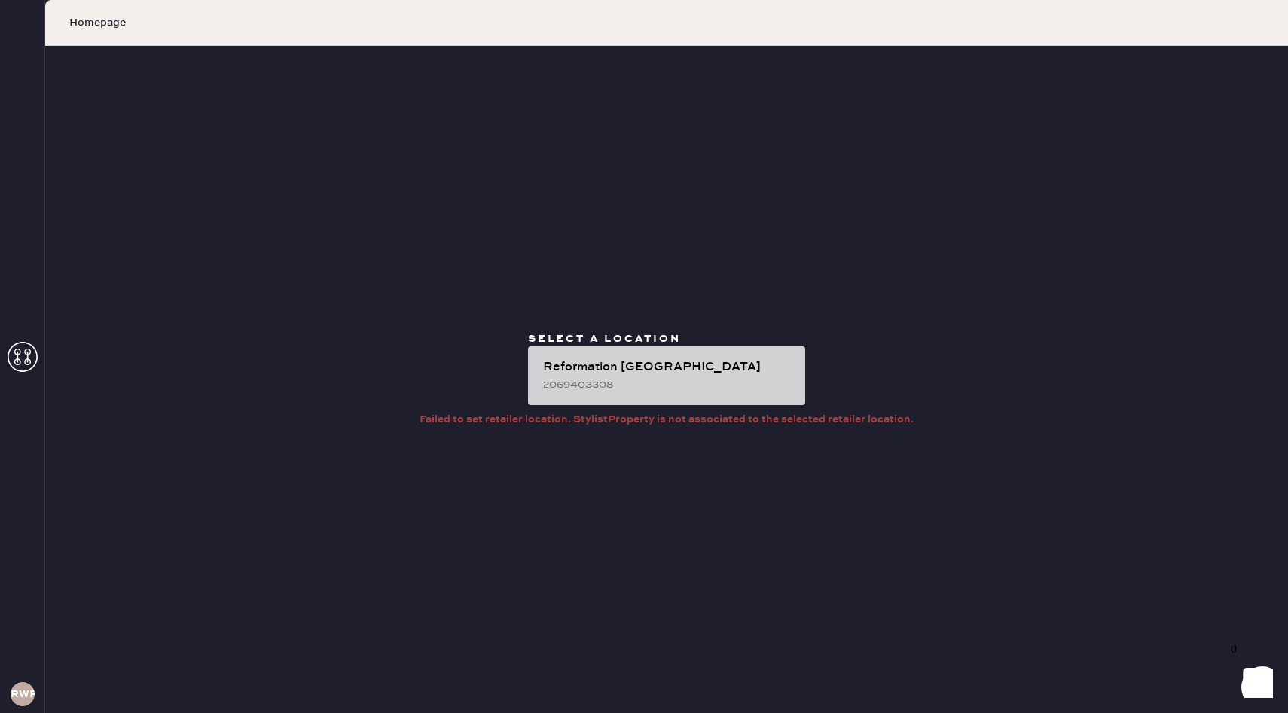
click at [722, 380] on div "2069403308" at bounding box center [668, 385] width 250 height 17
click at [694, 374] on div "Reformation [GEOGRAPHIC_DATA]" at bounding box center [668, 368] width 250 height 18
click at [626, 354] on div "Reformation [GEOGRAPHIC_DATA] 2069403308" at bounding box center [666, 375] width 277 height 59
click at [627, 356] on div "Reformation [GEOGRAPHIC_DATA] 2069403308" at bounding box center [666, 375] width 277 height 59
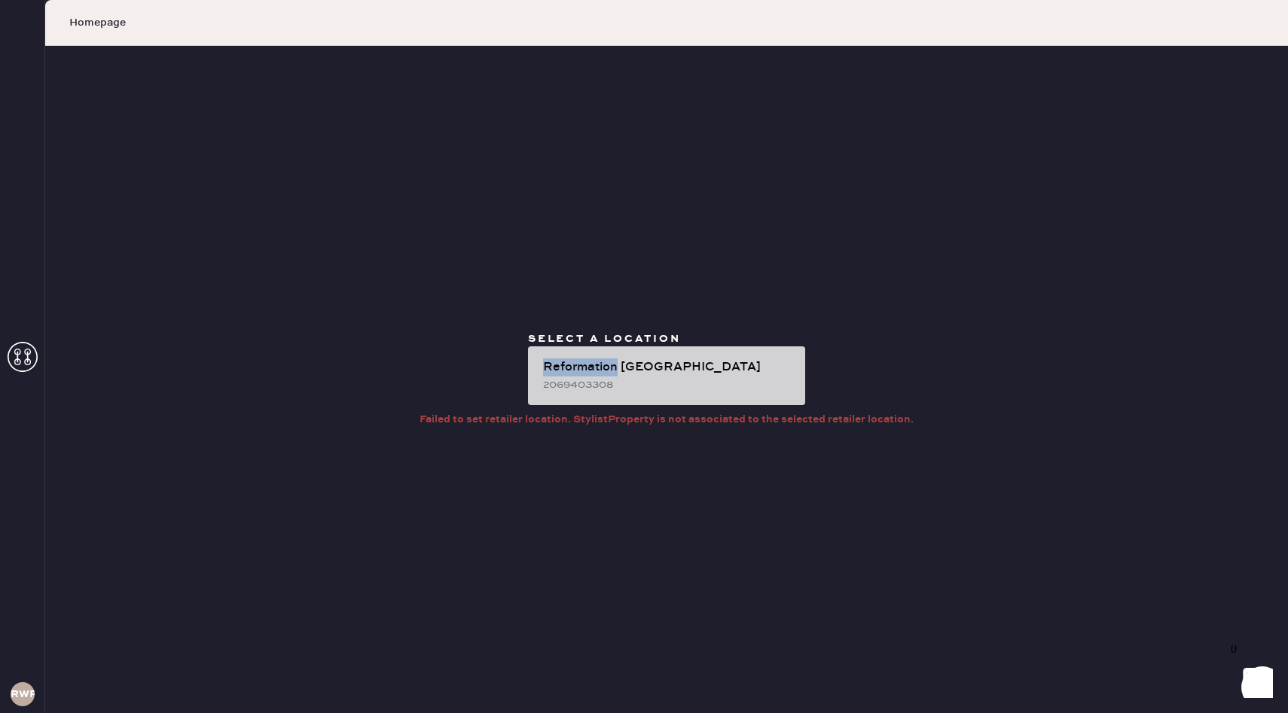
click at [627, 356] on div "Reformation [GEOGRAPHIC_DATA] 2069403308" at bounding box center [666, 375] width 277 height 59
click at [598, 363] on div "Reformation [GEOGRAPHIC_DATA]" at bounding box center [668, 368] width 250 height 18
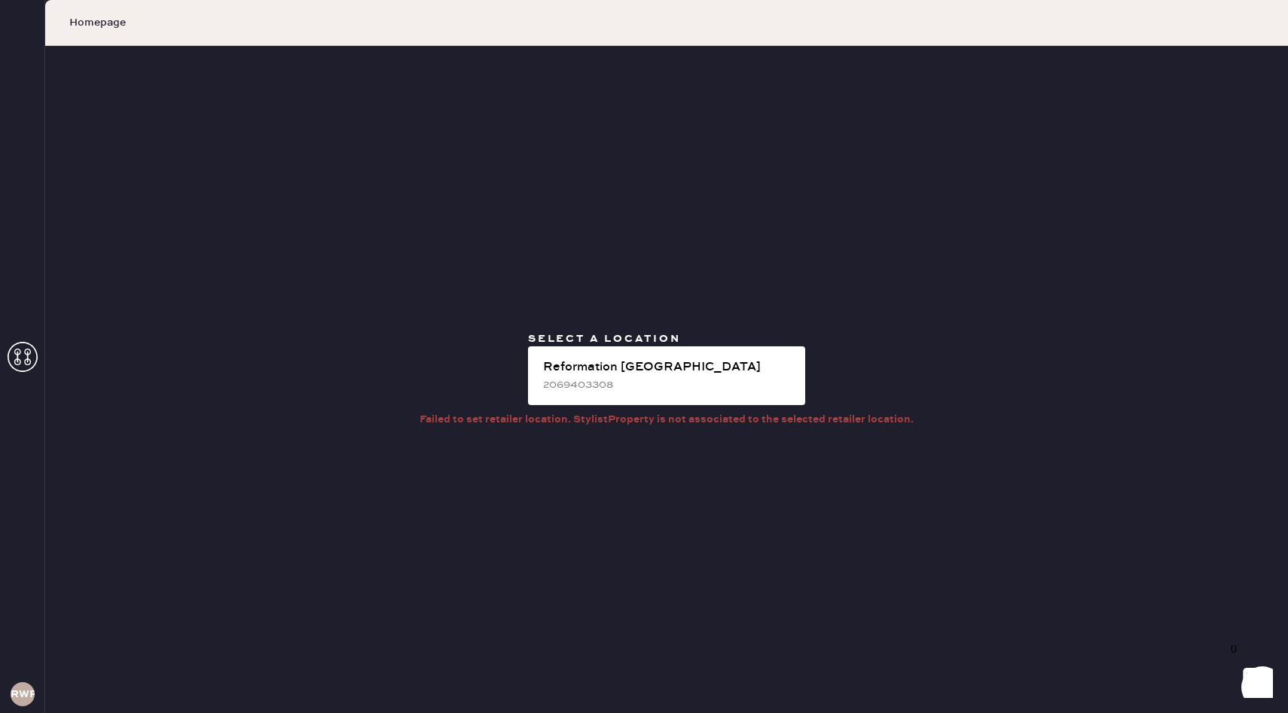
click at [37, 347] on icon at bounding box center [23, 357] width 30 height 30
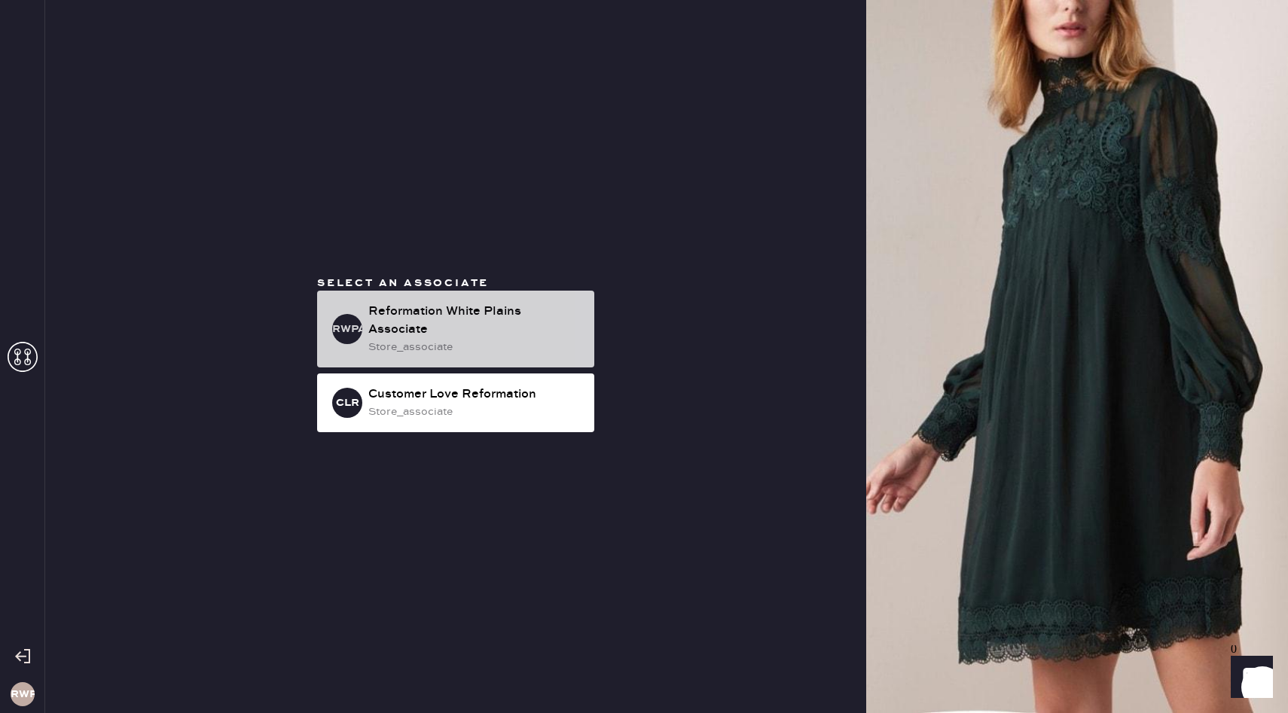
click at [349, 313] on div "RWPA Reformation [GEOGRAPHIC_DATA] Associate store_associate" at bounding box center [455, 329] width 277 height 77
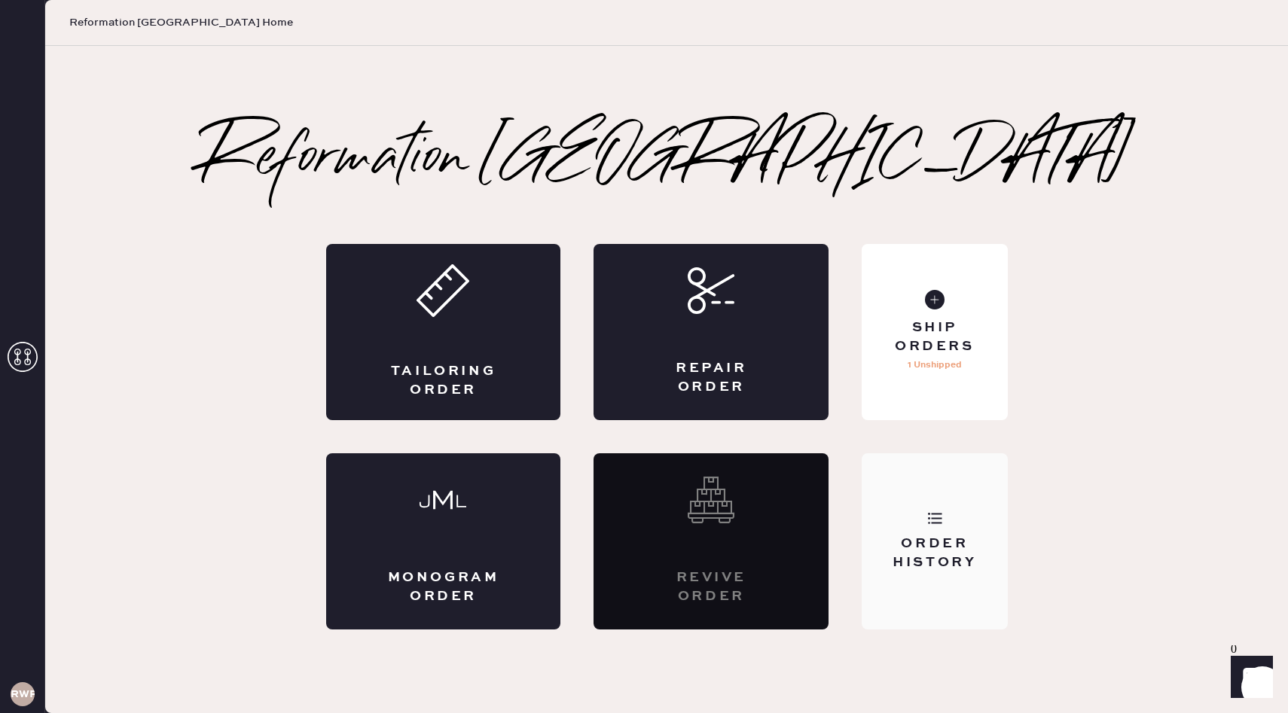
click at [953, 484] on div "Order History" at bounding box center [934, 541] width 145 height 176
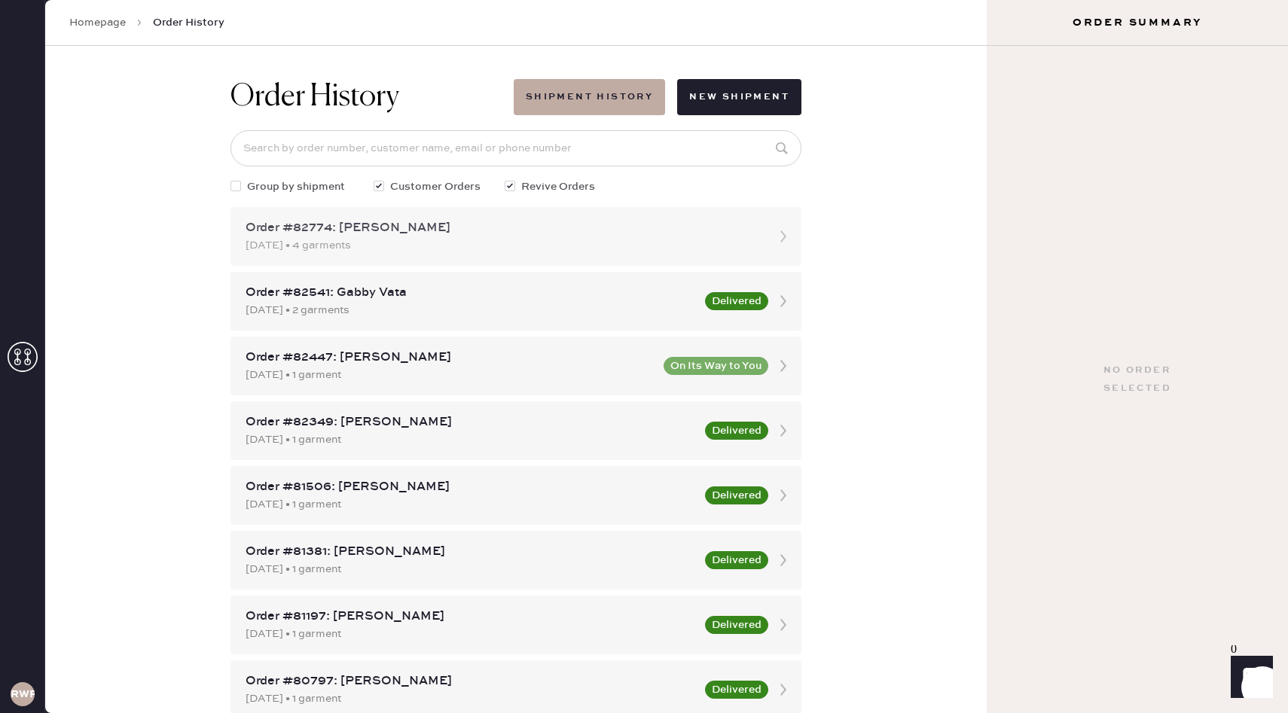
click at [437, 241] on div "09/18/2025 • 4 garments" at bounding box center [503, 245] width 514 height 17
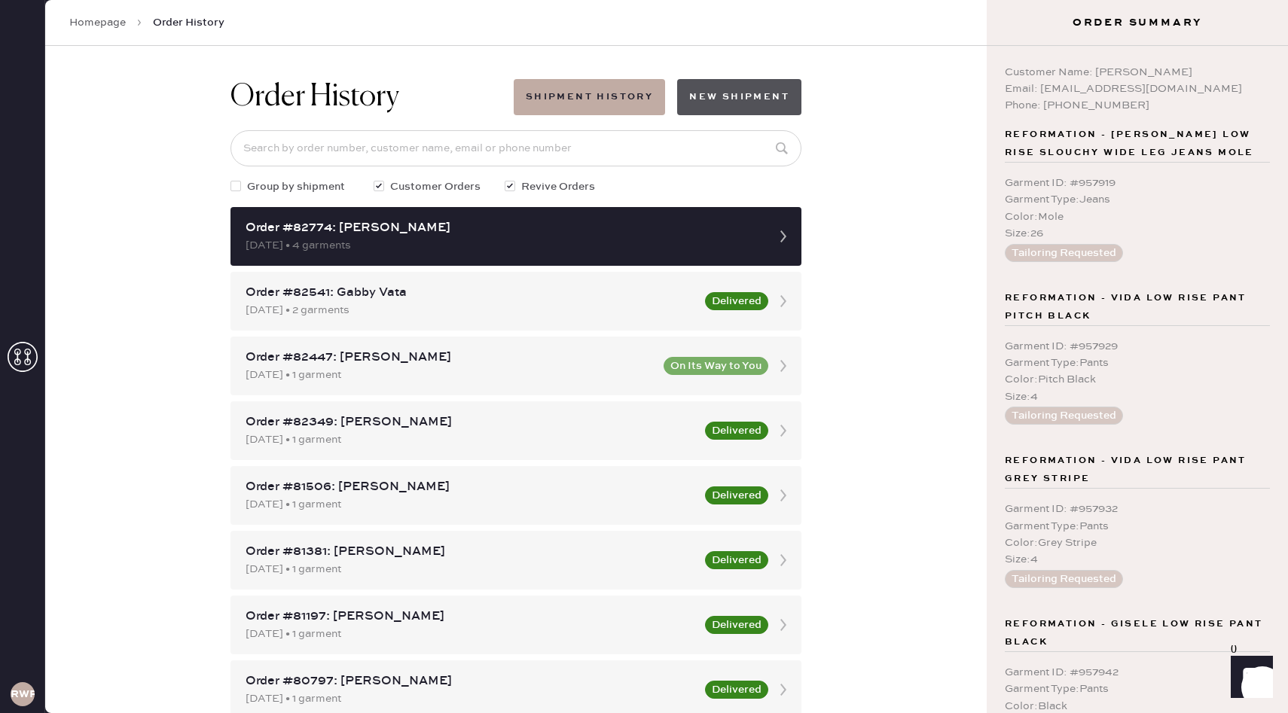
click at [746, 96] on button "New Shipment" at bounding box center [739, 97] width 124 height 36
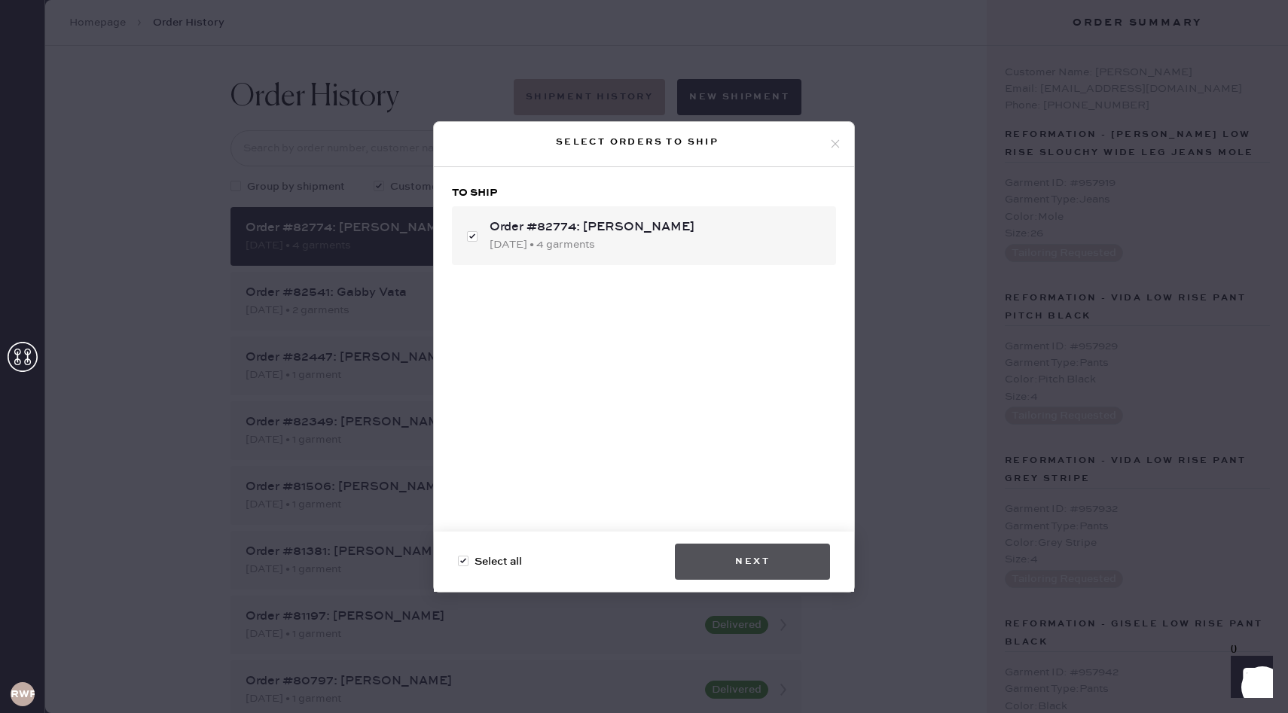
click at [746, 566] on button "Next" at bounding box center [752, 562] width 155 height 36
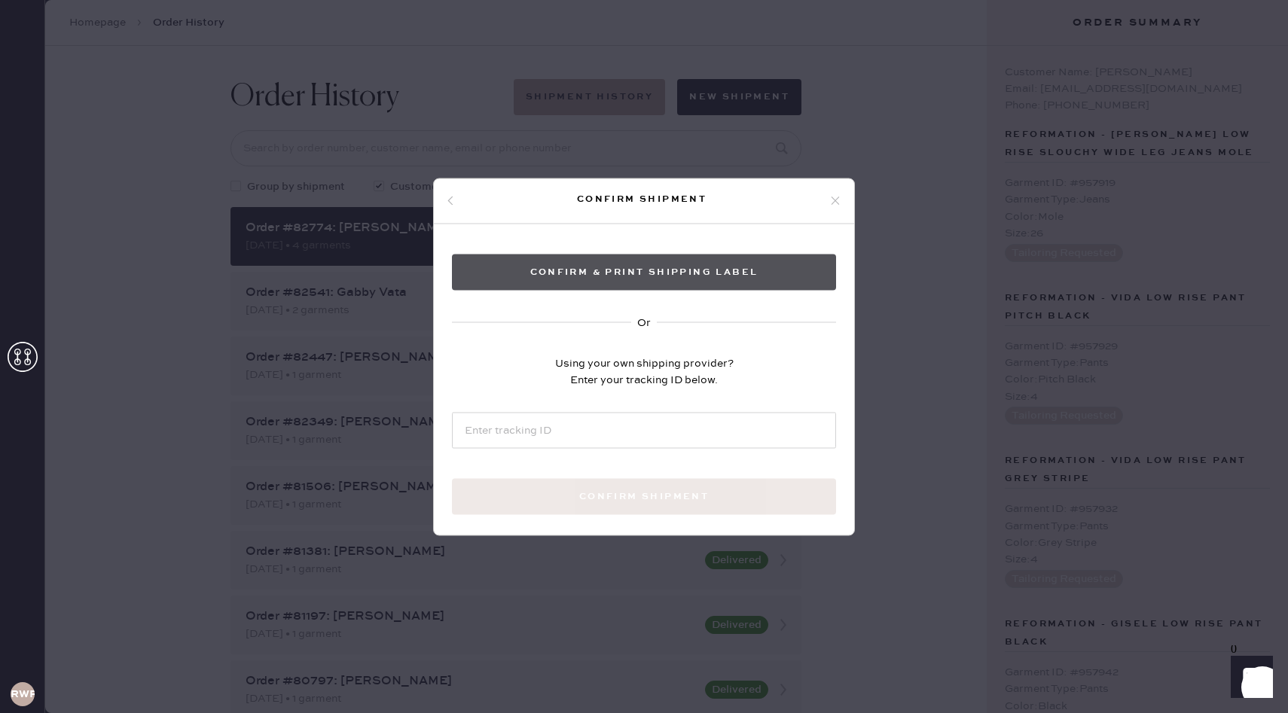
click at [635, 282] on button "Confirm & Print shipping label" at bounding box center [644, 272] width 384 height 36
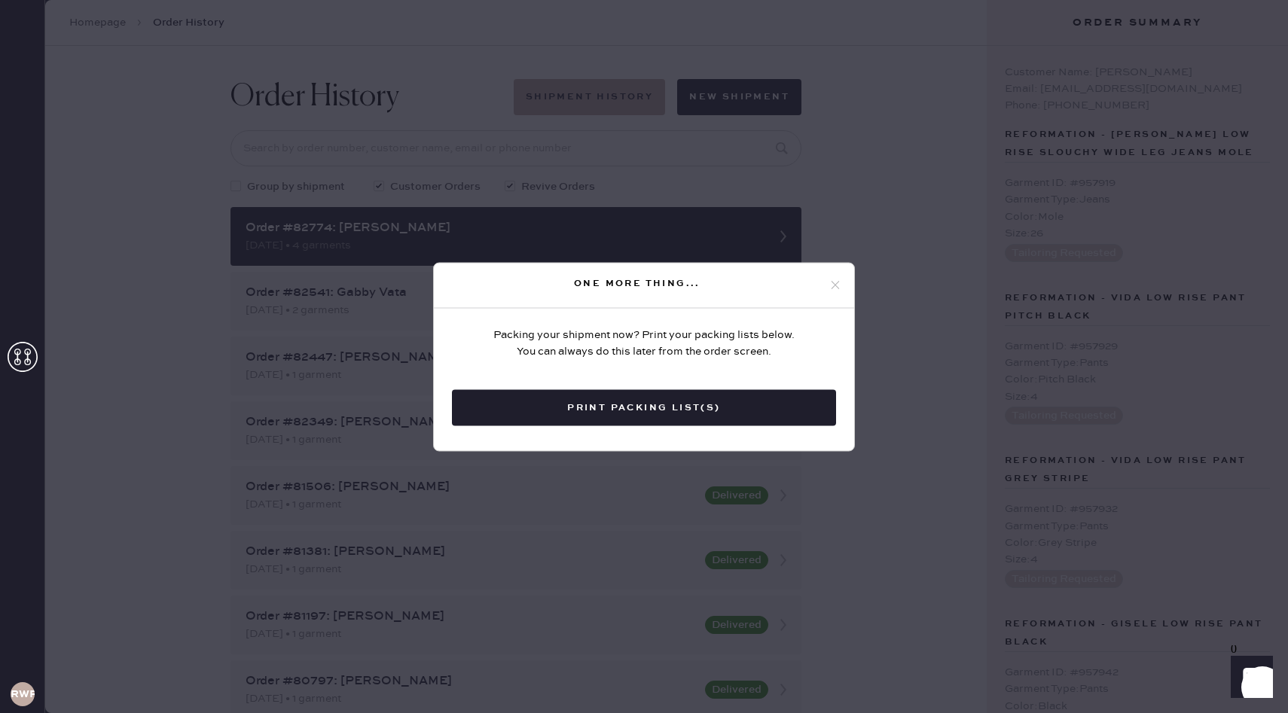
click at [833, 282] on icon at bounding box center [836, 286] width 14 height 14
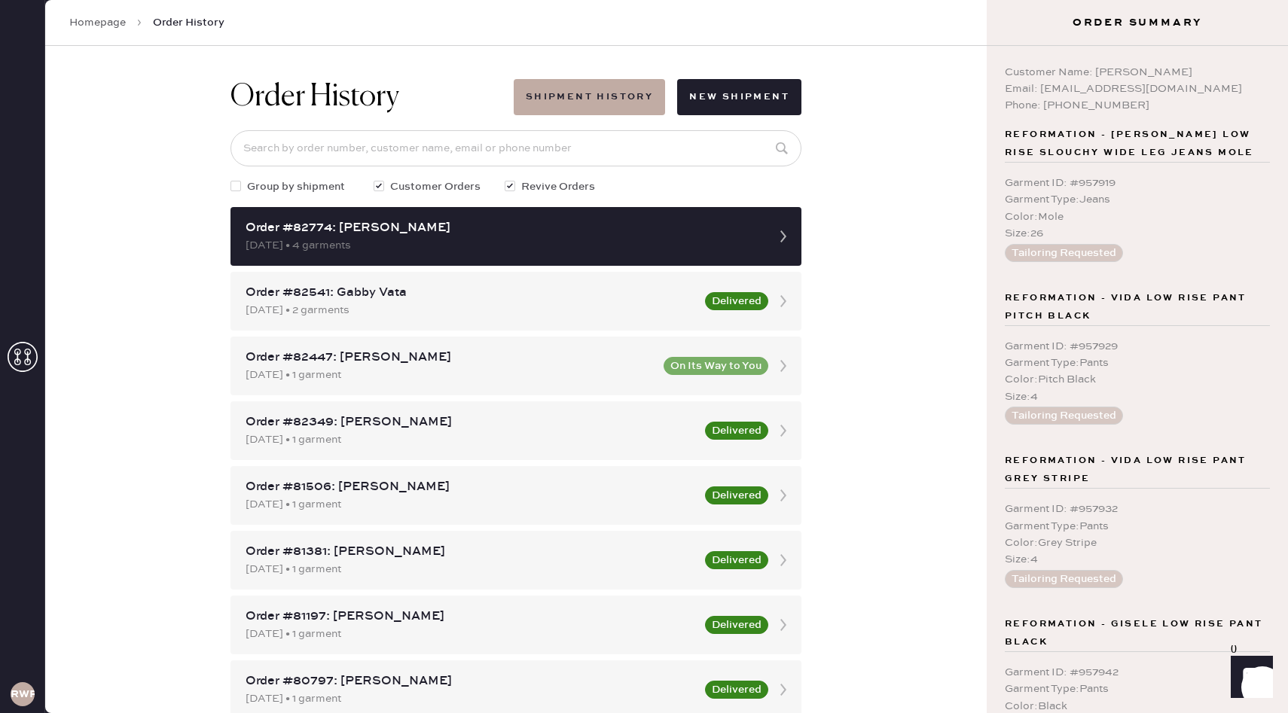
click at [108, 16] on link "Homepage" at bounding box center [97, 22] width 56 height 15
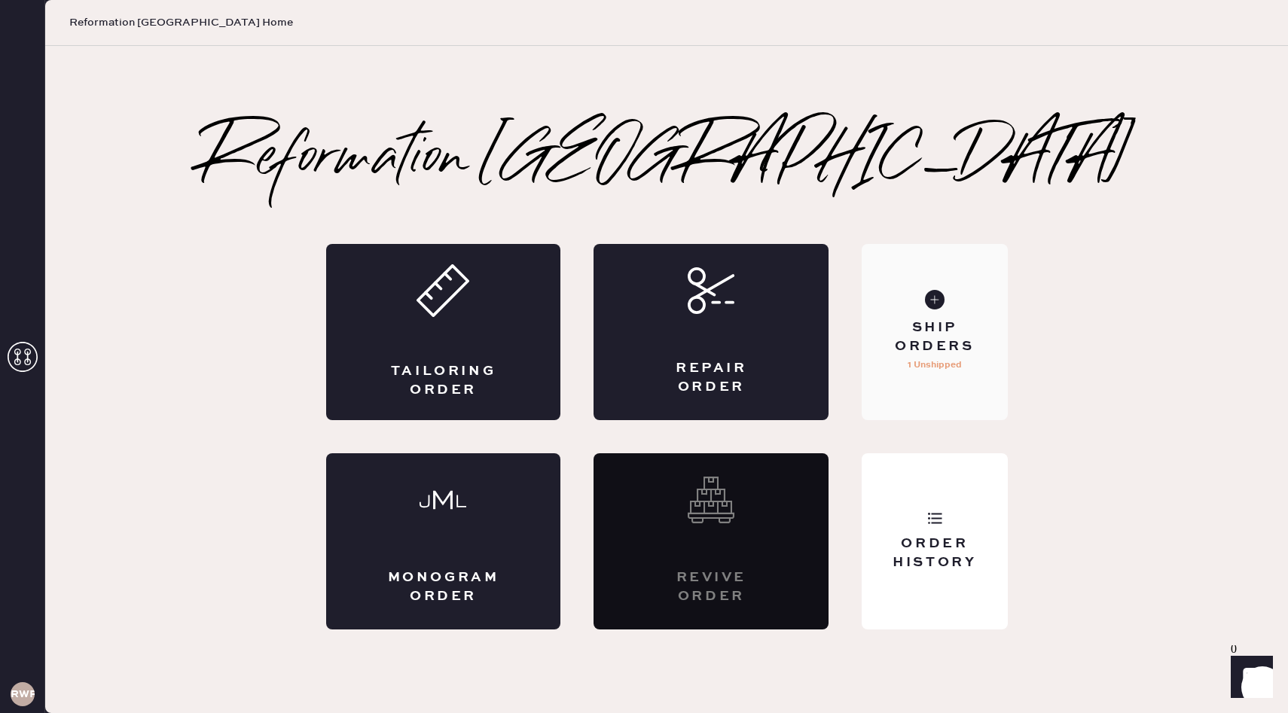
click at [931, 291] on use at bounding box center [935, 300] width 20 height 20
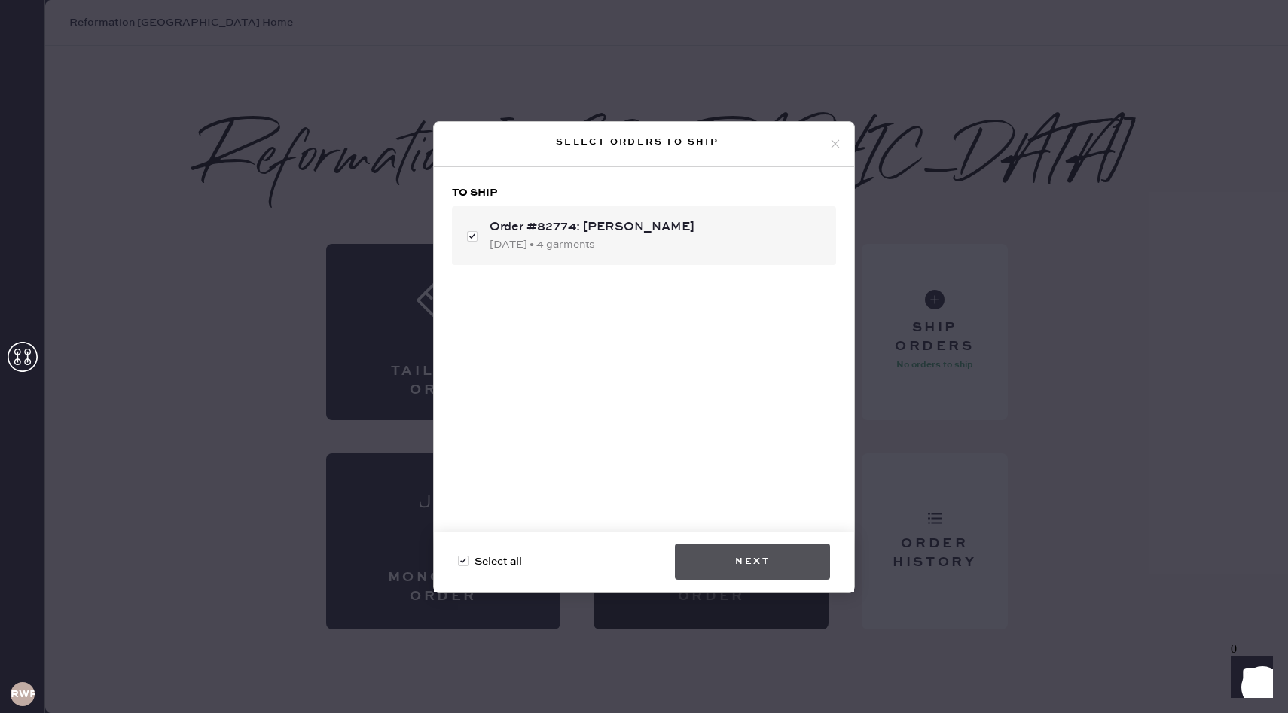
click at [775, 566] on button "Next" at bounding box center [752, 562] width 155 height 36
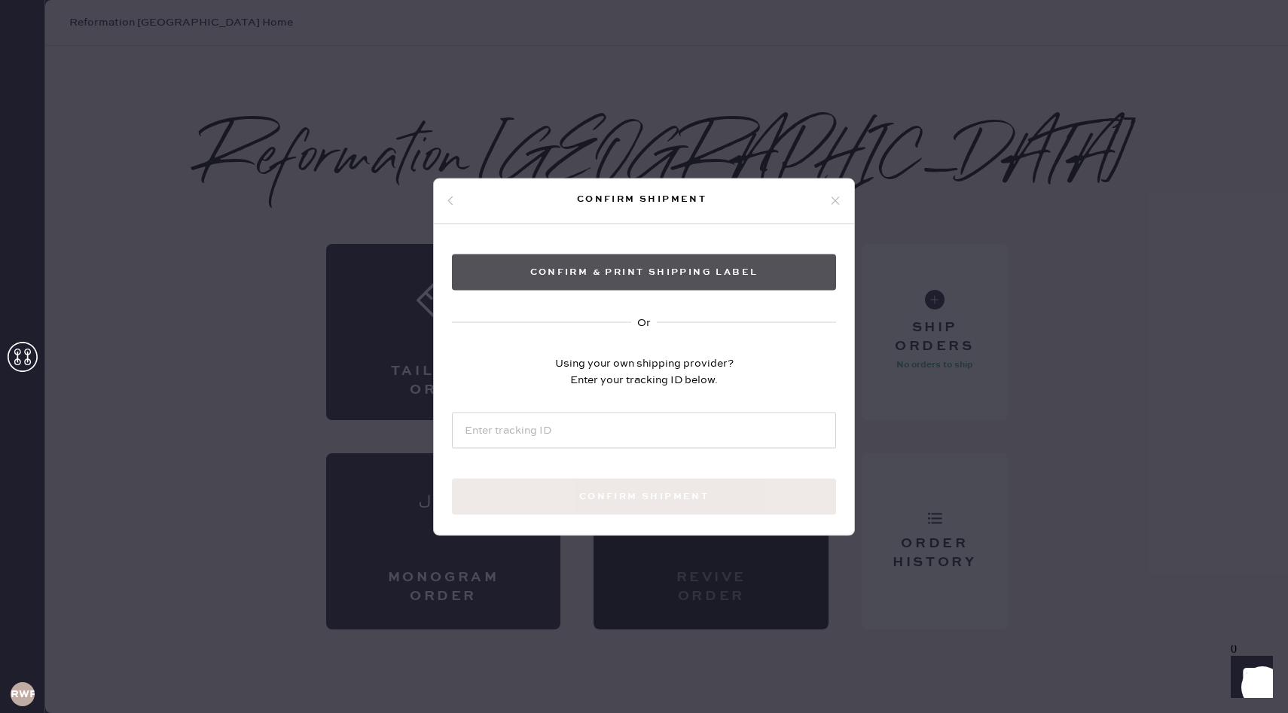
click at [658, 280] on button "Confirm & Print shipping label" at bounding box center [644, 272] width 384 height 36
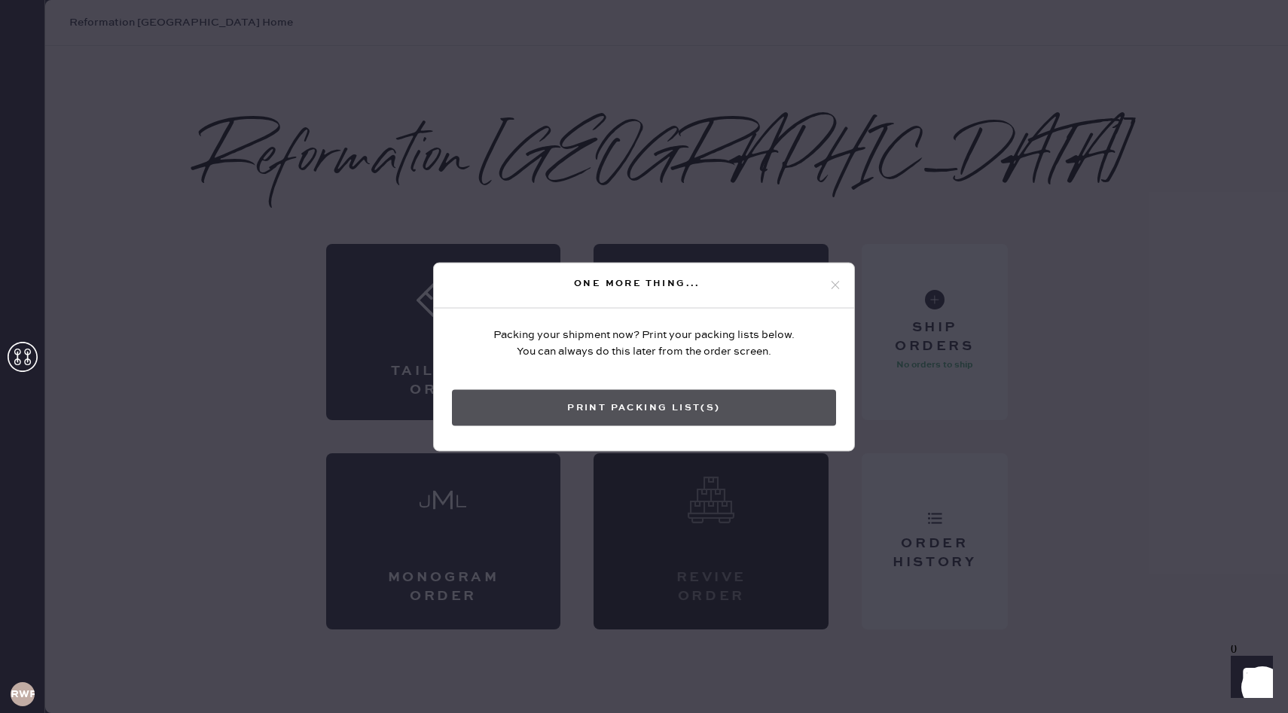
click at [640, 417] on button "Print Packing List(s)" at bounding box center [644, 407] width 384 height 36
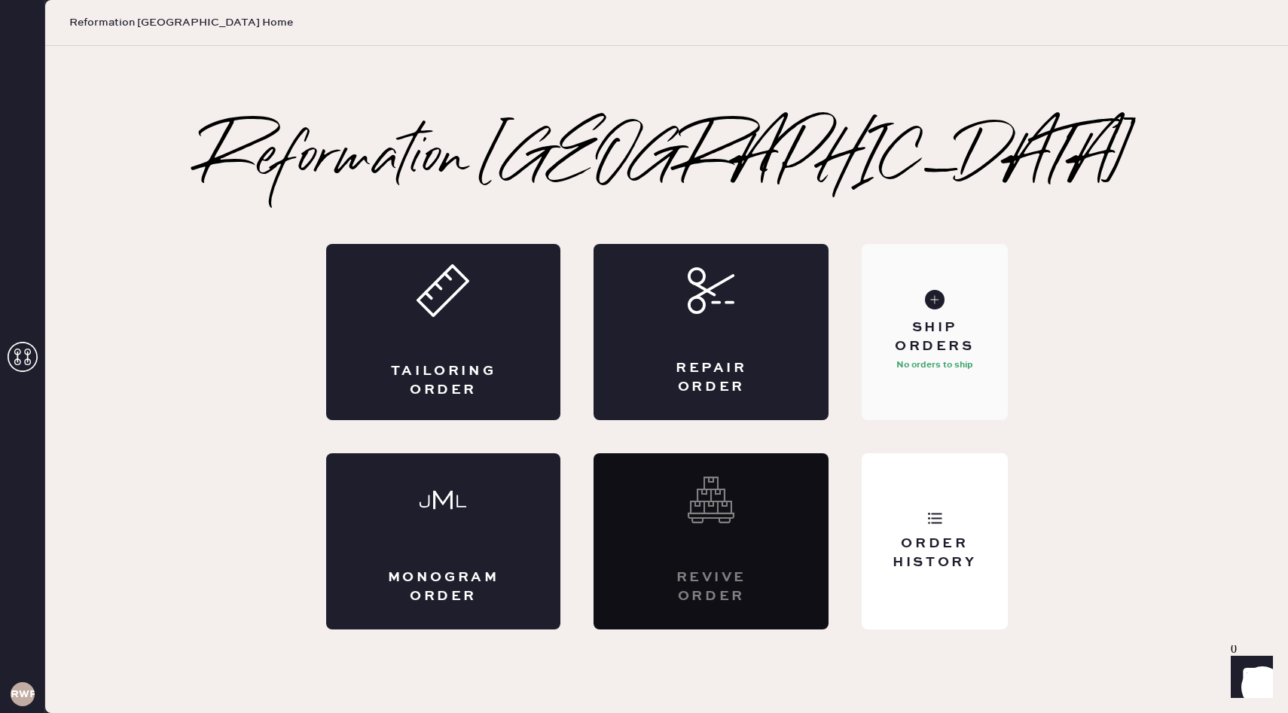
click at [943, 306] on icon at bounding box center [935, 300] width 20 height 20
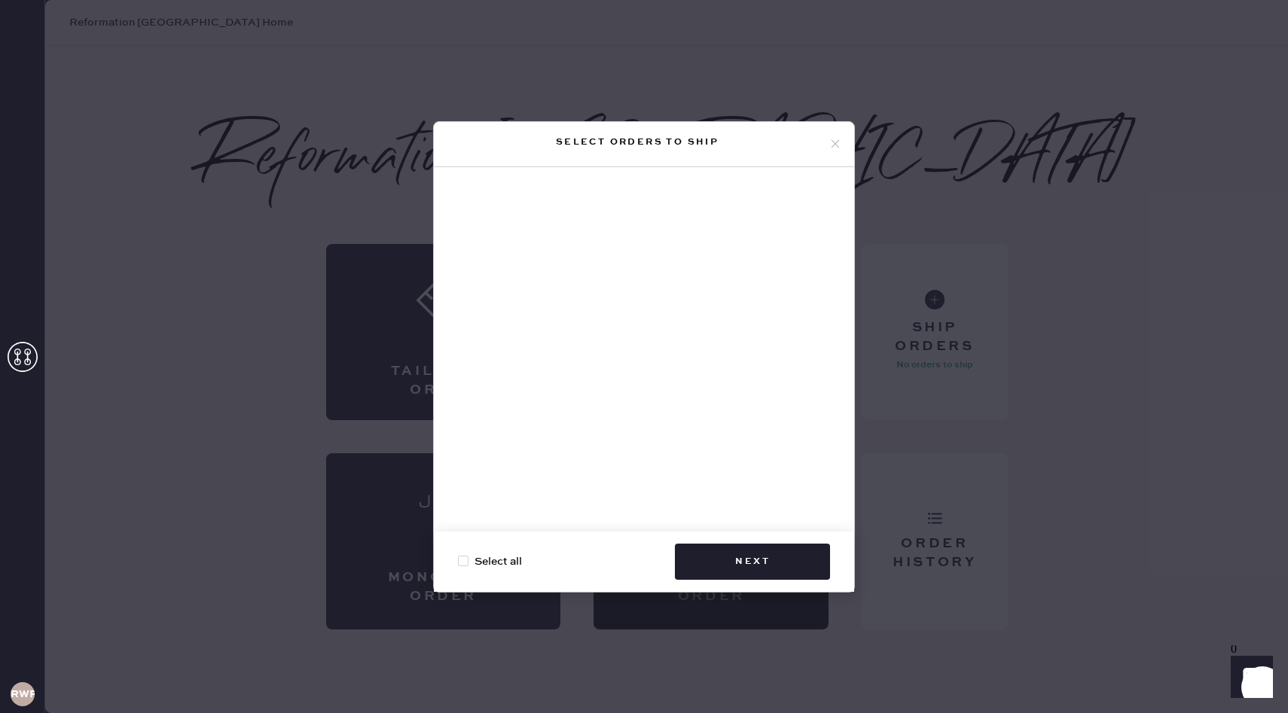
click at [831, 145] on icon at bounding box center [836, 144] width 14 height 14
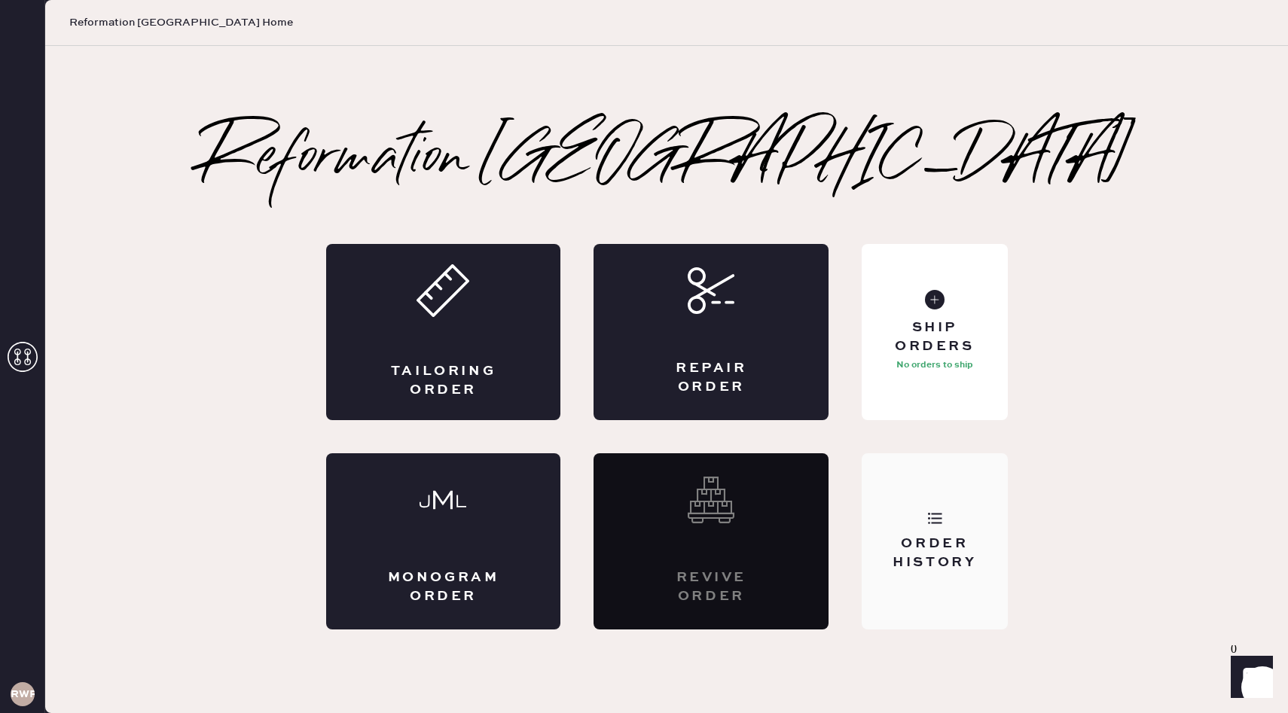
click at [925, 463] on div "Order History" at bounding box center [934, 541] width 145 height 176
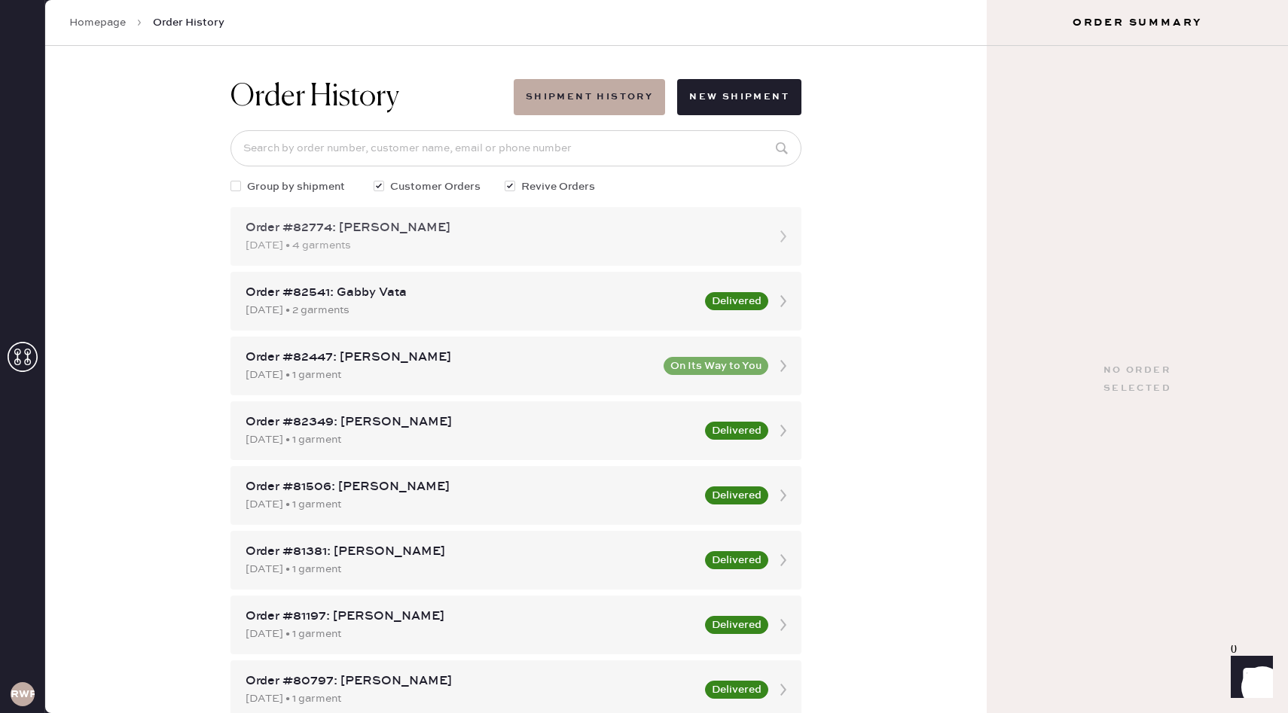
click at [413, 237] on div "09/18/2025 • 4 garments" at bounding box center [503, 245] width 514 height 17
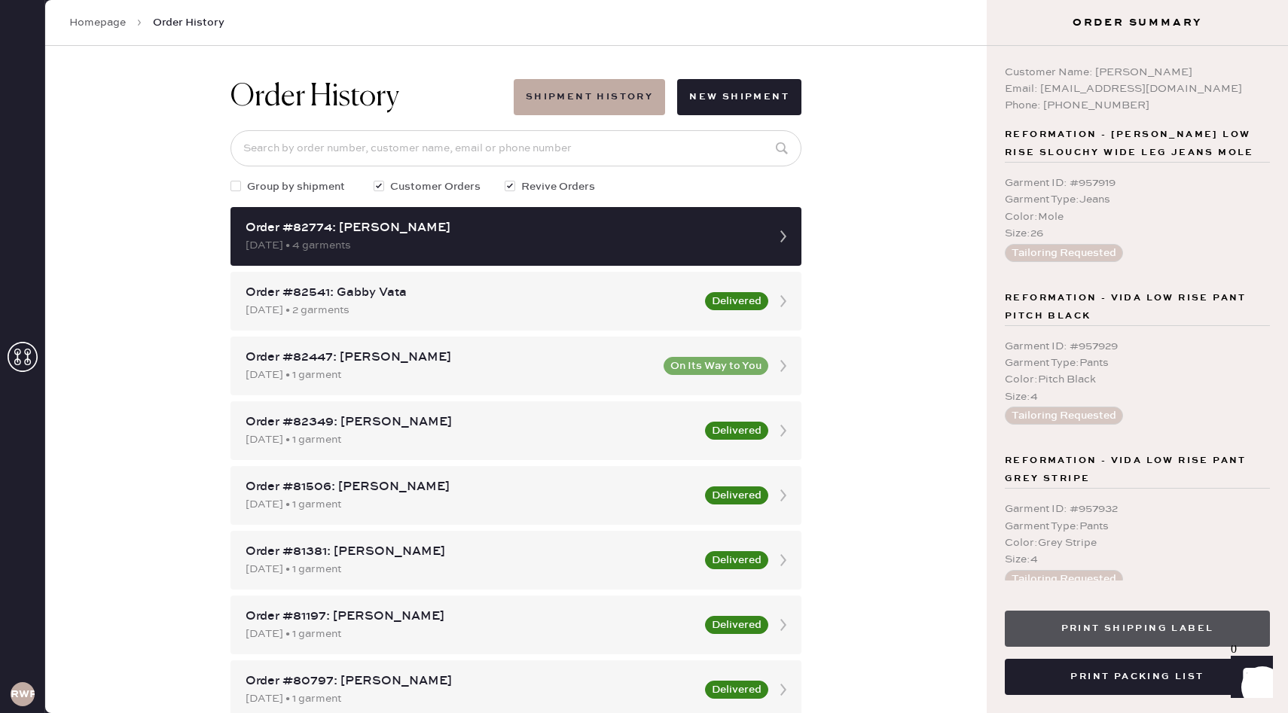
click at [1083, 618] on button "Print Shipping Label" at bounding box center [1137, 629] width 265 height 36
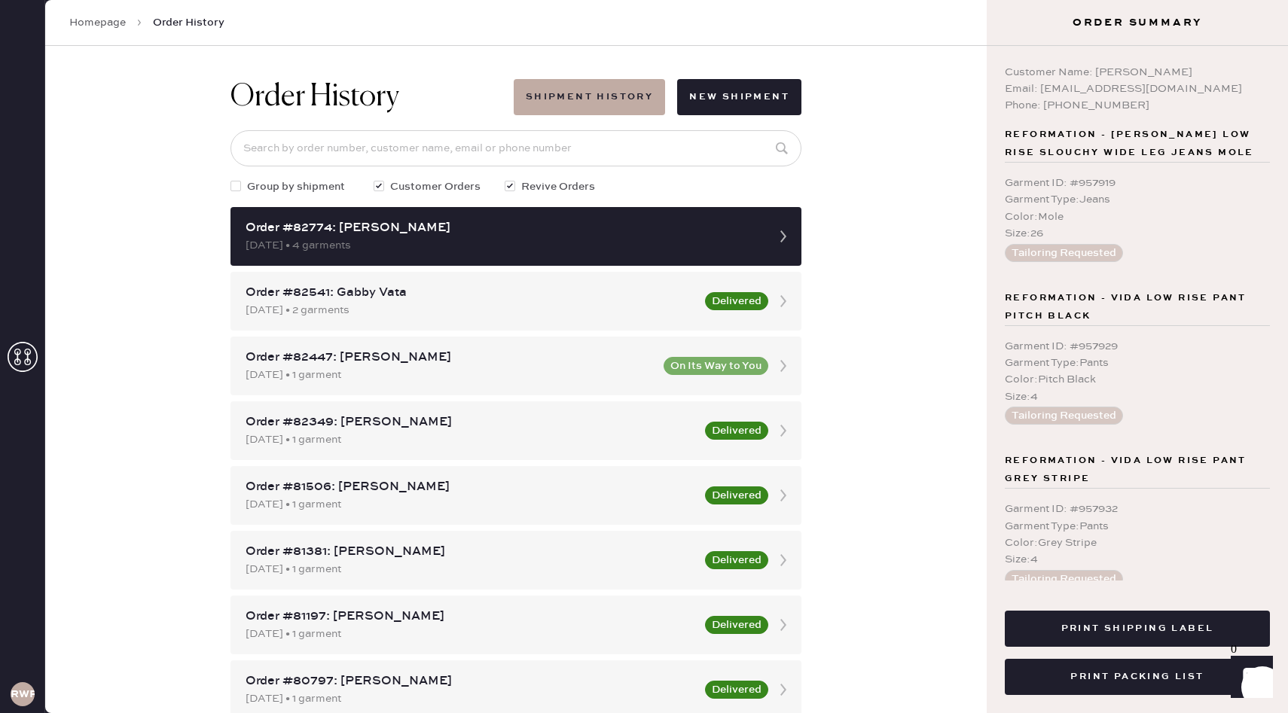
click at [917, 137] on div "Order History Shipment History New Shipment Group by shipment Customer Orders R…" at bounding box center [515, 379] width 941 height 667
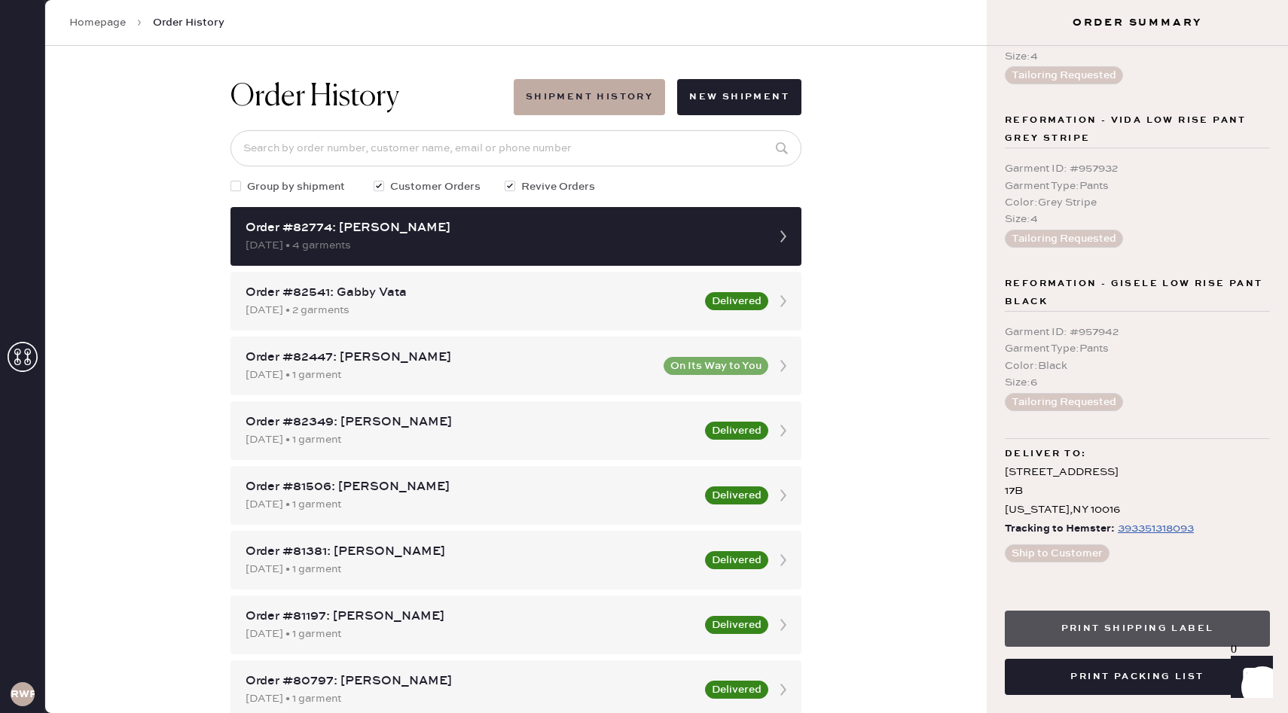
click at [1089, 630] on button "Print Shipping Label" at bounding box center [1137, 629] width 265 height 36
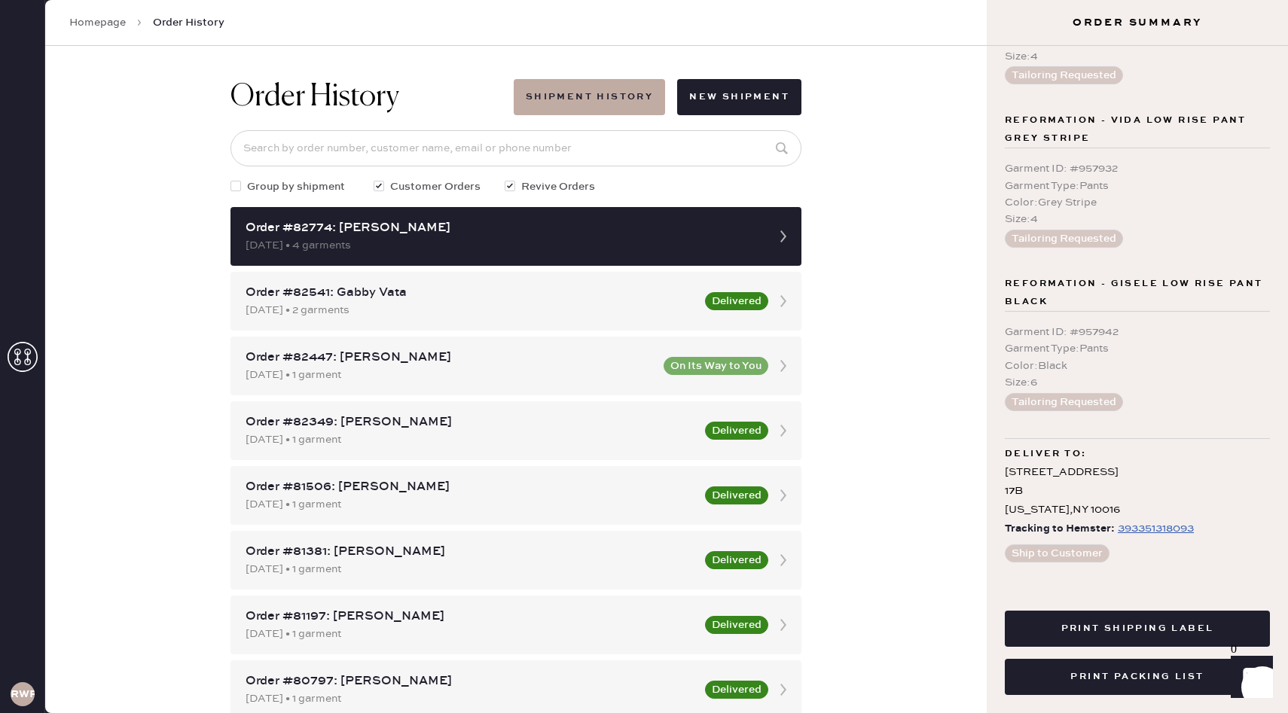
scroll to position [0, 0]
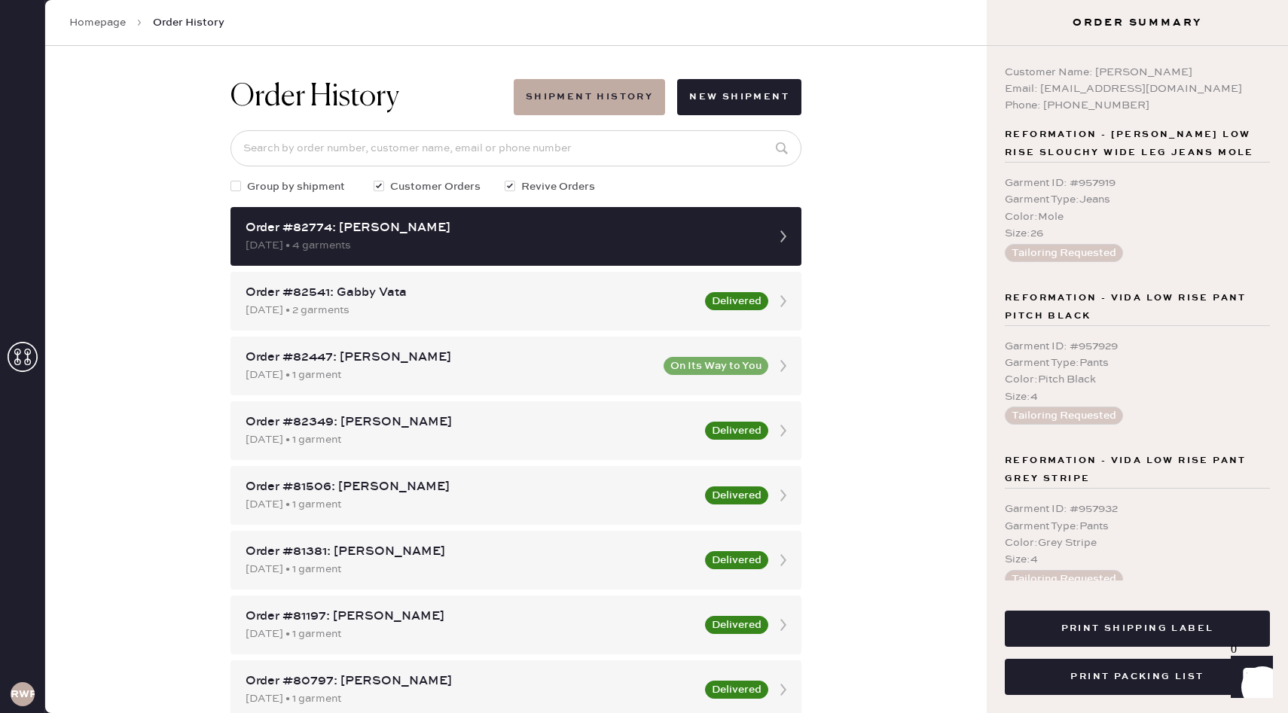
click at [101, 25] on link "Homepage" at bounding box center [97, 22] width 56 height 15
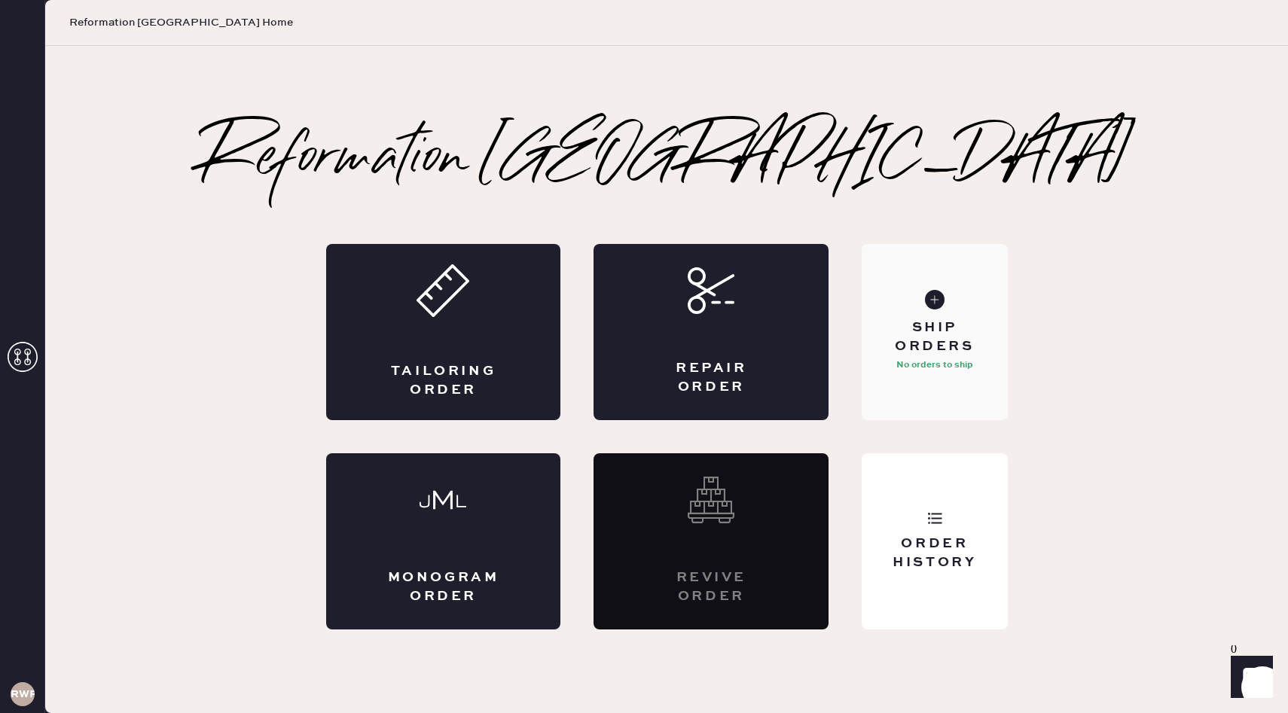
click at [949, 316] on div "Ship Orders No orders to ship" at bounding box center [934, 332] width 145 height 176
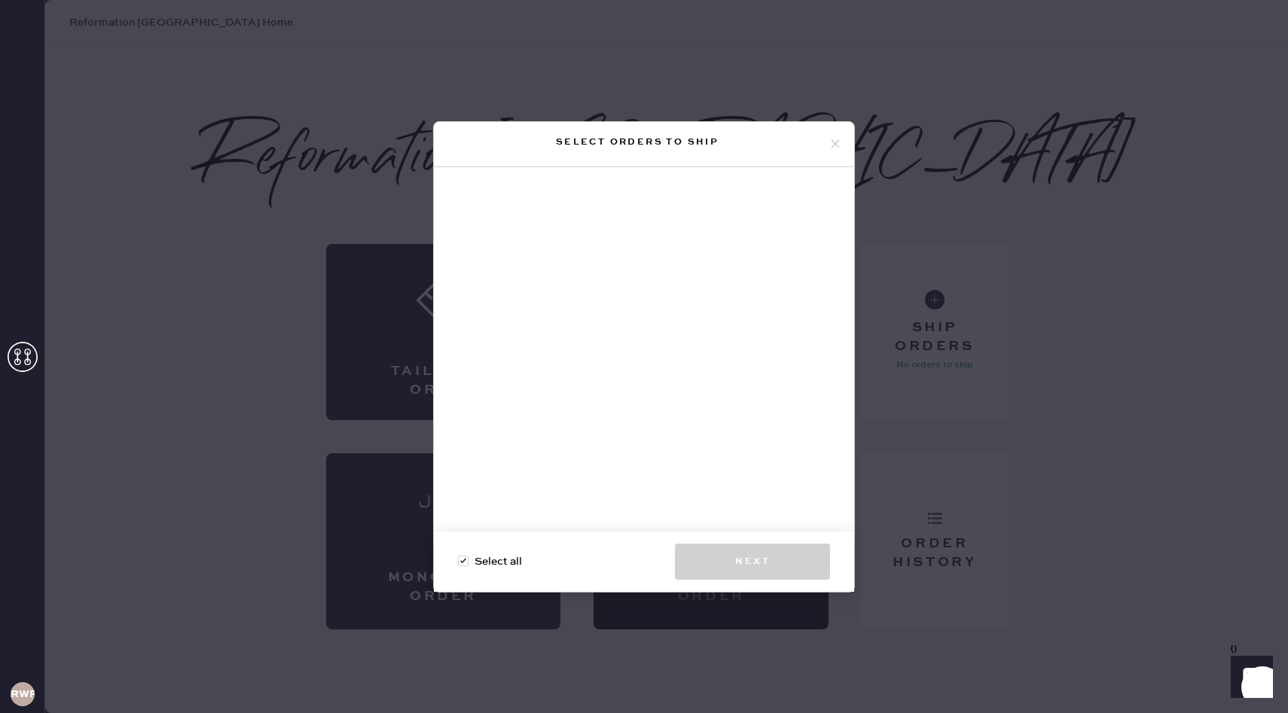
click at [172, 285] on div "Select orders to ship Select all Next" at bounding box center [644, 356] width 1288 height 713
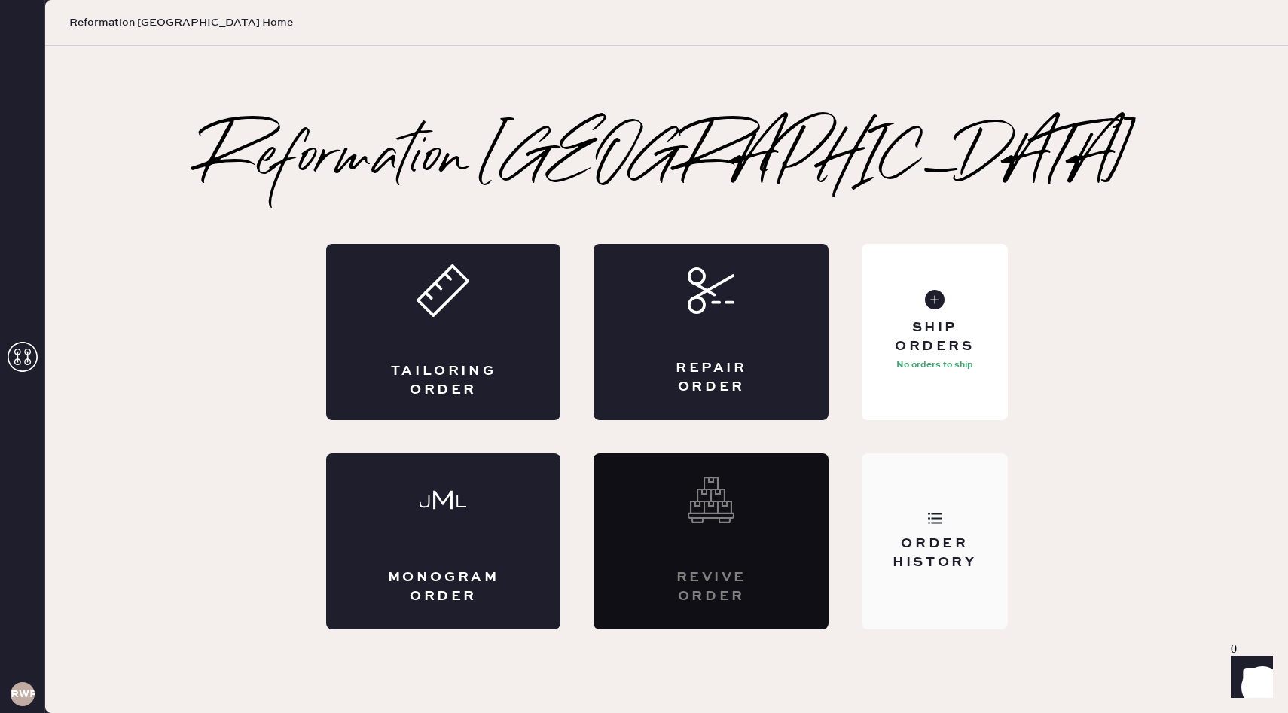
click at [964, 540] on div "Order History" at bounding box center [934, 554] width 121 height 38
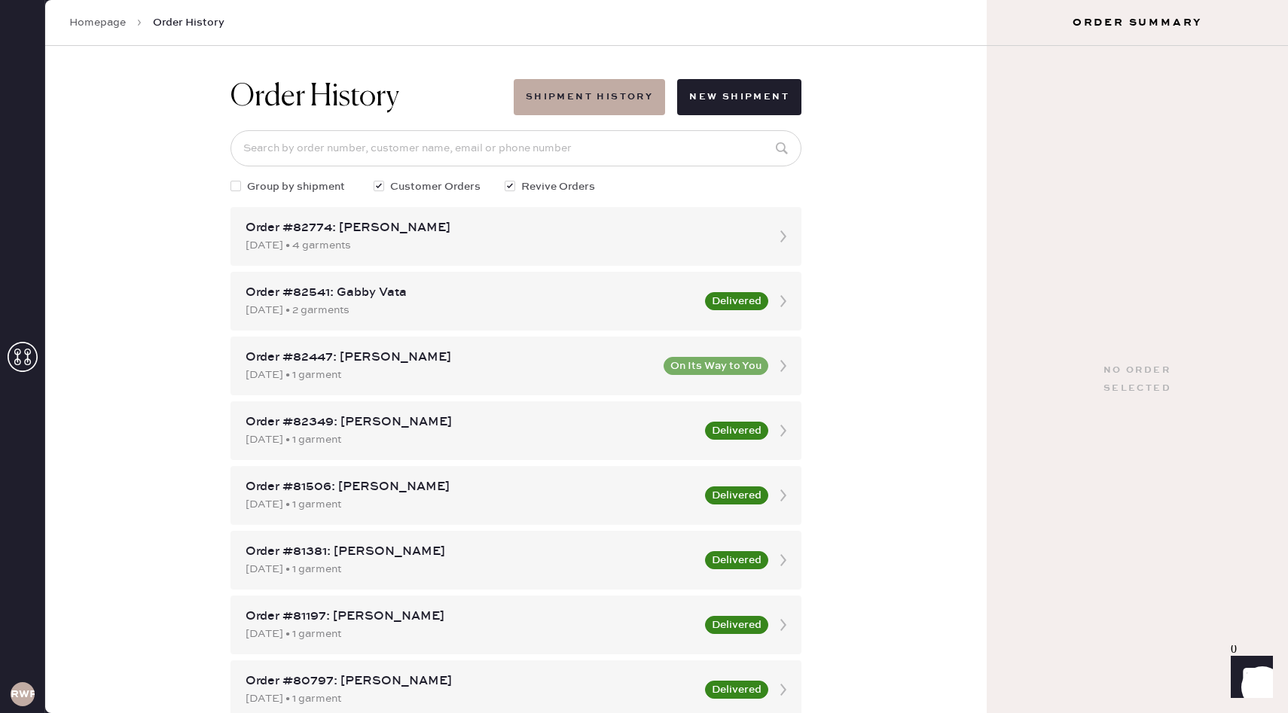
click at [15, 343] on icon at bounding box center [23, 357] width 30 height 30
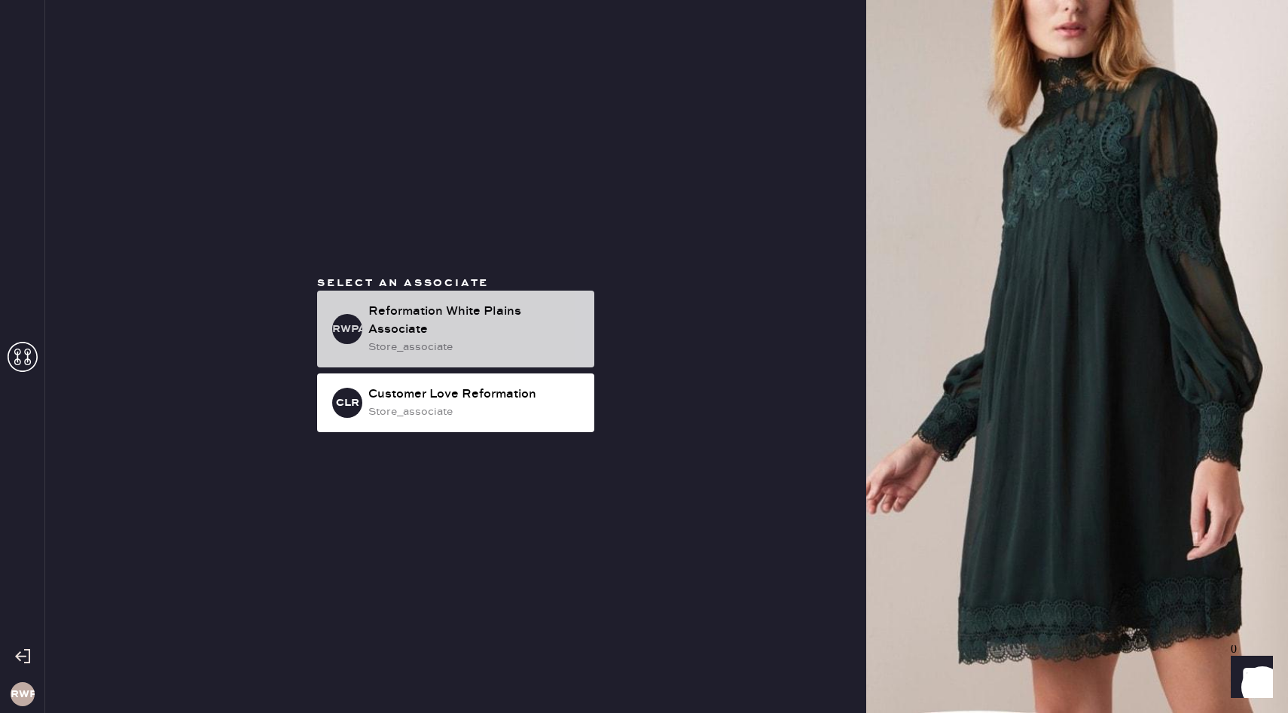
click at [502, 316] on div "Reformation White Plains Associate" at bounding box center [475, 321] width 214 height 36
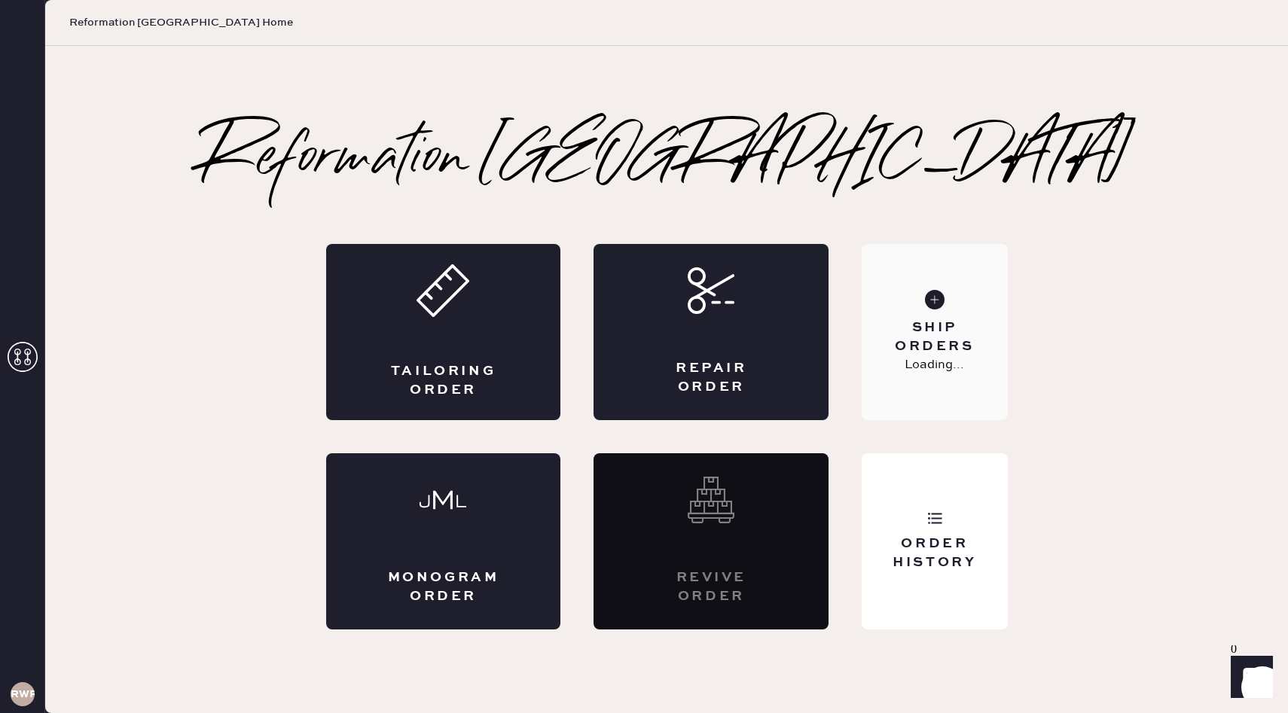
click at [907, 285] on div "Ship Orders Loading..." at bounding box center [934, 332] width 145 height 176
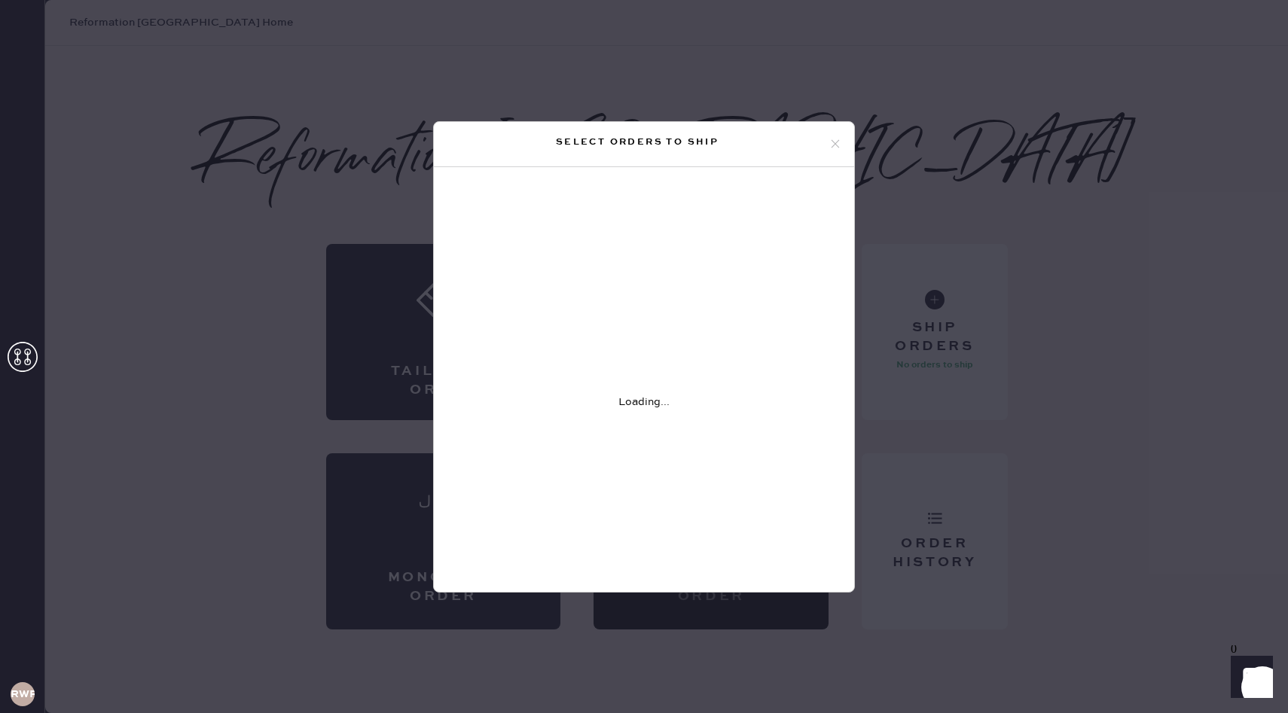
click at [285, 243] on div "Select orders to ship Loading..." at bounding box center [644, 356] width 1288 height 713
